Goal: Task Accomplishment & Management: Complete application form

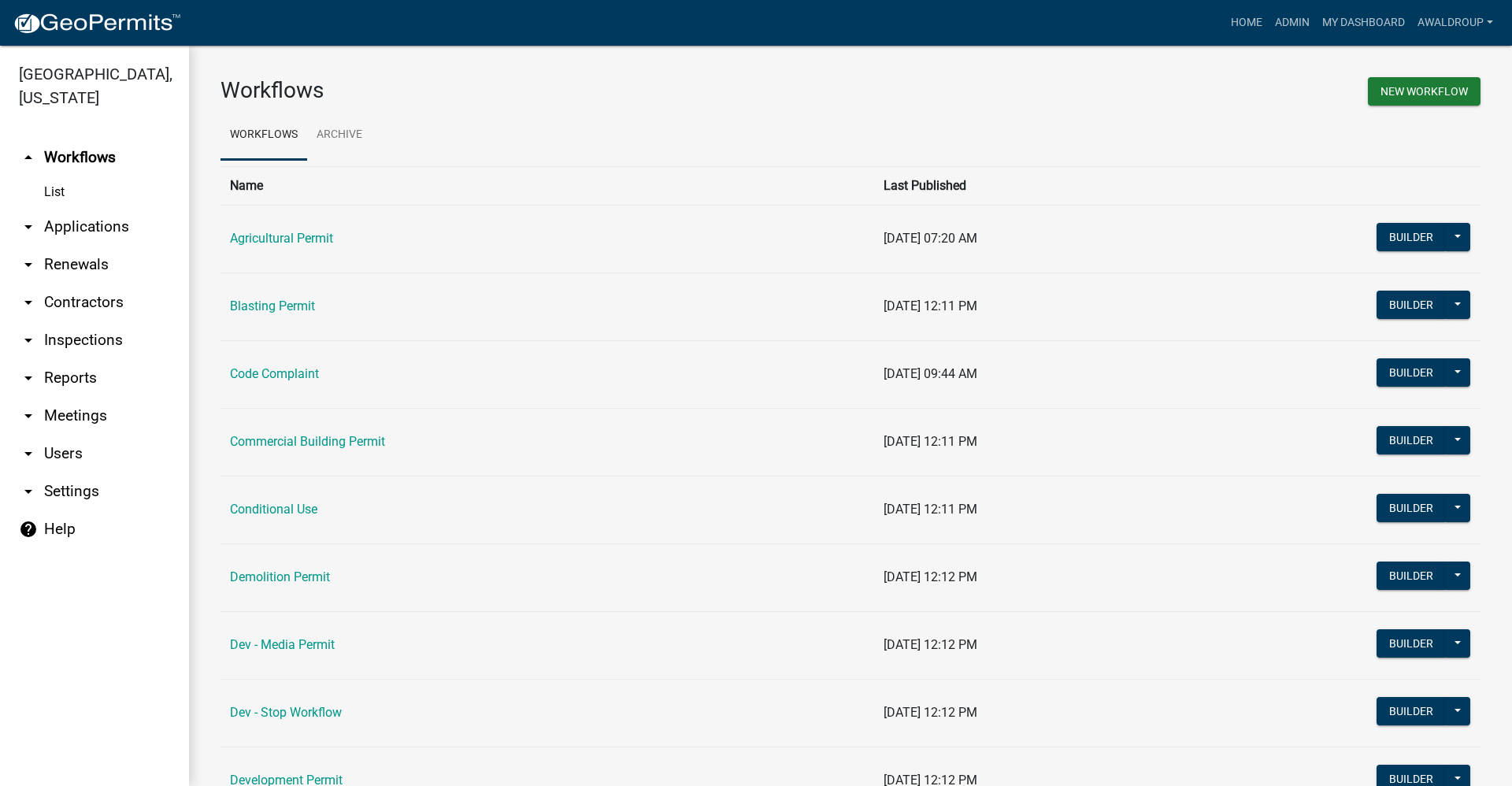
drag, startPoint x: 66, startPoint y: 230, endPoint x: 201, endPoint y: 213, distance: 136.1
click at [66, 230] on link "arrow_drop_down Applications" at bounding box center [94, 226] width 189 height 38
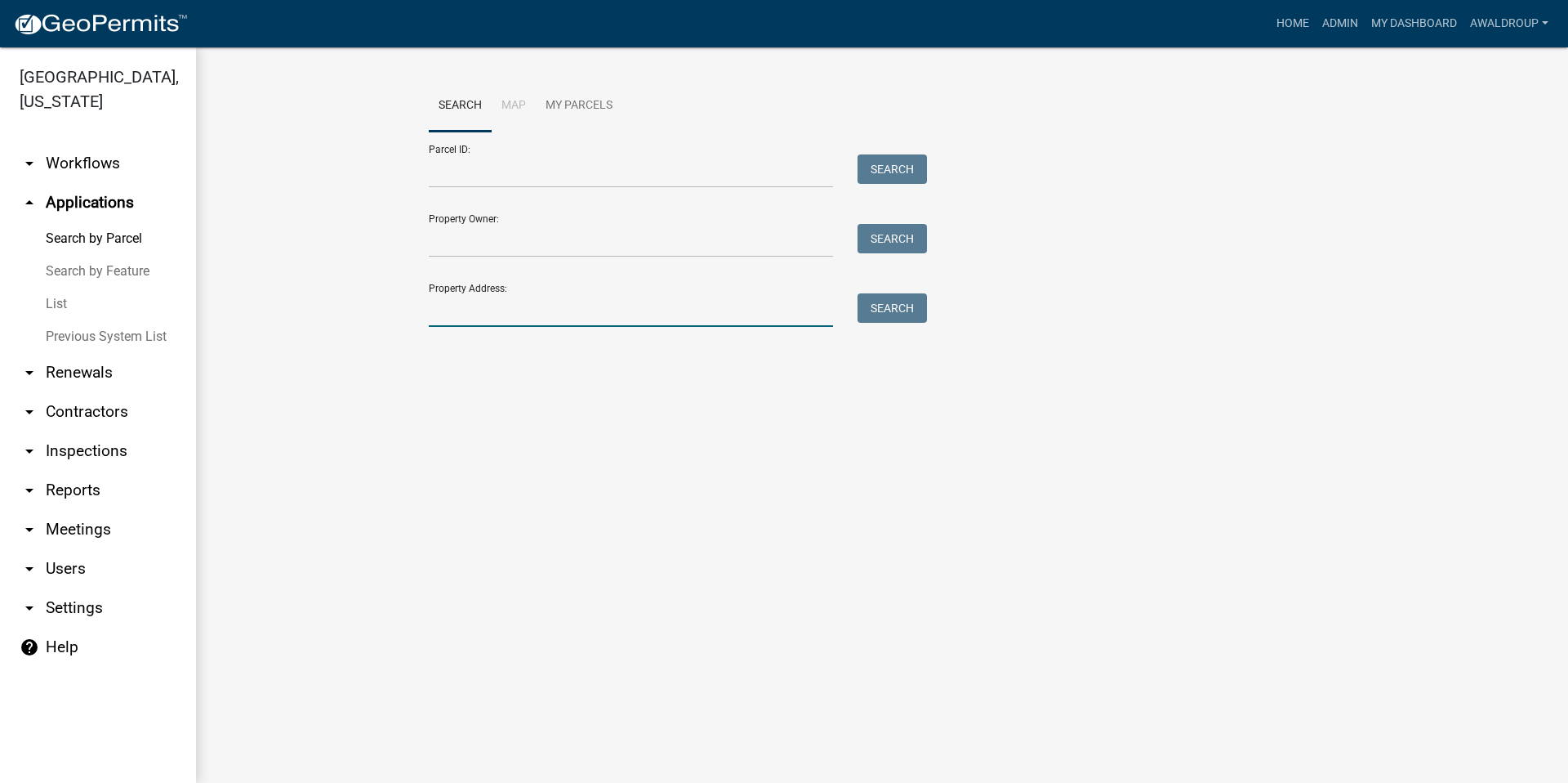
click at [480, 305] on input "Property Address:" at bounding box center [631, 310] width 404 height 33
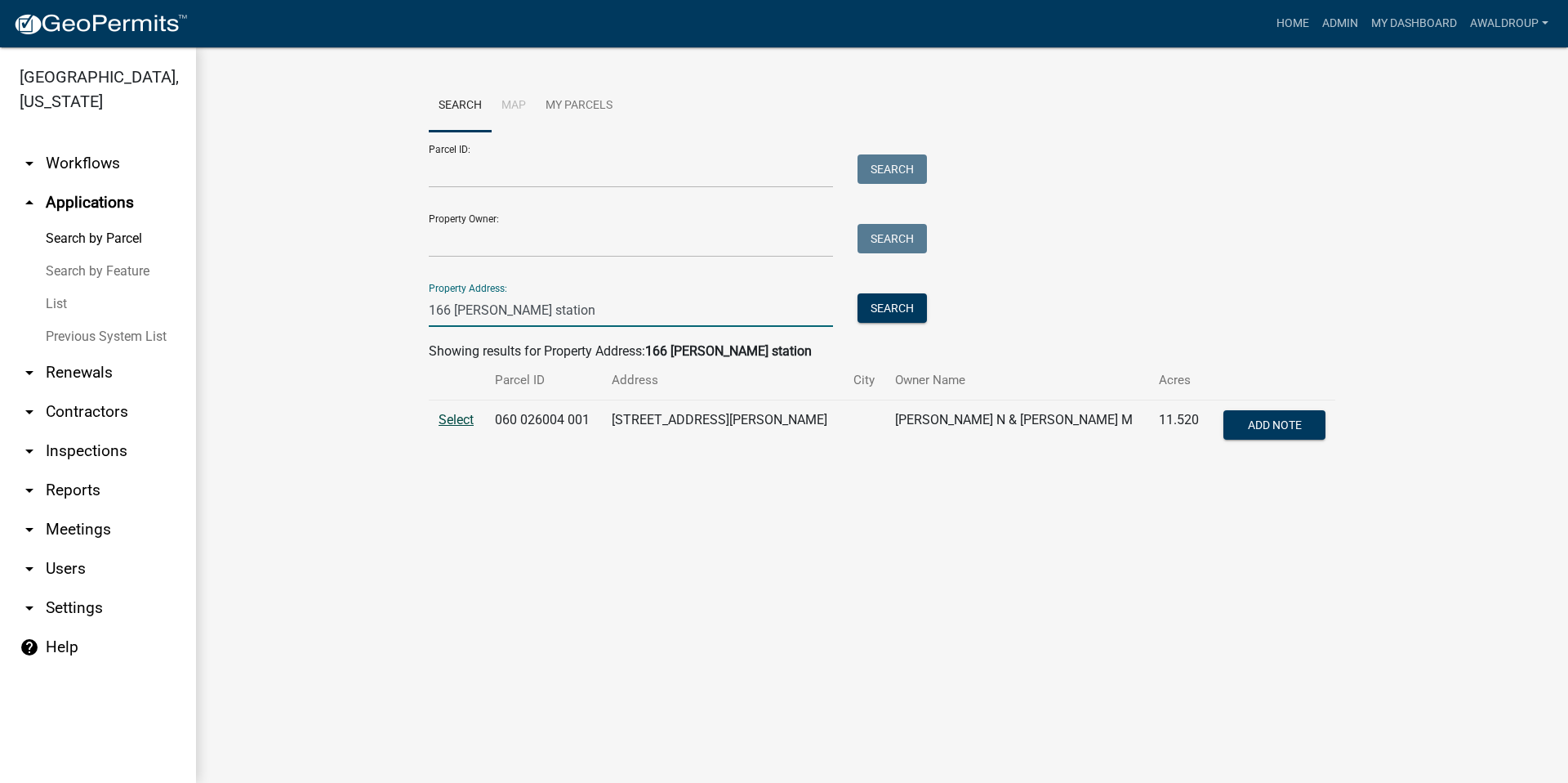
type input "166 dennis station"
click at [457, 425] on span "Select" at bounding box center [456, 419] width 35 height 16
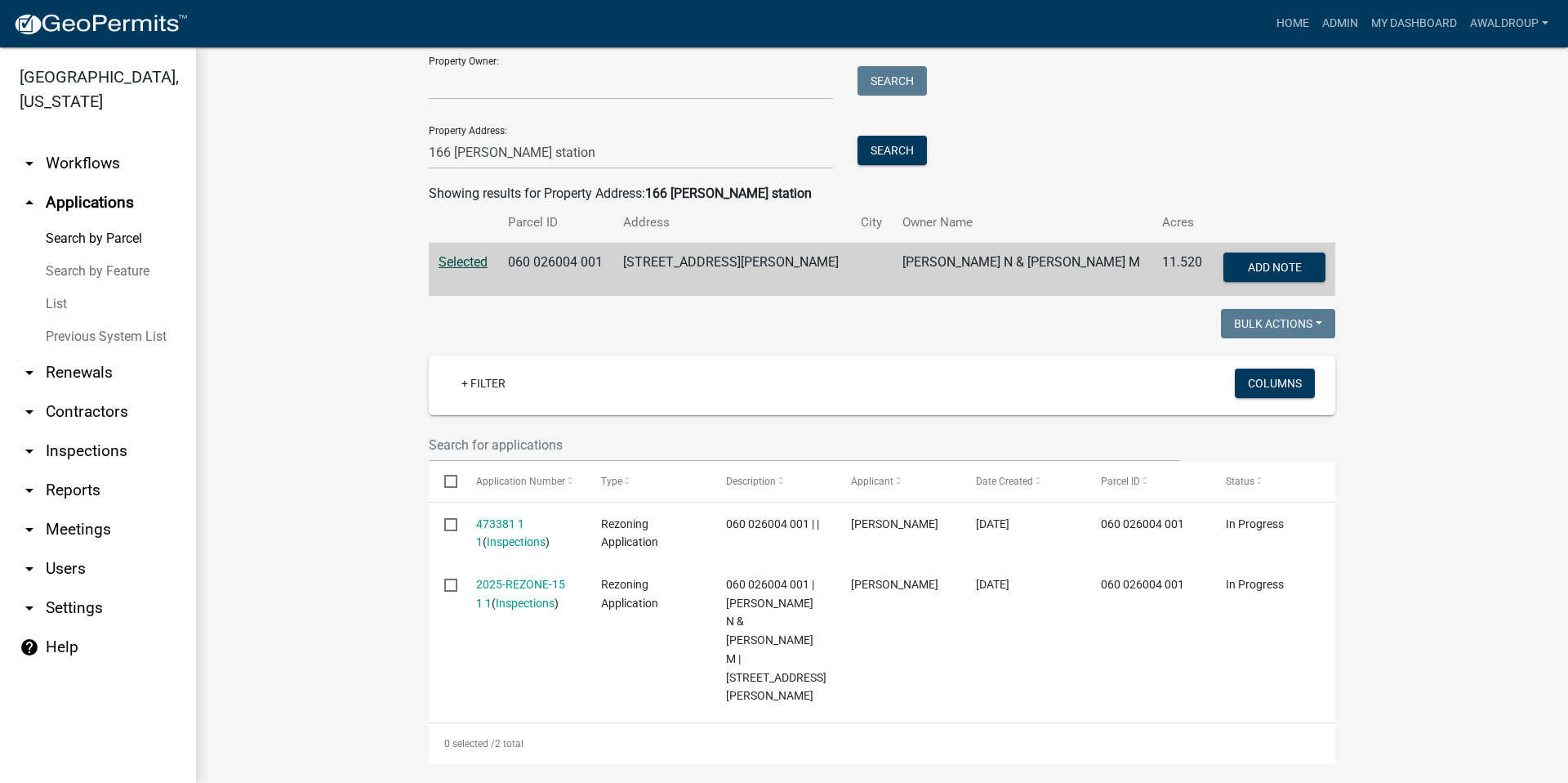
scroll to position [164, 0]
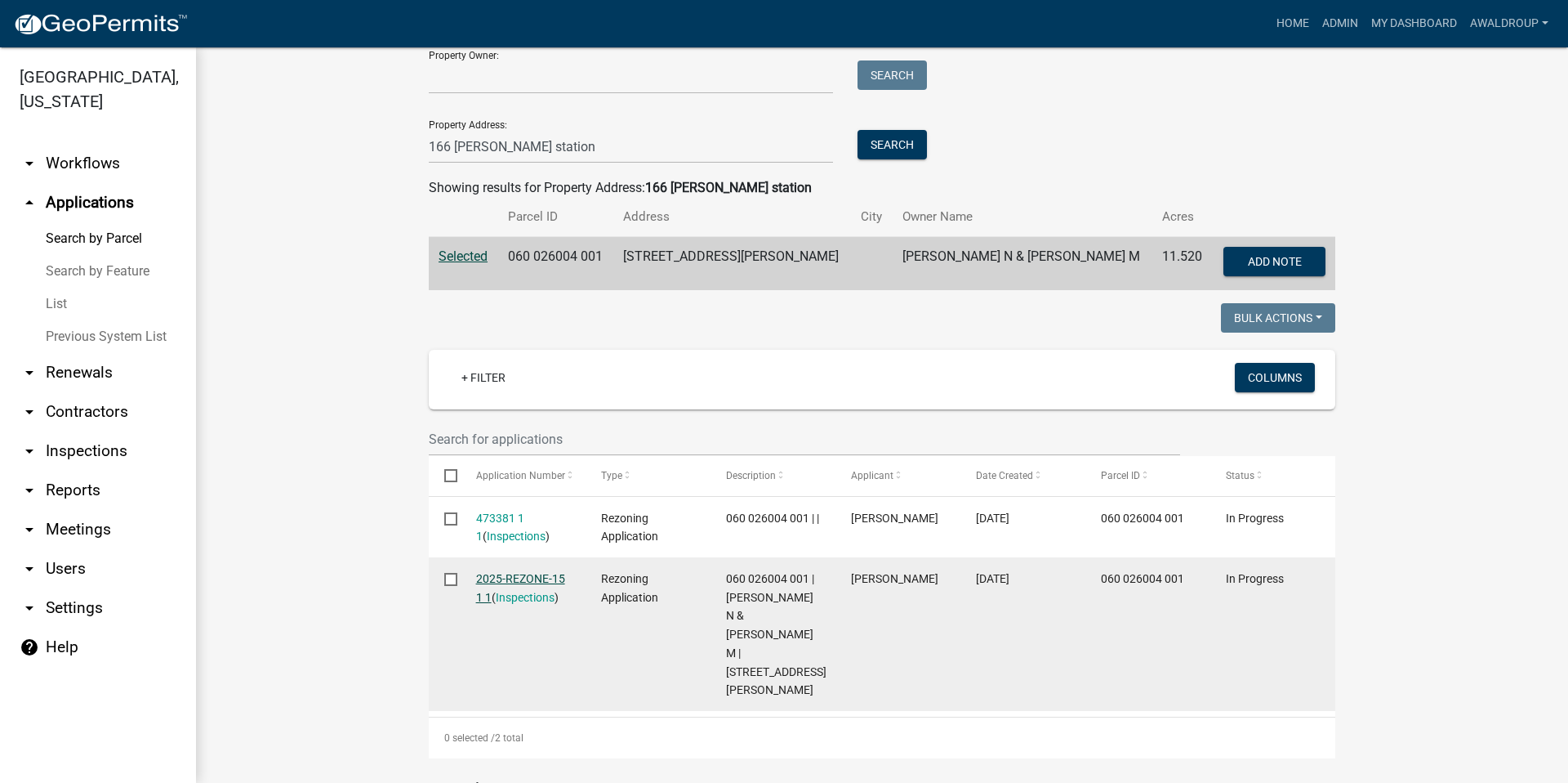
click at [523, 582] on link "2025-REZONE-15 1 1" at bounding box center [520, 587] width 89 height 32
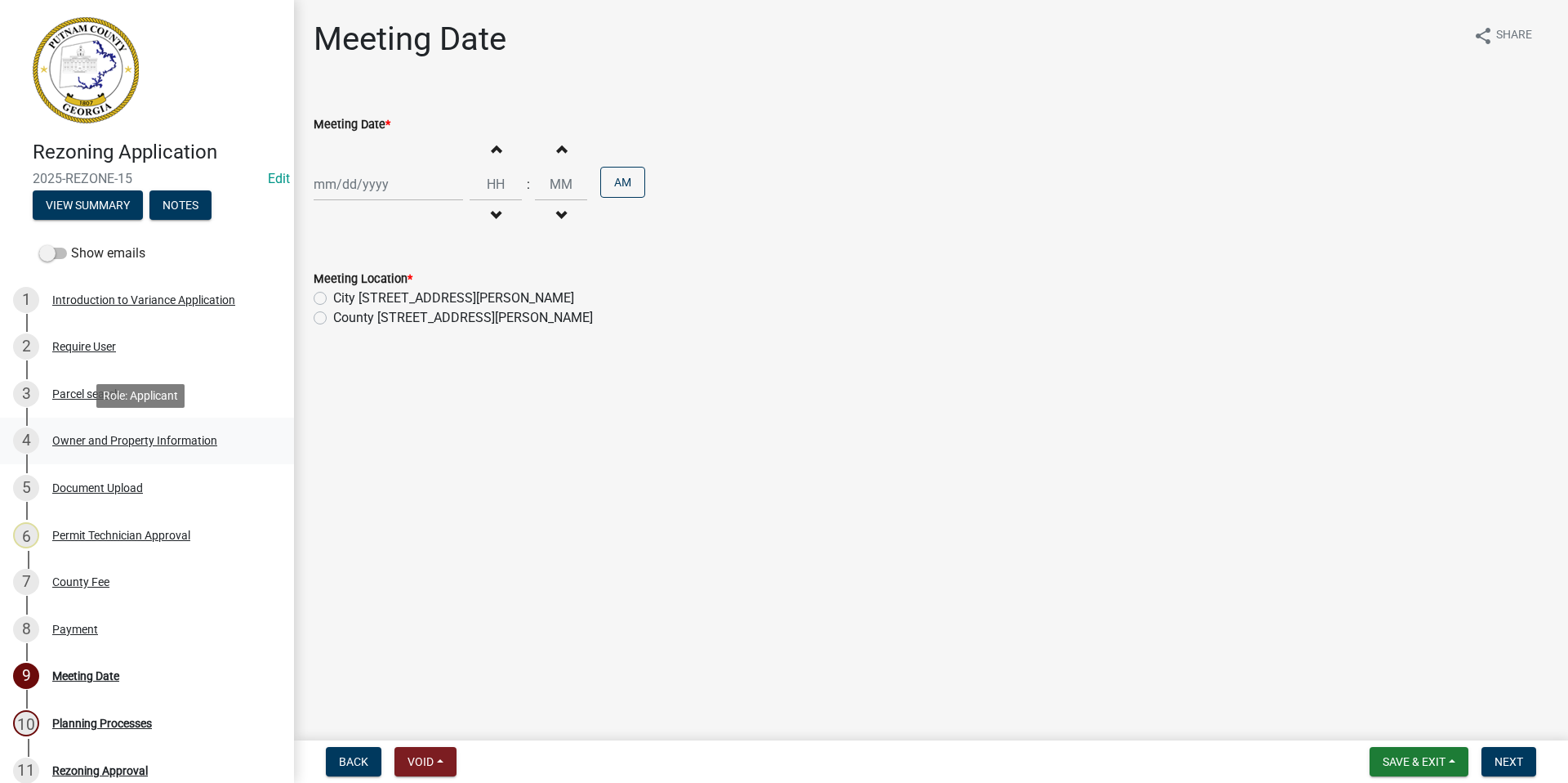
click at [145, 441] on div "Owner and Property Information" at bounding box center [134, 440] width 165 height 12
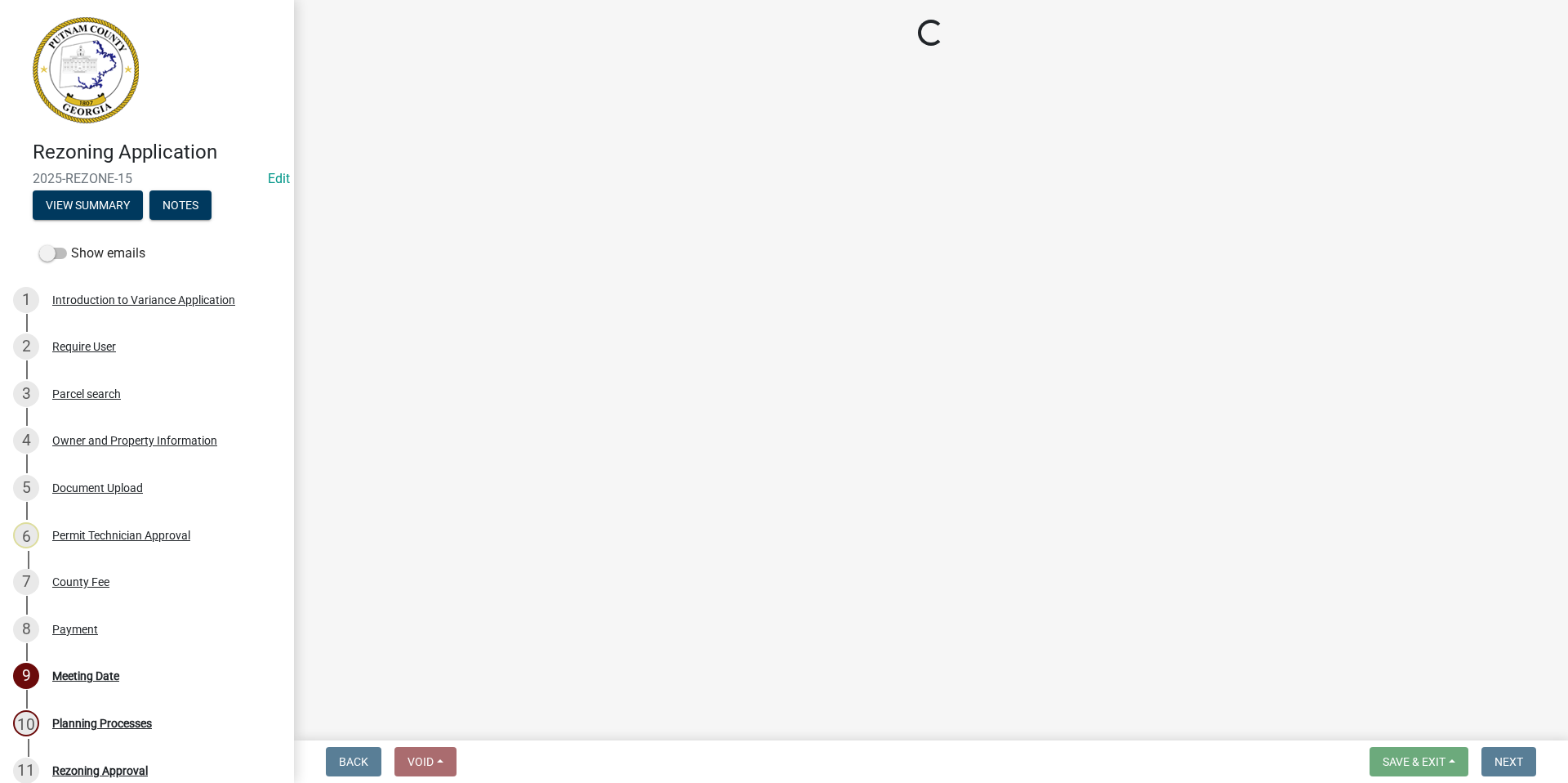
select select "a4366e26-0f82-401b-a682-956e4112ff86"
select select "83394b22-4a11-496c-8e5c-75ade2e72faf"
select select "295c155f-de53-4b68-9fdd-08c8883e9b6f"
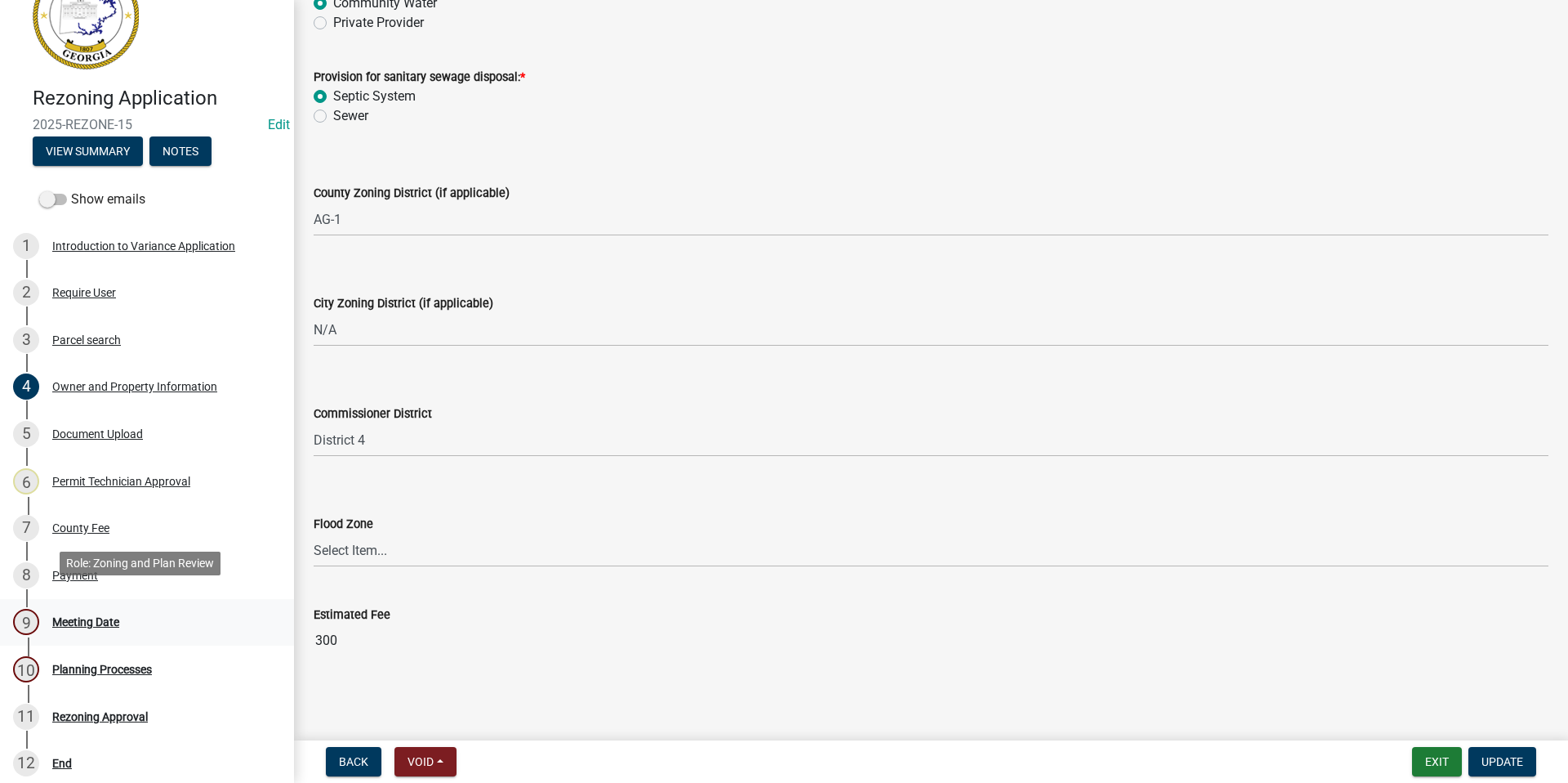
scroll to position [164, 0]
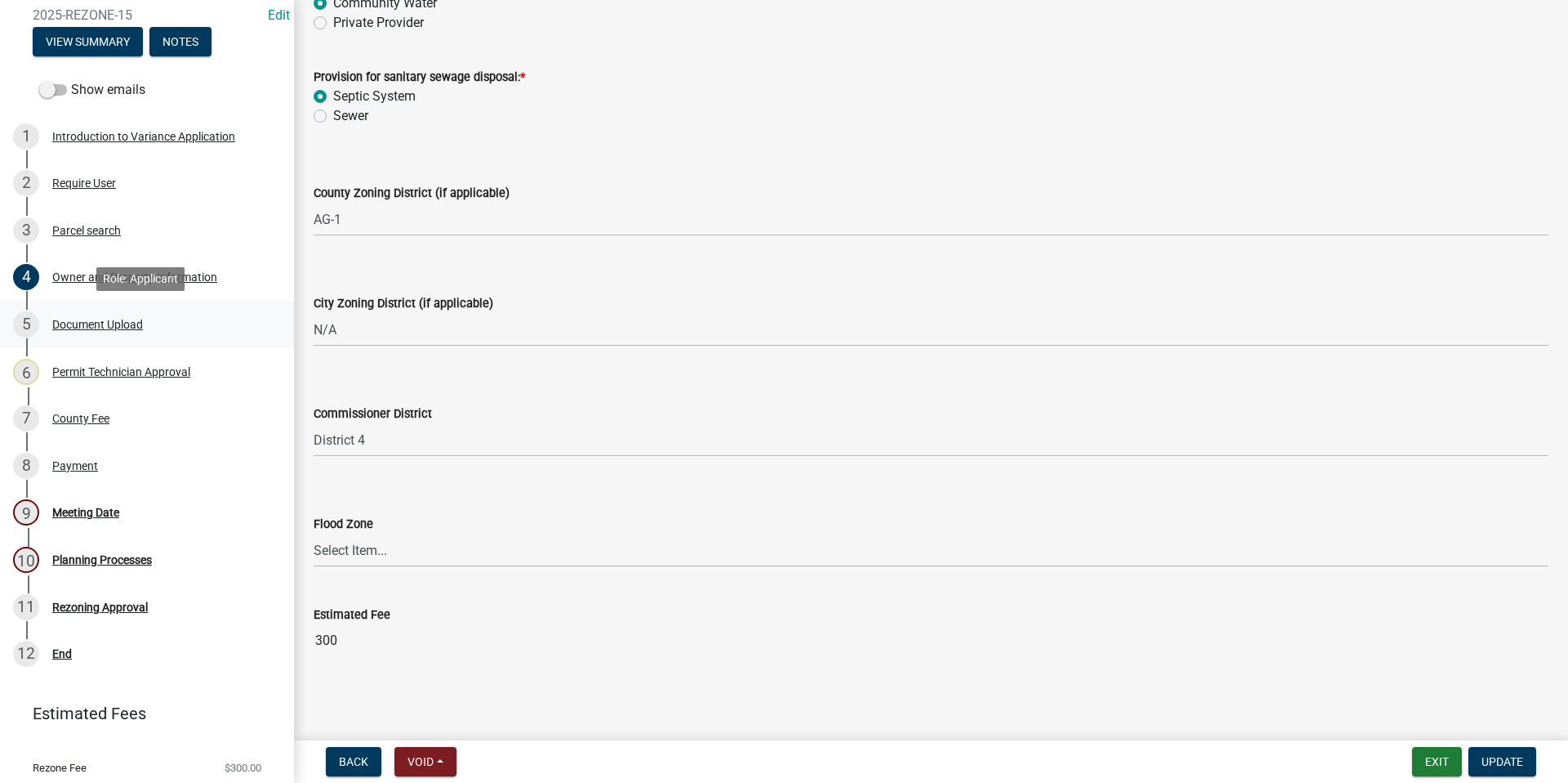
click at [74, 322] on div "Document Upload" at bounding box center [98, 324] width 91 height 12
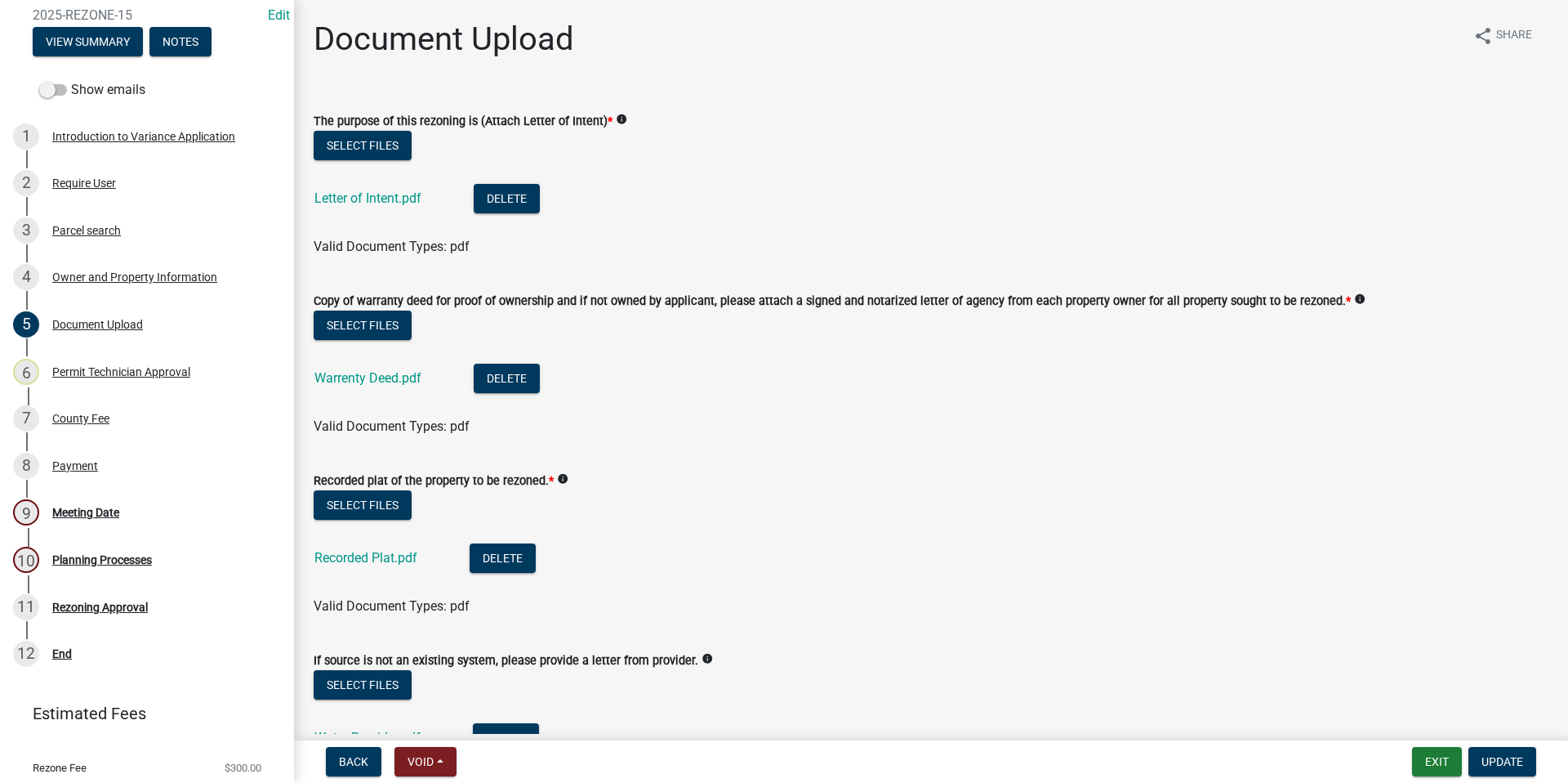
scroll to position [82, 0]
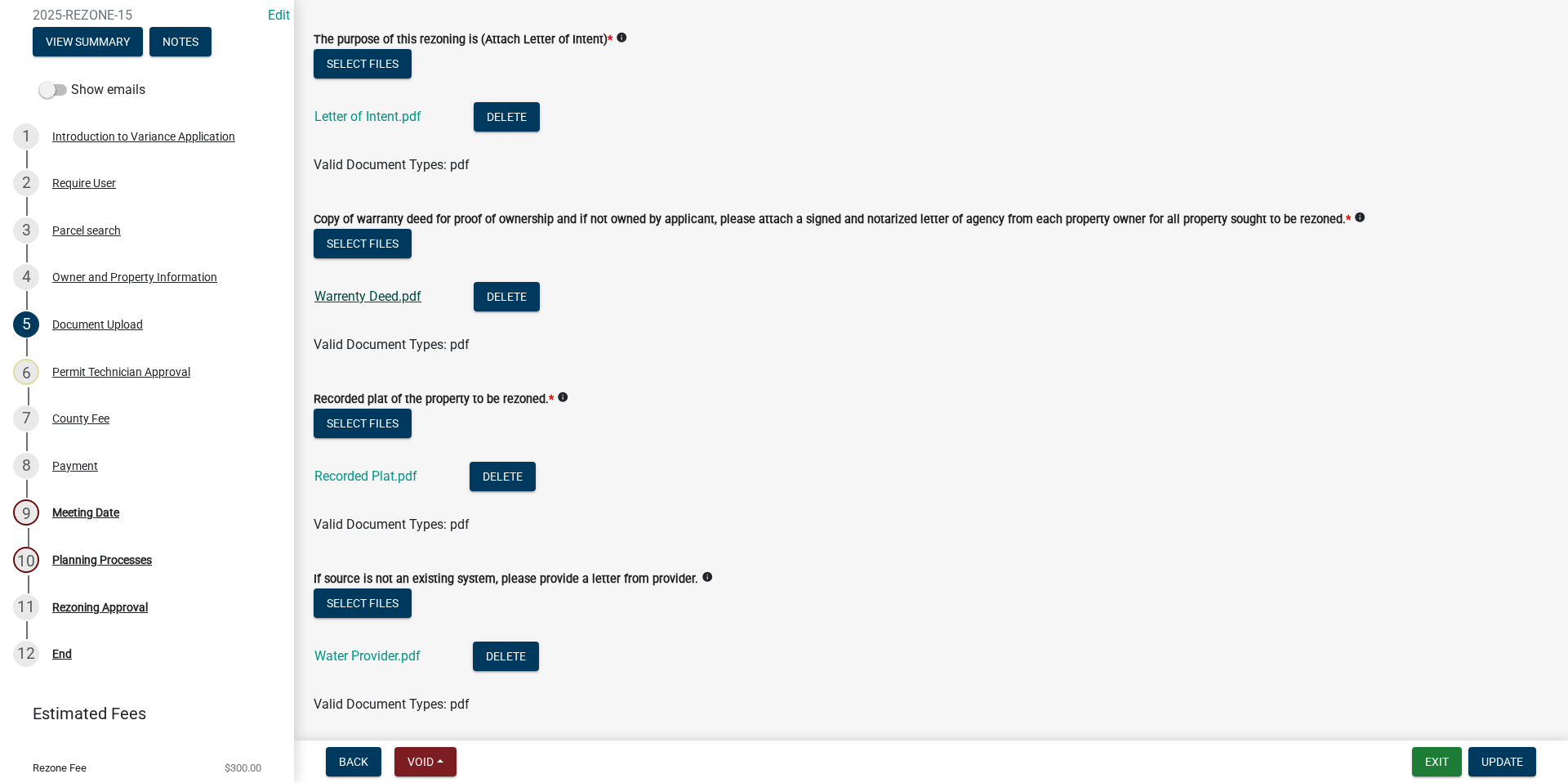
click at [358, 292] on link "Warrenty Deed.pdf" at bounding box center [368, 296] width 107 height 16
click at [389, 475] on link "Recorded Plat.pdf" at bounding box center [365, 475] width 103 height 16
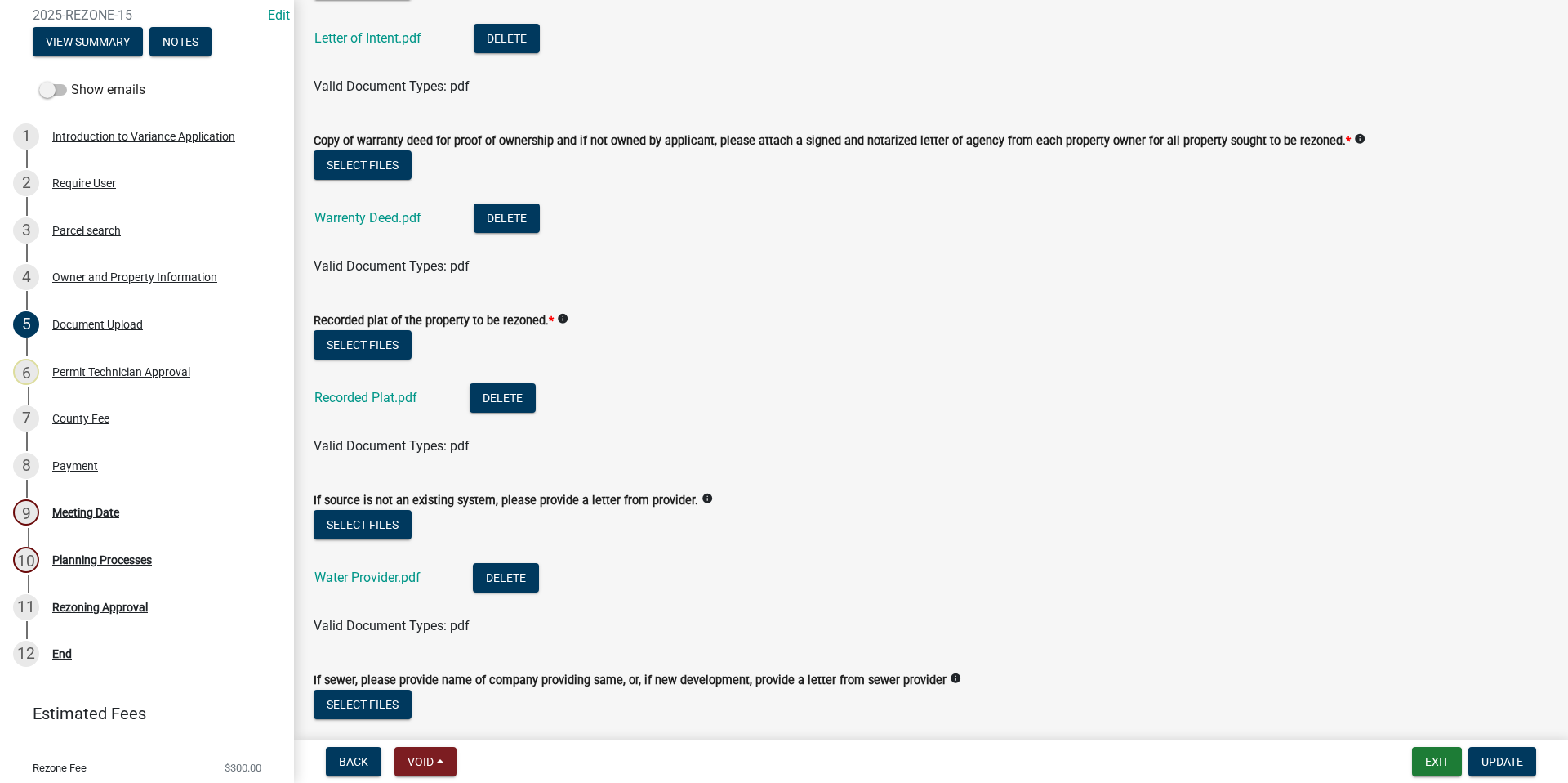
scroll to position [245, 0]
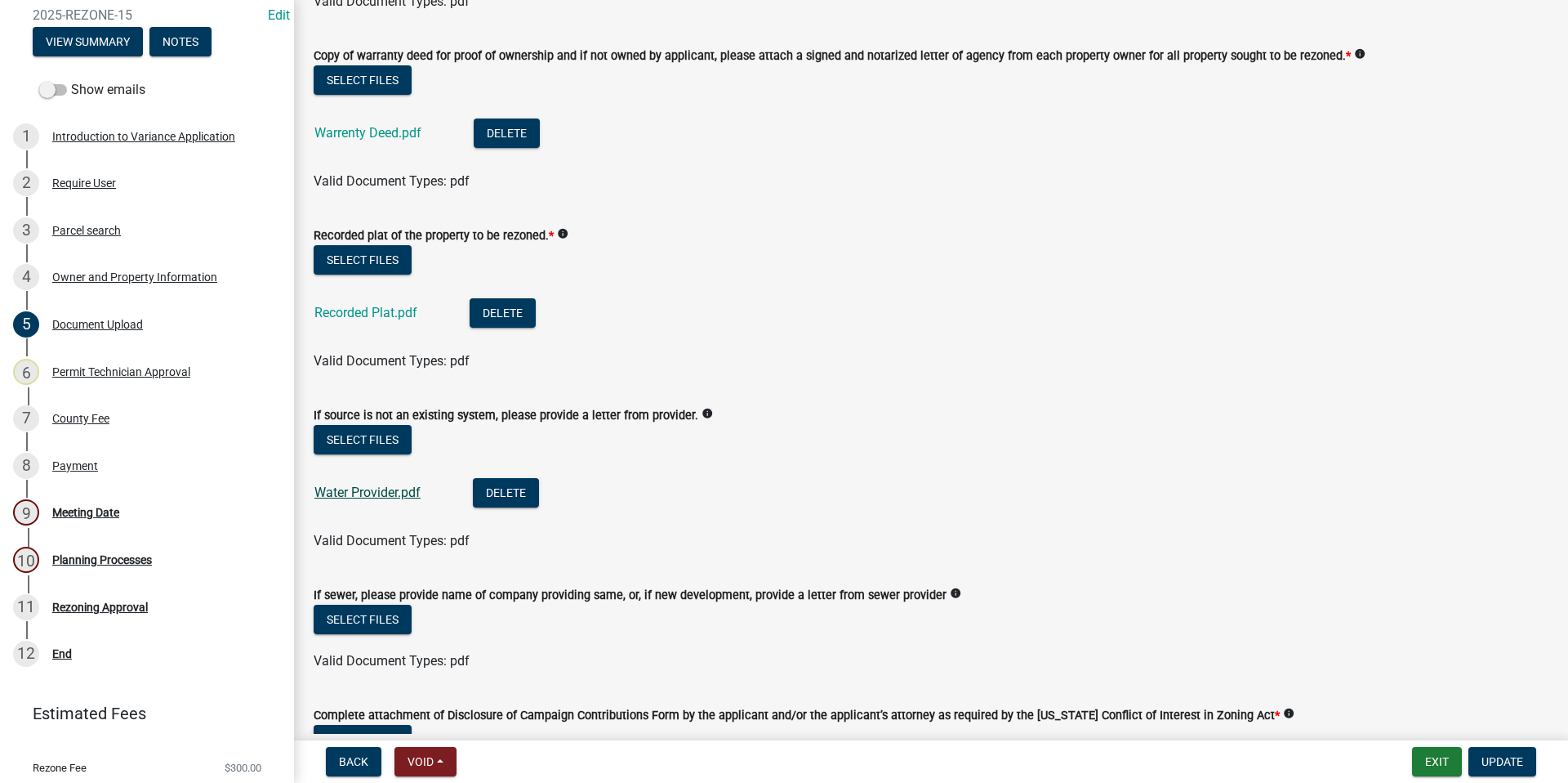
click at [368, 495] on link "Water Provider.pdf" at bounding box center [367, 492] width 106 height 16
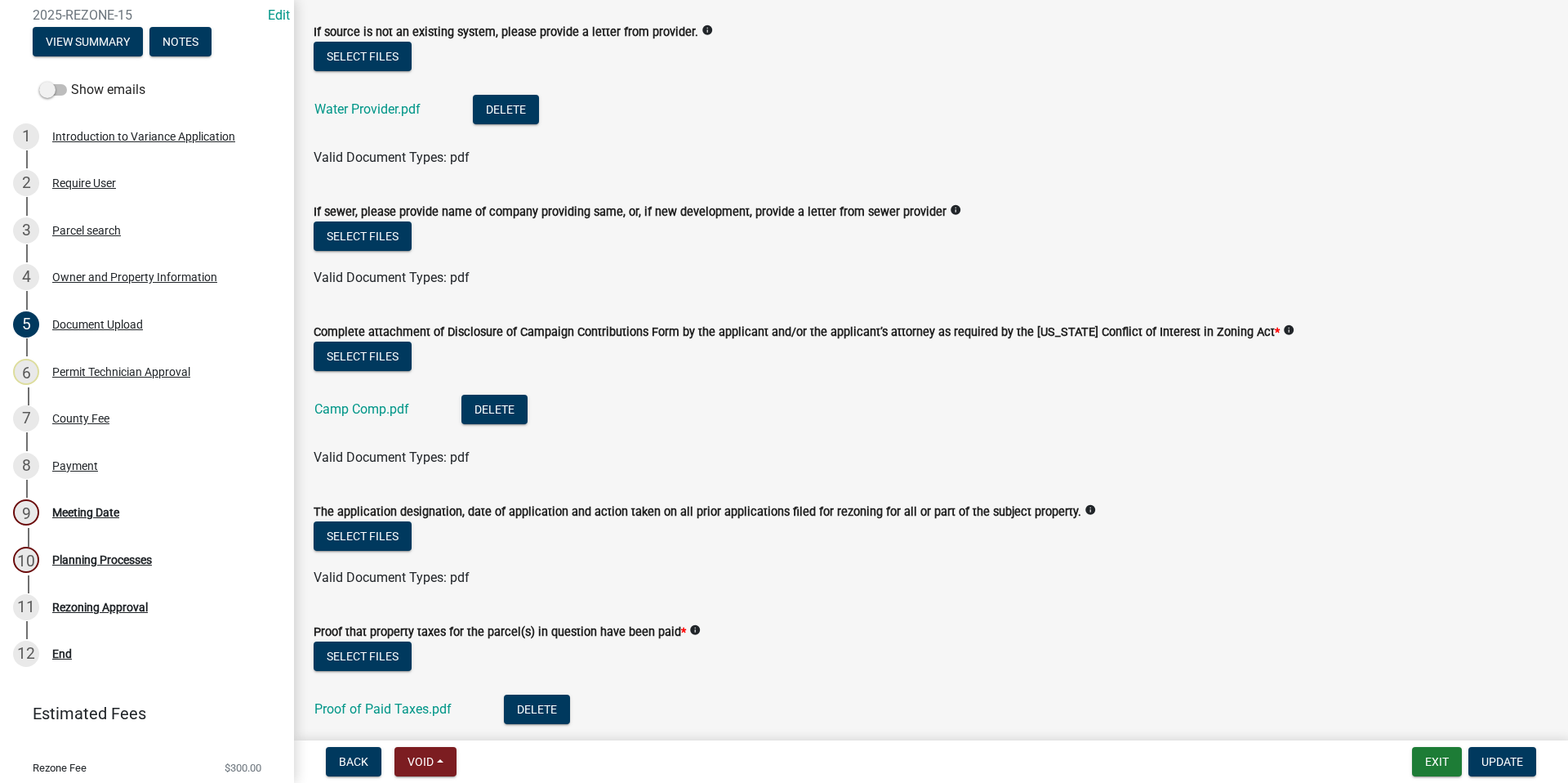
scroll to position [653, 0]
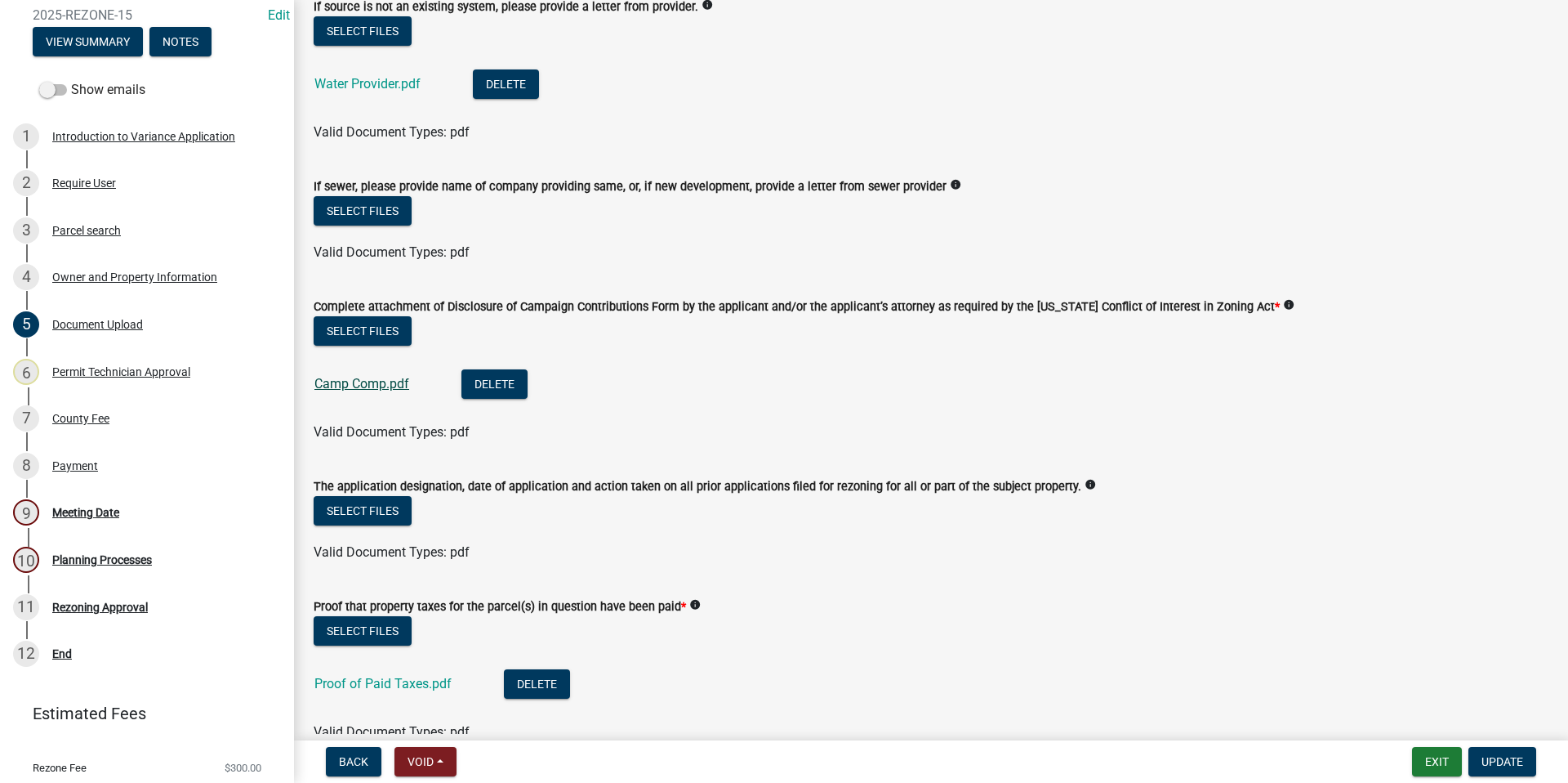
click at [354, 384] on link "Camp Comp.pdf" at bounding box center [361, 384] width 94 height 16
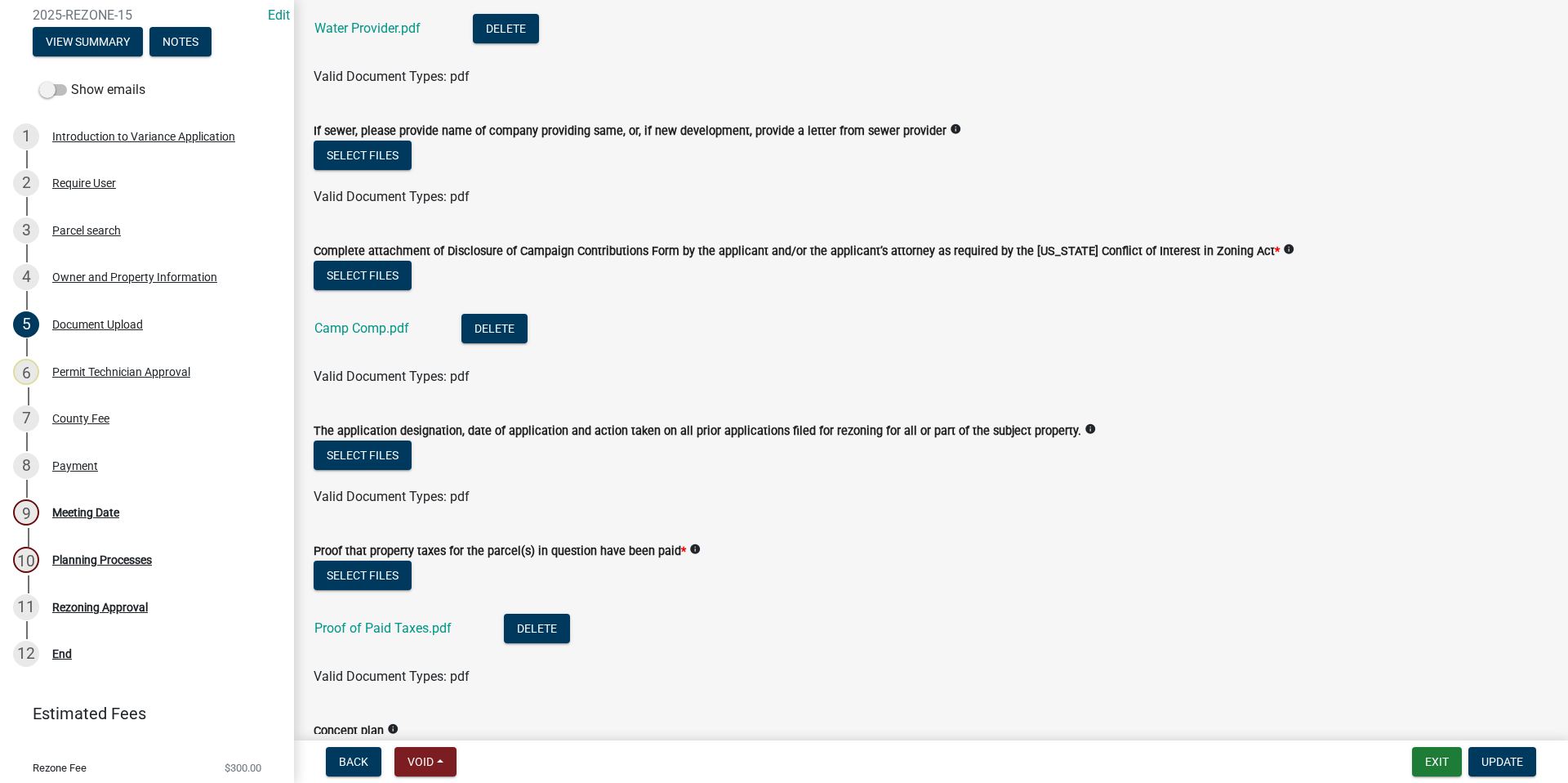
scroll to position [898, 0]
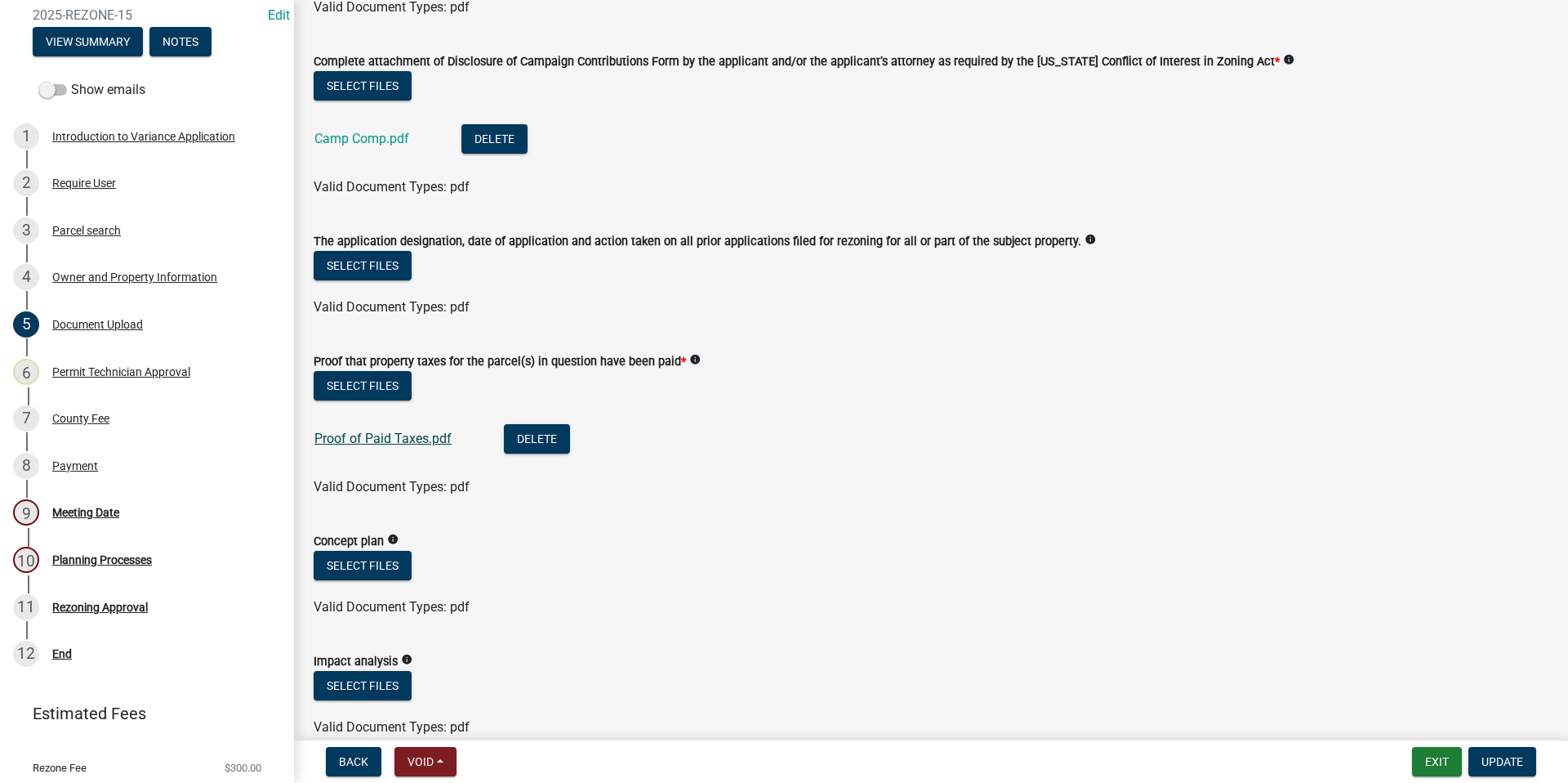
click at [365, 439] on link "Proof of Paid Taxes.pdf" at bounding box center [383, 438] width 137 height 16
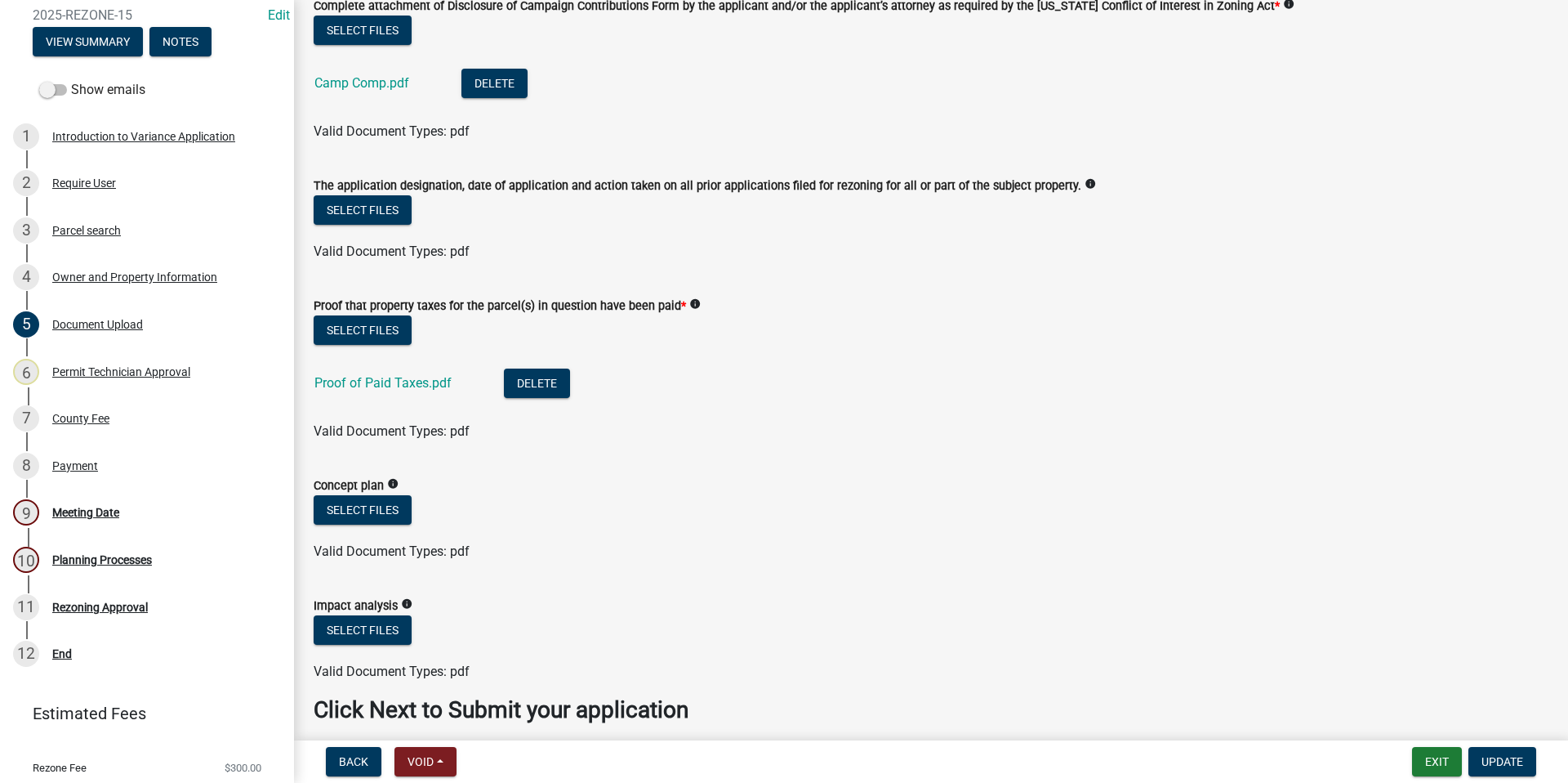
scroll to position [1021, 0]
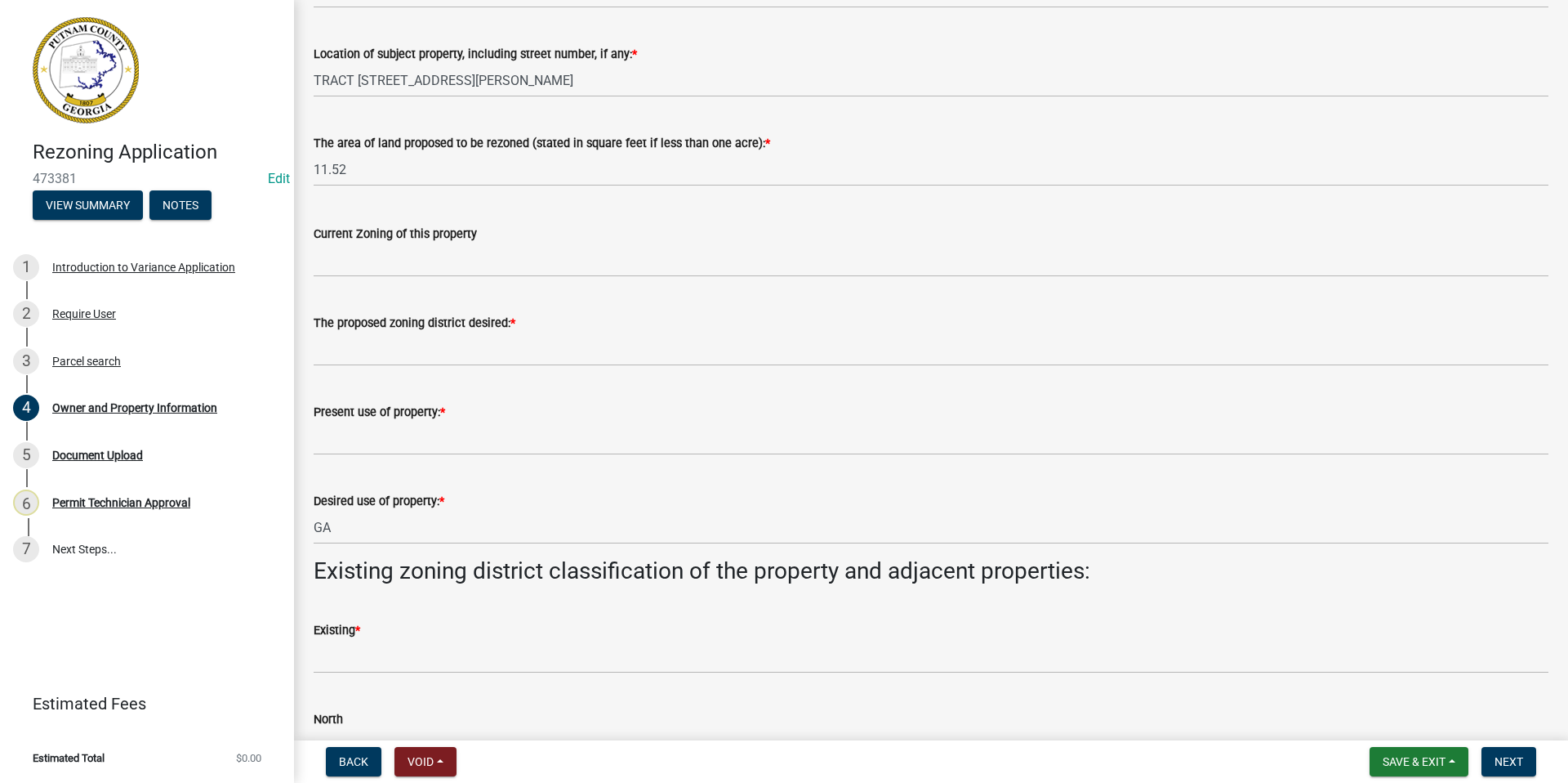
scroll to position [735, 0]
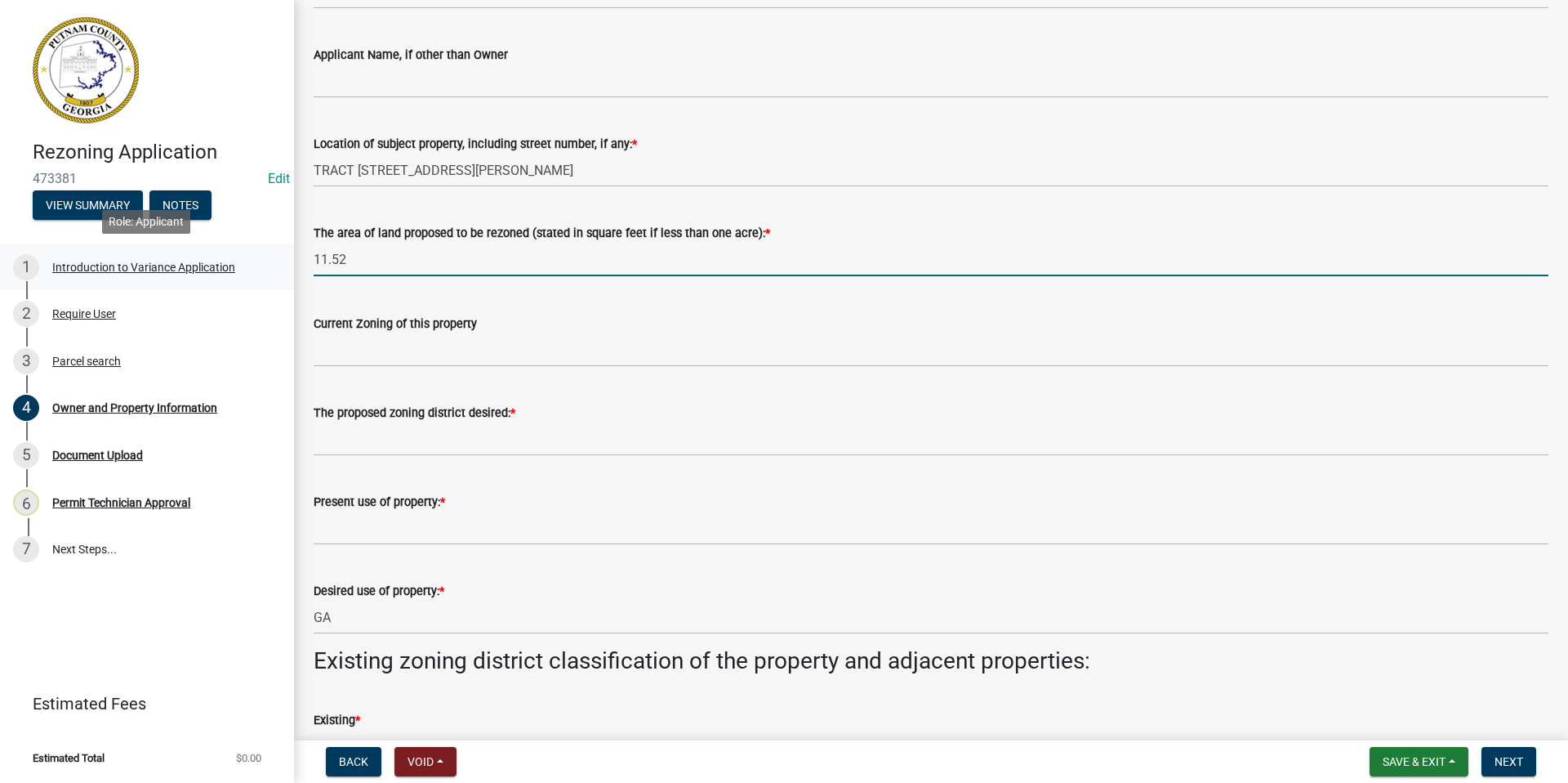
drag, startPoint x: 366, startPoint y: 257, endPoint x: 262, endPoint y: 252, distance: 104.1
click at [262, 252] on div "Rezoning Application 473381 Edit View Summary Notes 1 Introduction to Variance …" at bounding box center [784, 391] width 1568 height 783
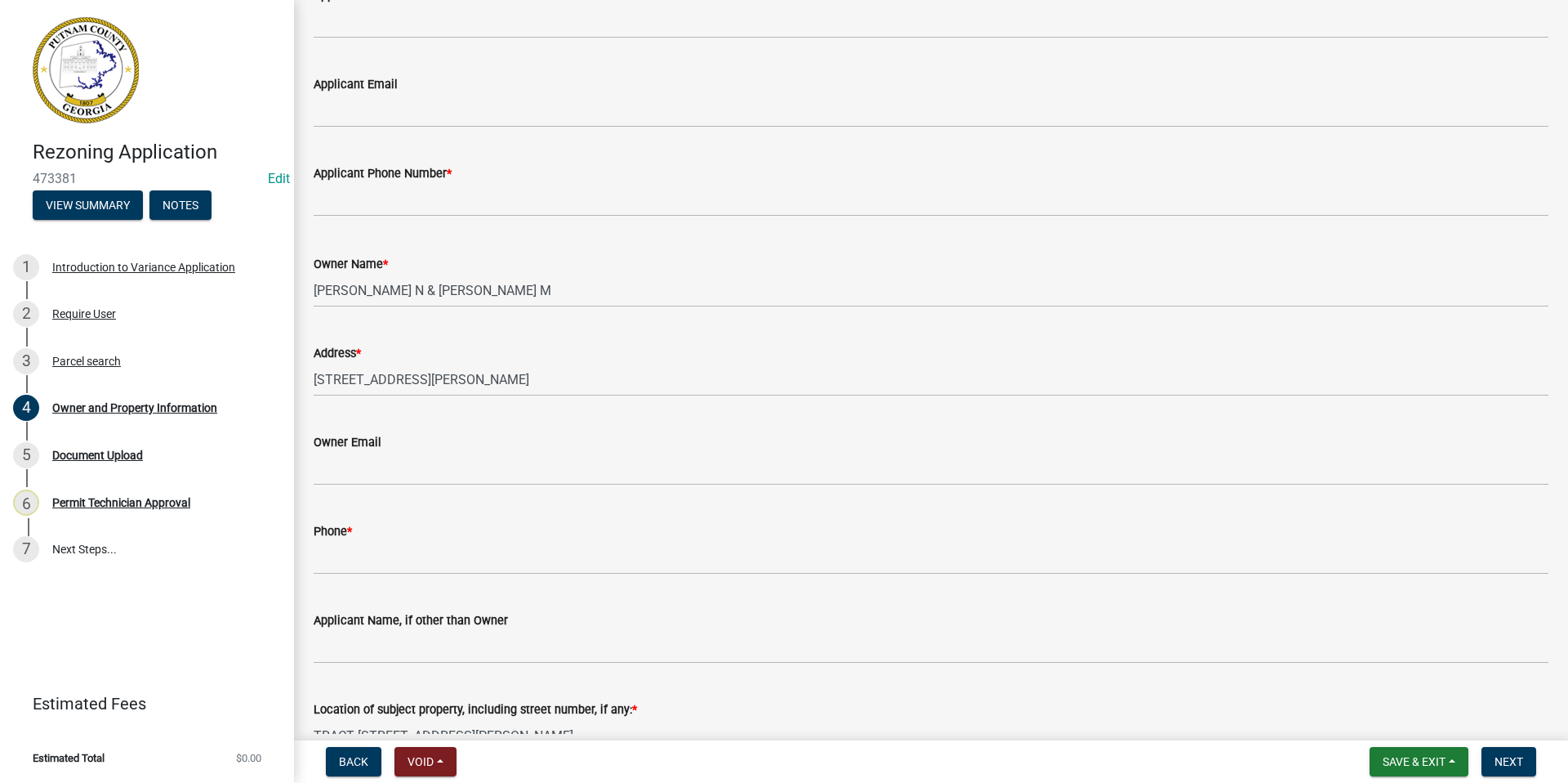
scroll to position [0, 0]
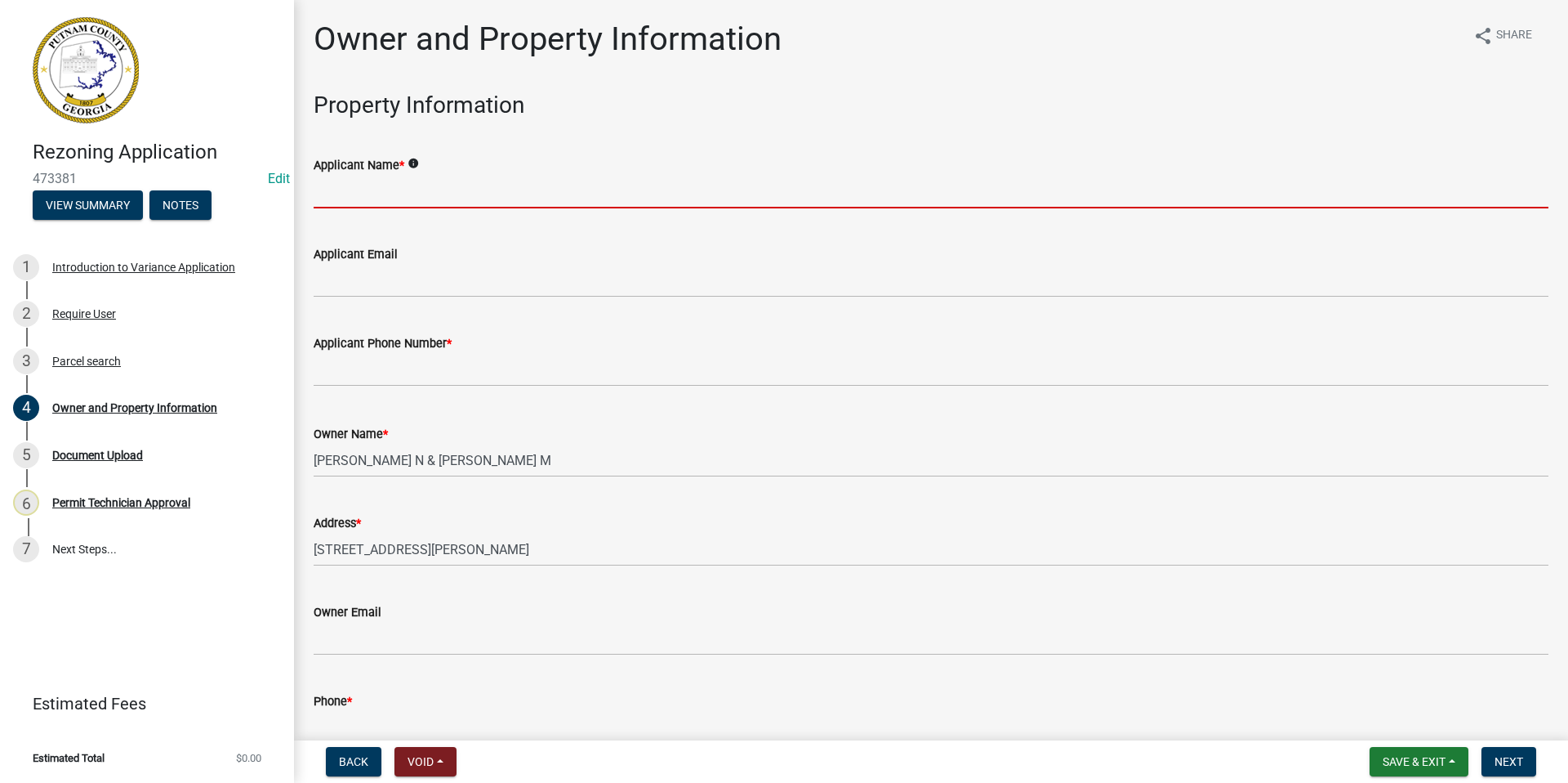
type input "1"
click at [351, 185] on input "Applicant Name *" at bounding box center [931, 191] width 1235 height 33
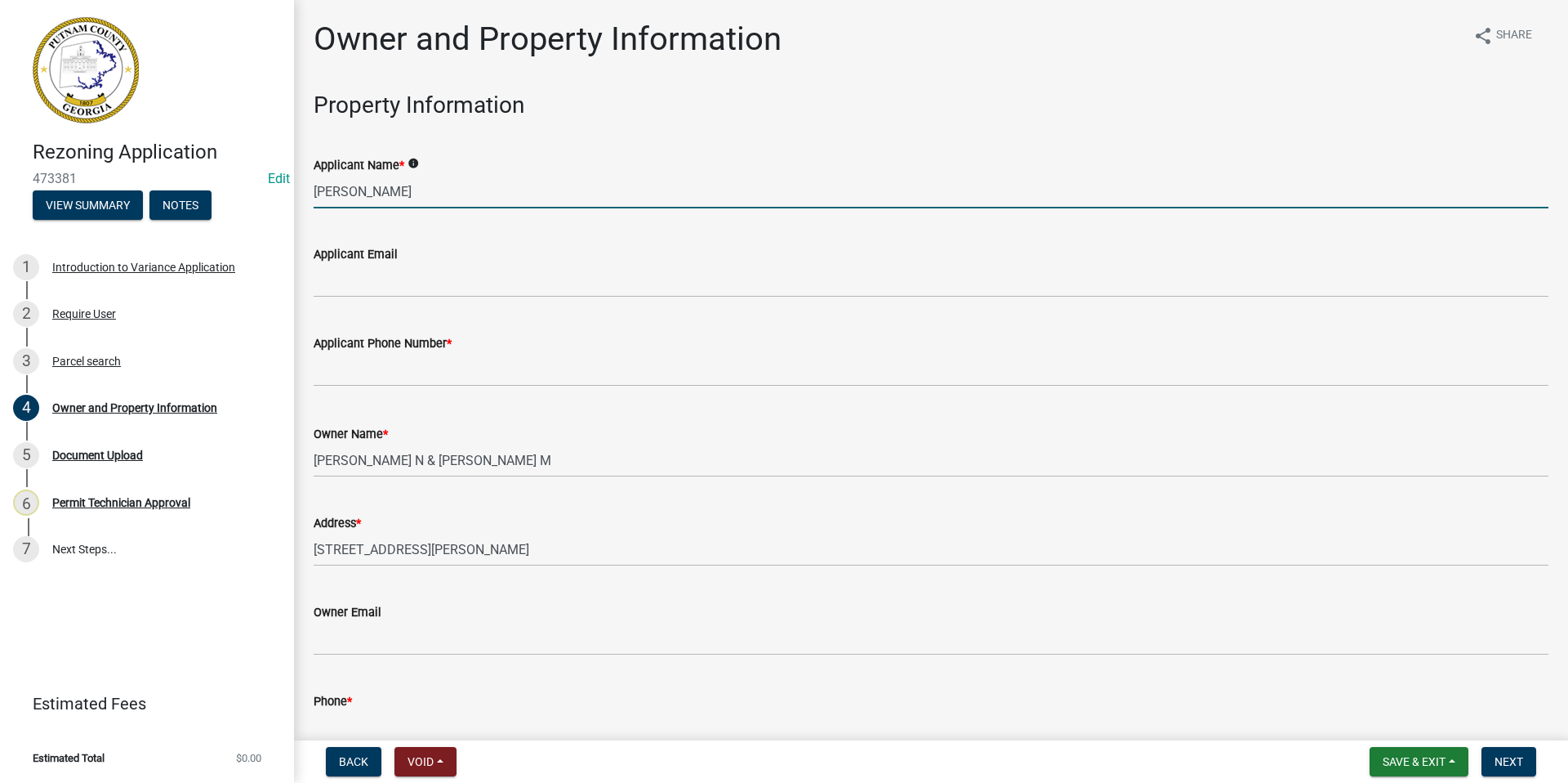
type input "[PERSON_NAME] and [PERSON_NAME]"
type input "[EMAIL_ADDRESS][DOMAIN_NAME]"
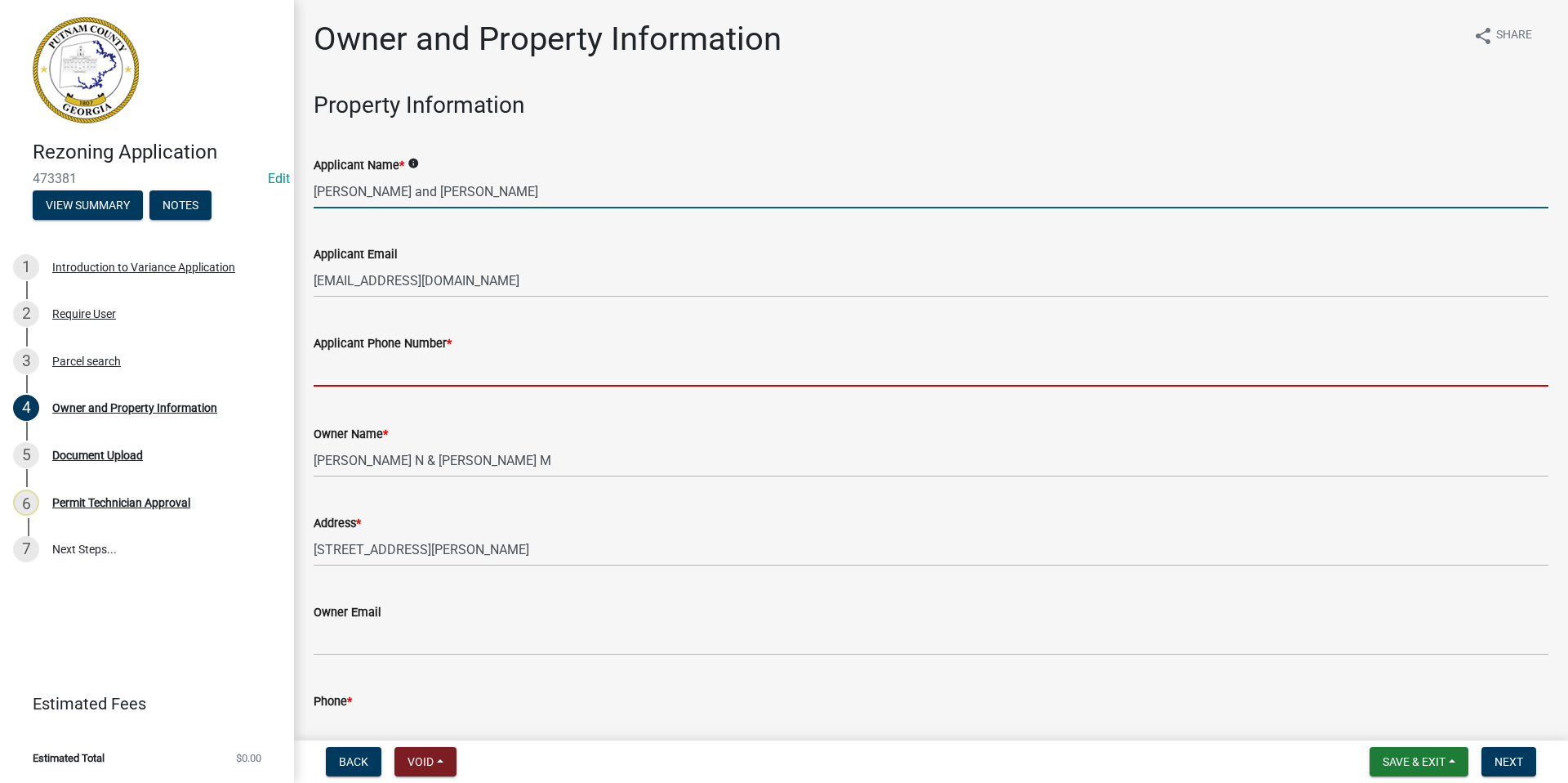
type input "7064736442"
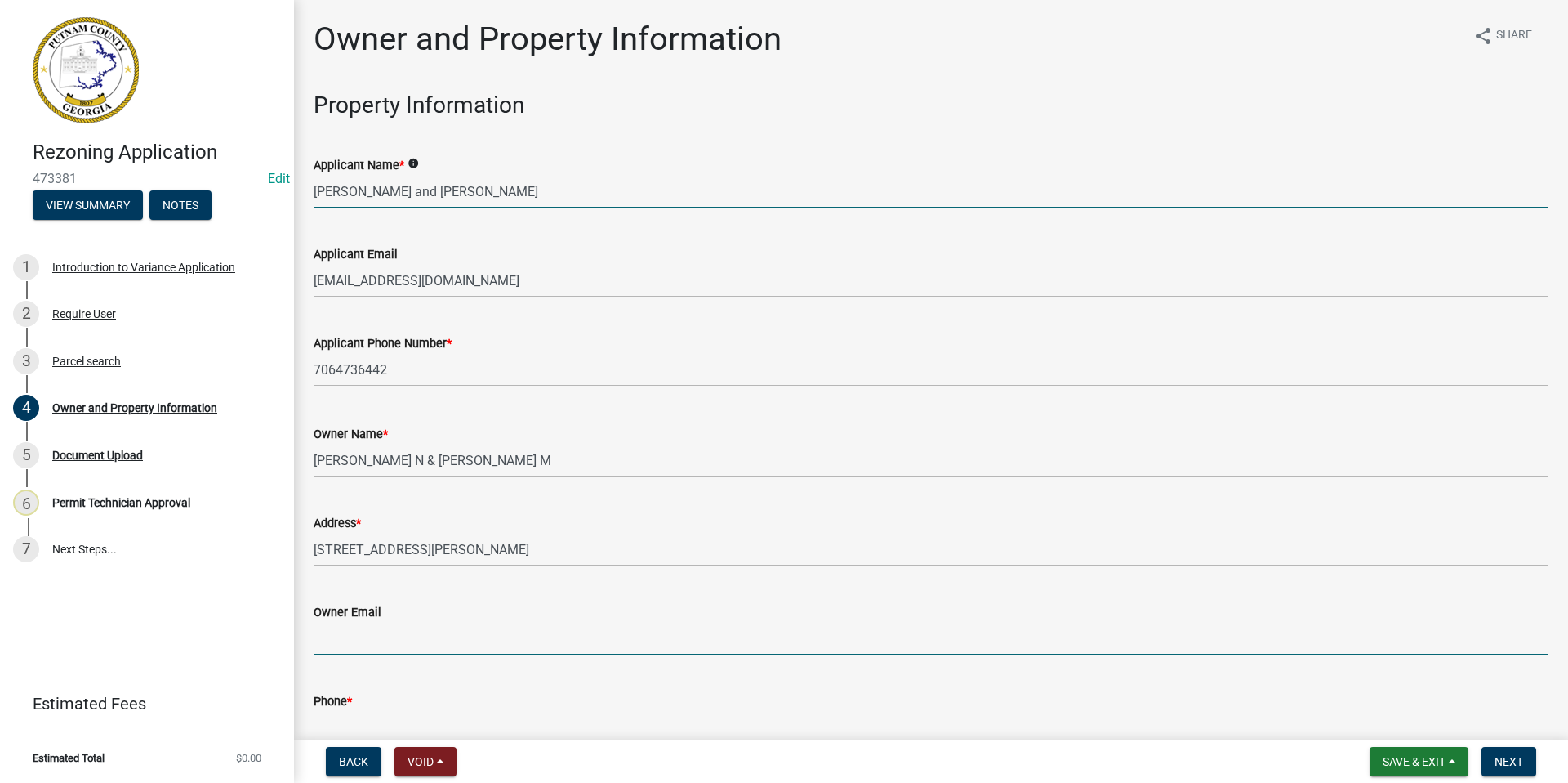
type input "[EMAIL_ADDRESS][DOMAIN_NAME]"
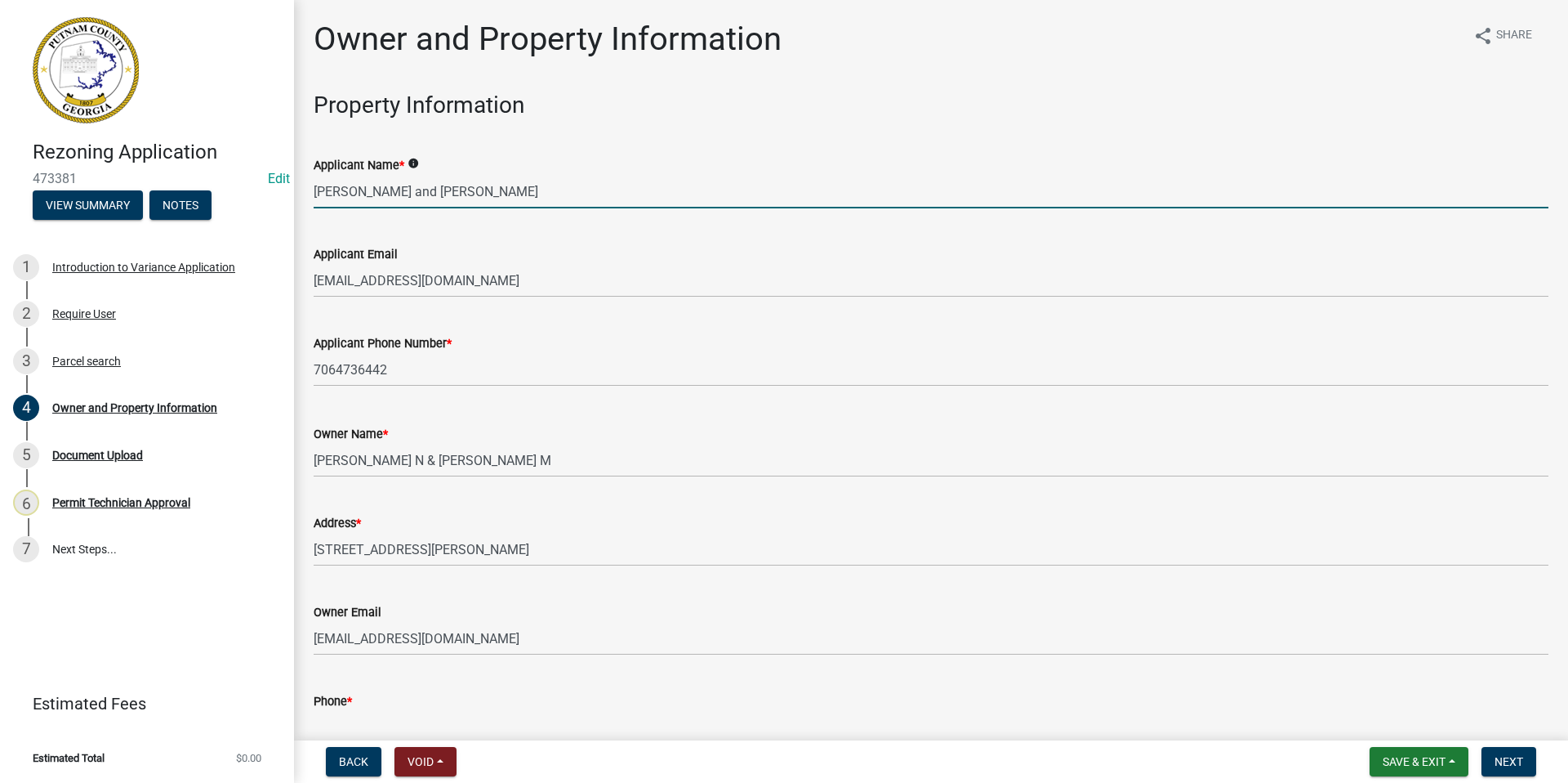
type input "7064736442"
type input "AG"
type input "R-2"
type input "AG"
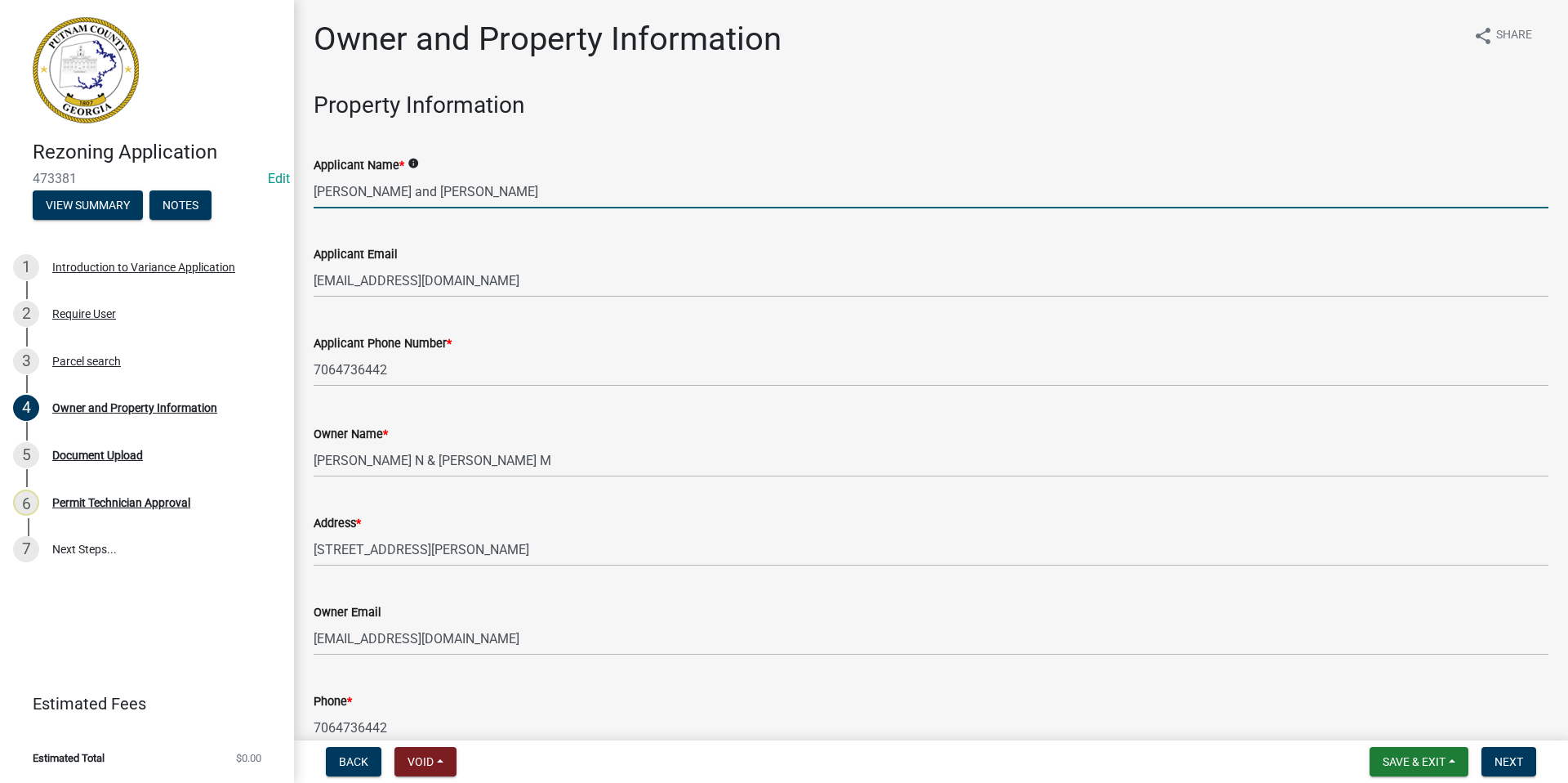
type input "AG"
type input "AG & R-2"
type input "AG"
select select "a4366e26-0f82-401b-a682-956e4112ff86"
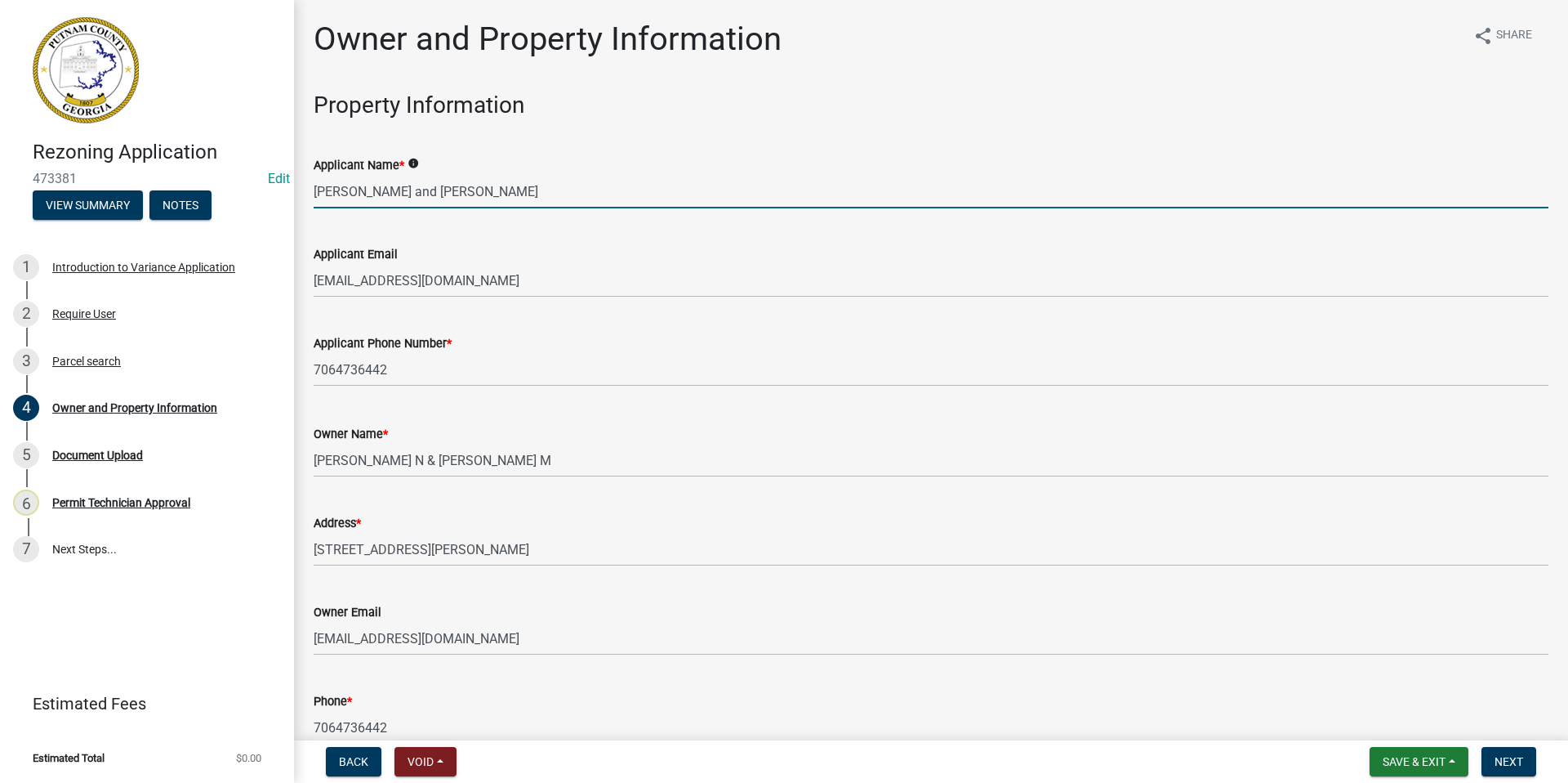
select select "83394b22-4a11-496c-8e5c-75ade2e72faf"
select select "a4366e26-0f82-401b-a682-956e4112ff86"
select select "83394b22-4a11-496c-8e5c-75ade2e72faf"
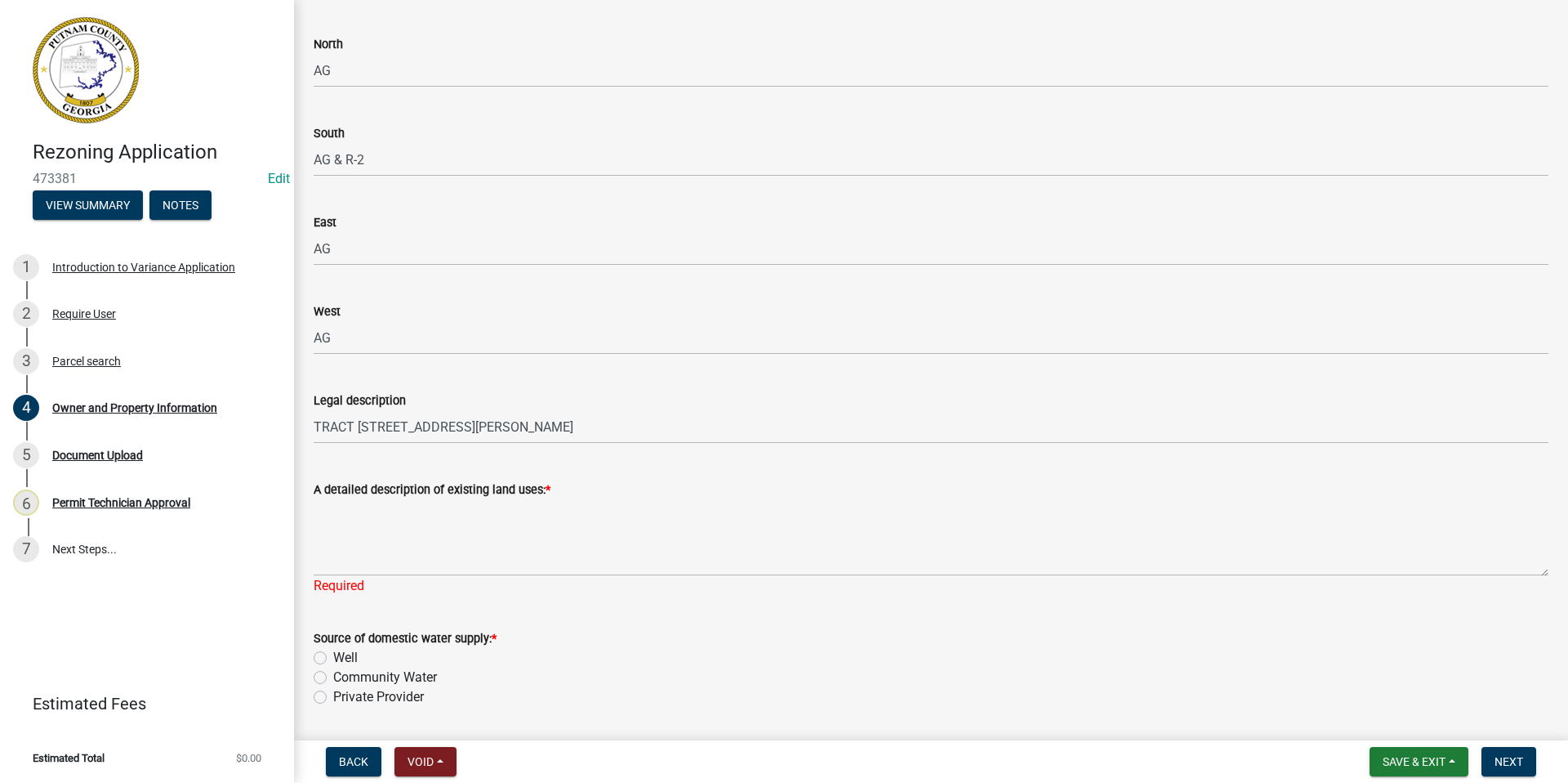
scroll to position [1553, 0]
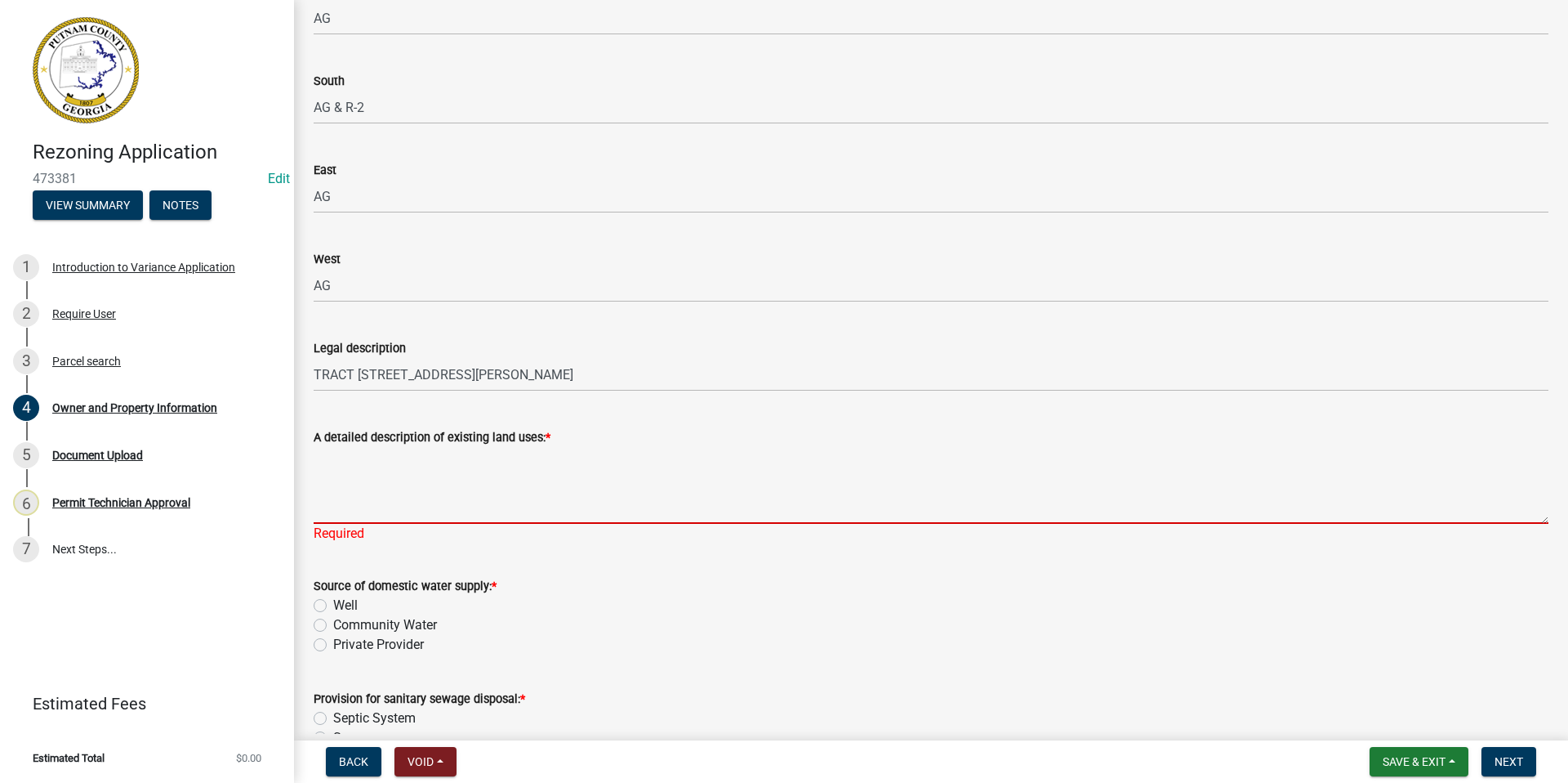
click at [327, 464] on textarea "A detailed description of existing land uses: *" at bounding box center [931, 486] width 1235 height 77
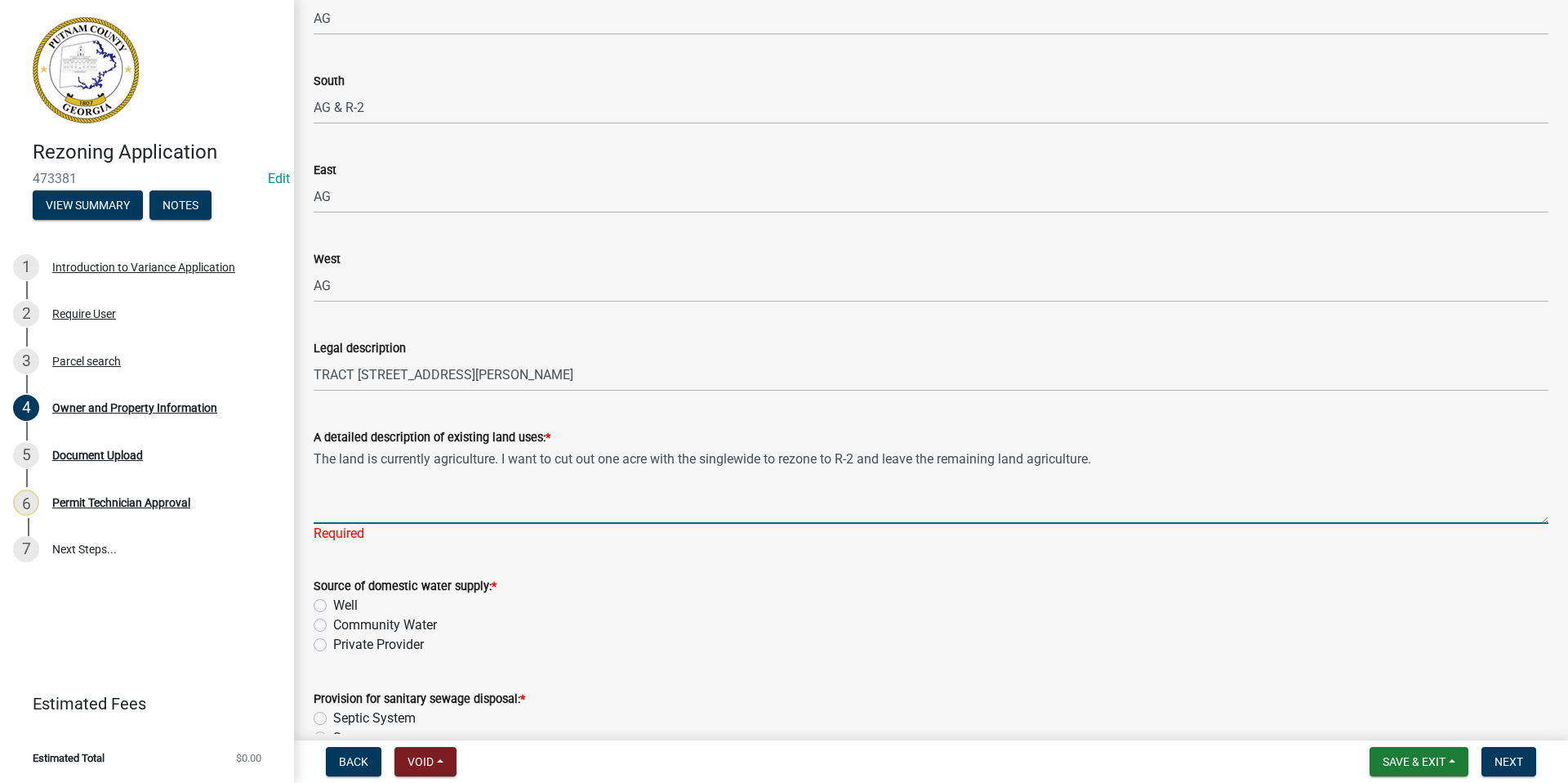
scroll to position [1797, 0]
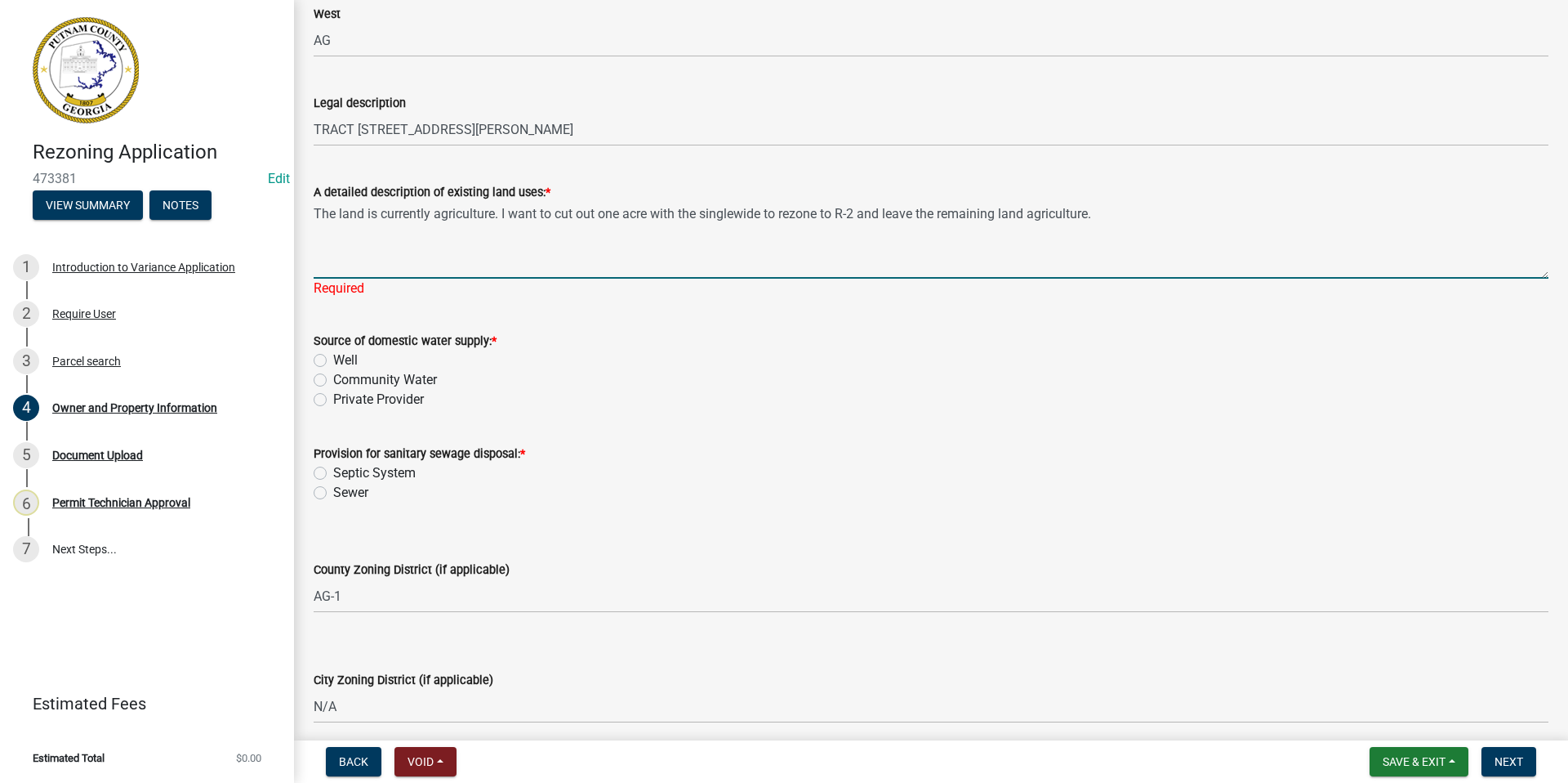
type textarea "The land is currently agriculture. I want to cut out one acre with the singlewi…"
click at [318, 379] on div "Source of domestic water supply: * Well Community Water Private Provider" at bounding box center [931, 370] width 1235 height 79
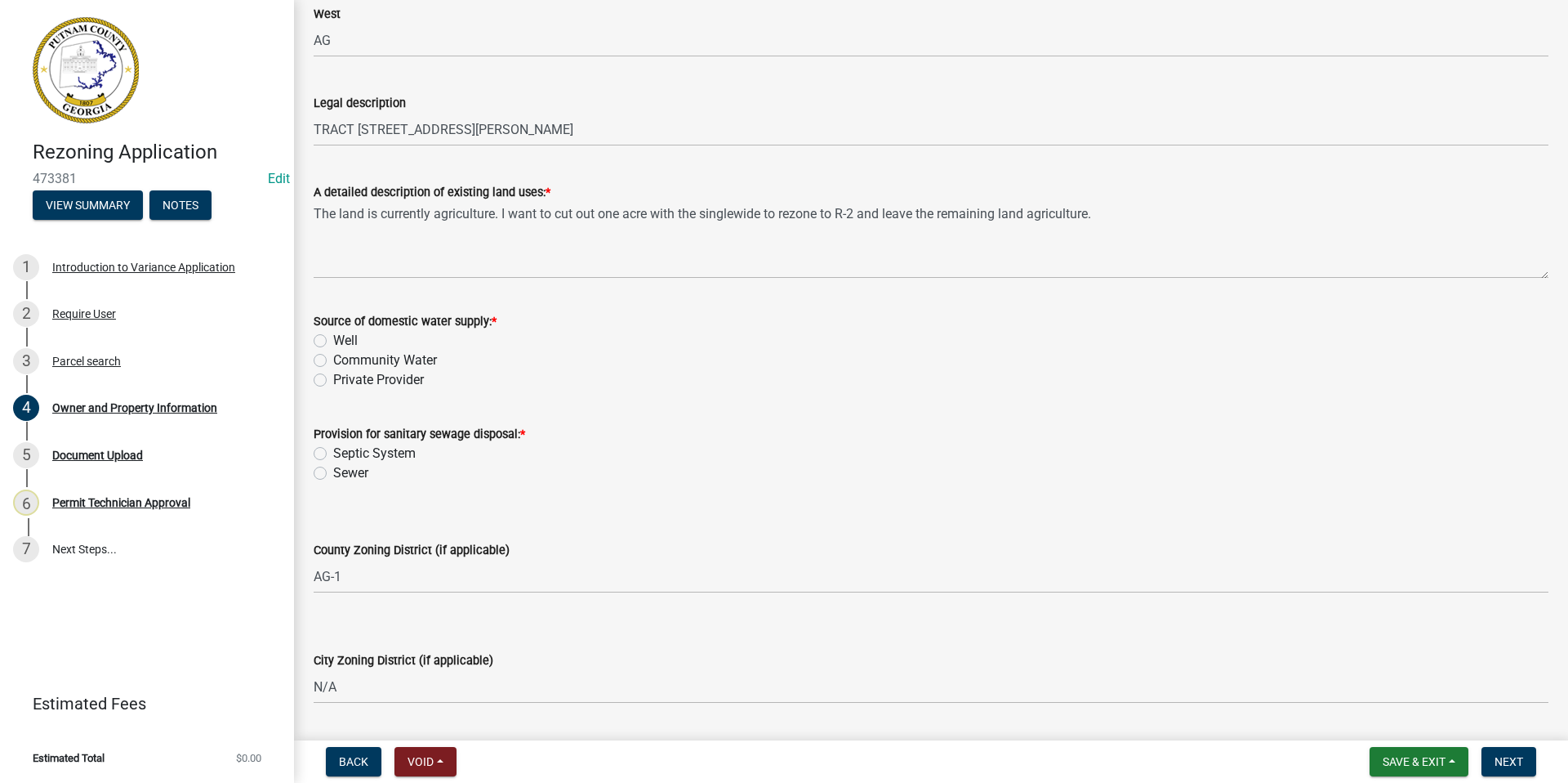
click at [333, 358] on label "Community Water" at bounding box center [385, 359] width 104 height 19
click at [333, 358] on input "Community Water" at bounding box center [338, 355] width 11 height 11
radio input "true"
click at [333, 453] on label "Septic System" at bounding box center [374, 453] width 83 height 19
click at [333, 453] on input "Septic System" at bounding box center [338, 449] width 11 height 11
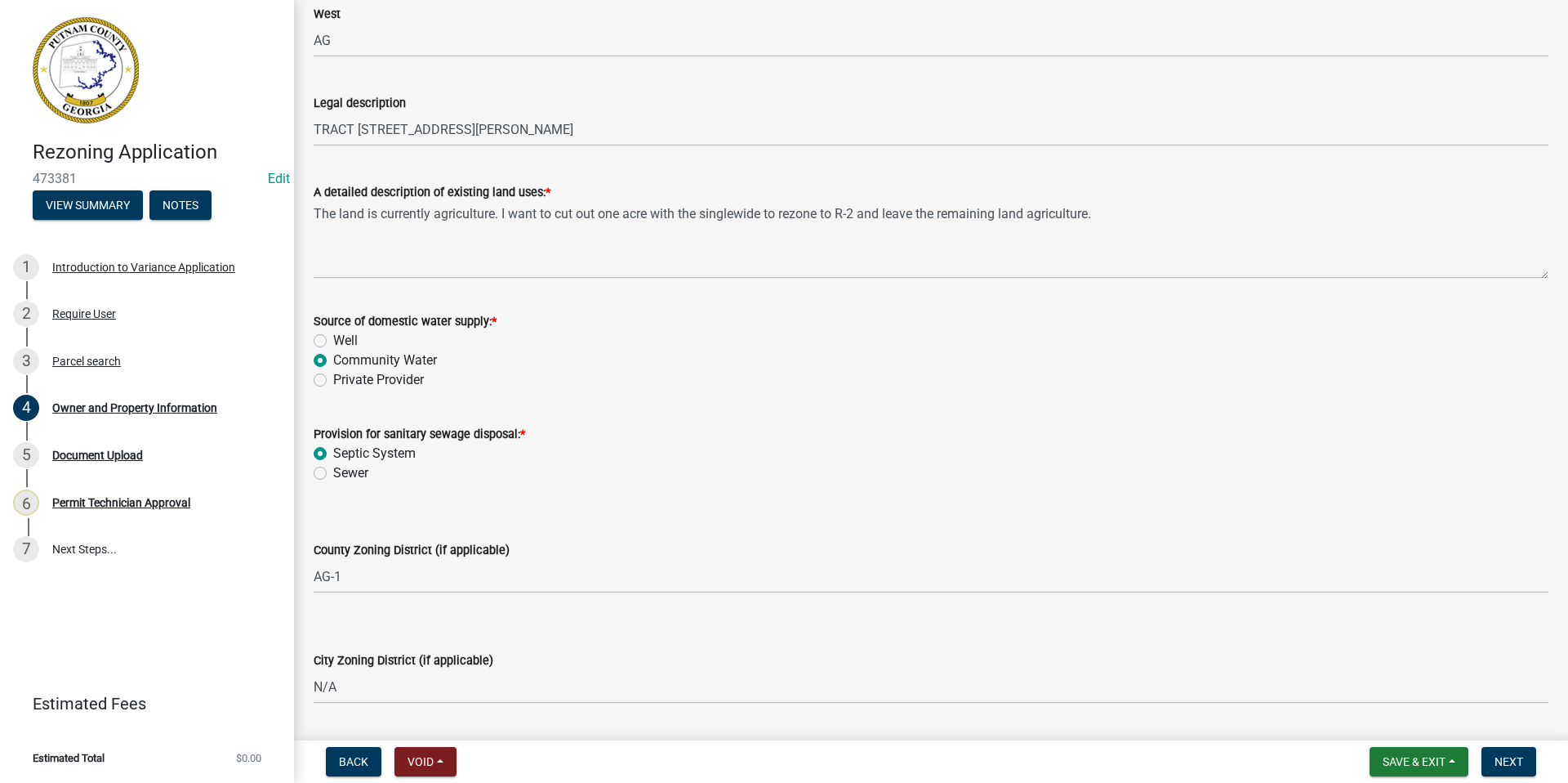
radio input "true"
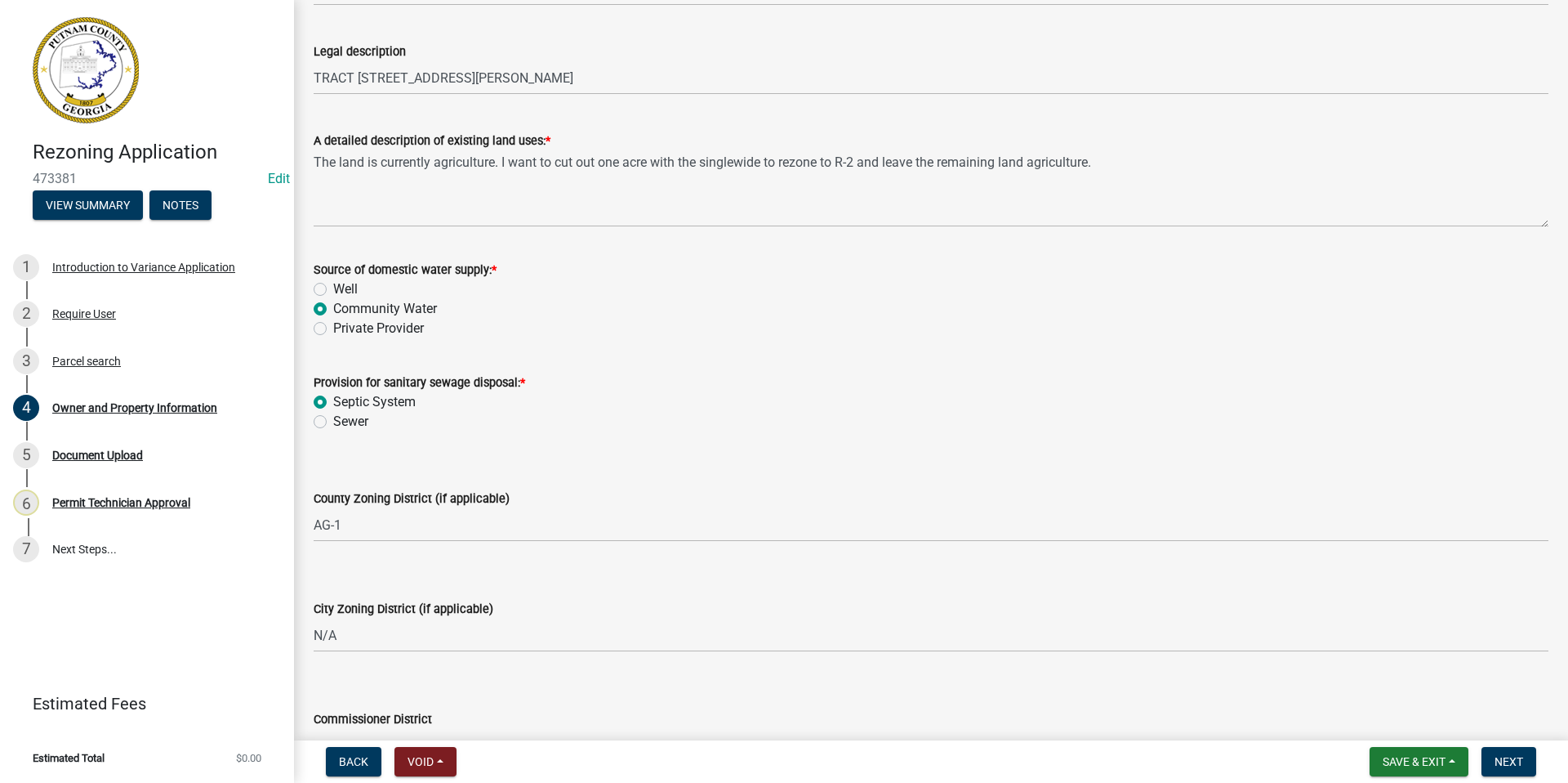
scroll to position [2124, 0]
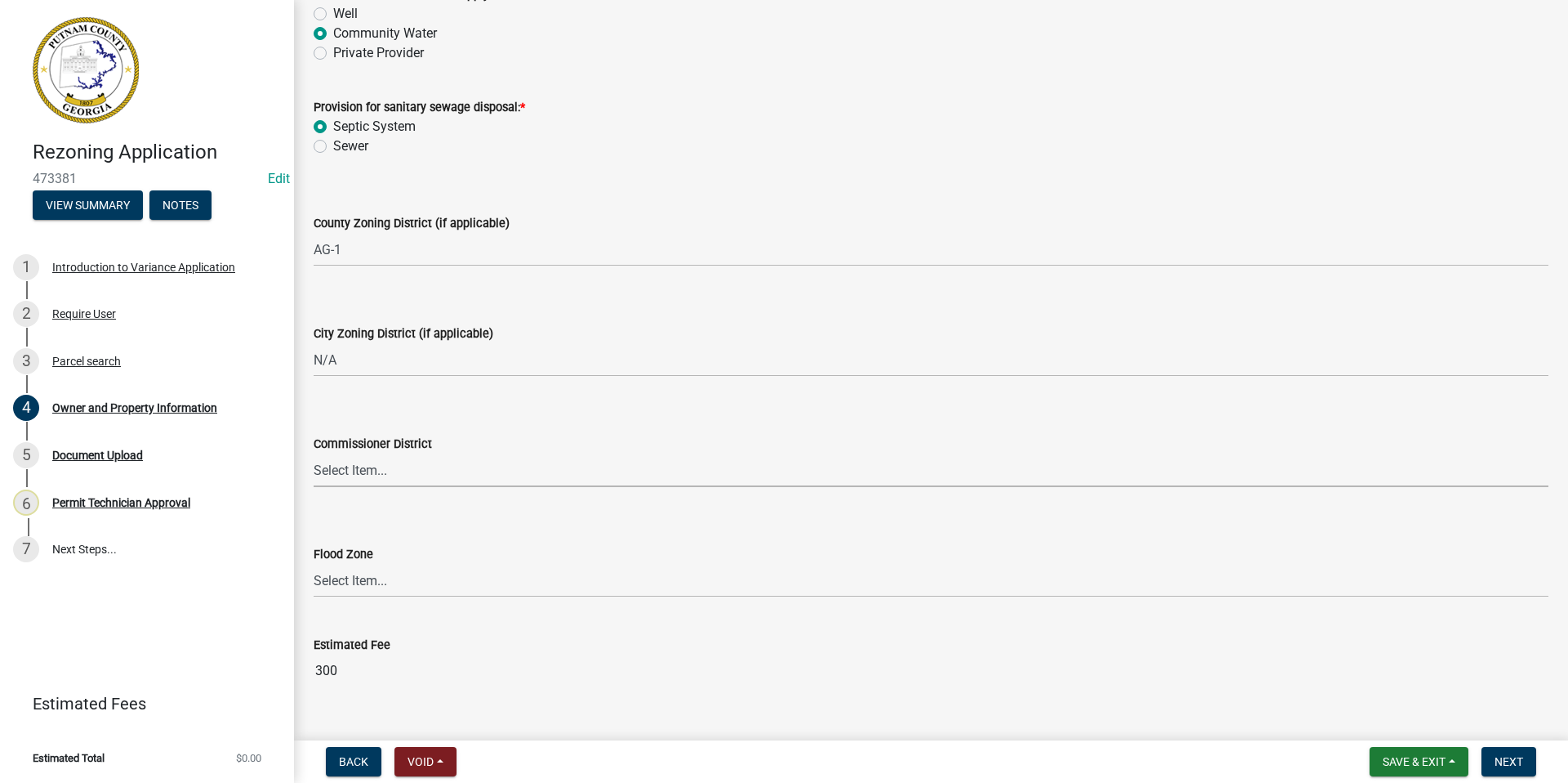
click at [356, 475] on select "Select Item... District 1 District 2 District 3 District 4" at bounding box center [931, 470] width 1235 height 33
click at [313, 454] on select "Select Item... District 1 District 2 District 3 District 4" at bounding box center [931, 470] width 1235 height 33
select select "295c155f-de53-4b68-9fdd-08c8883e9b6f"
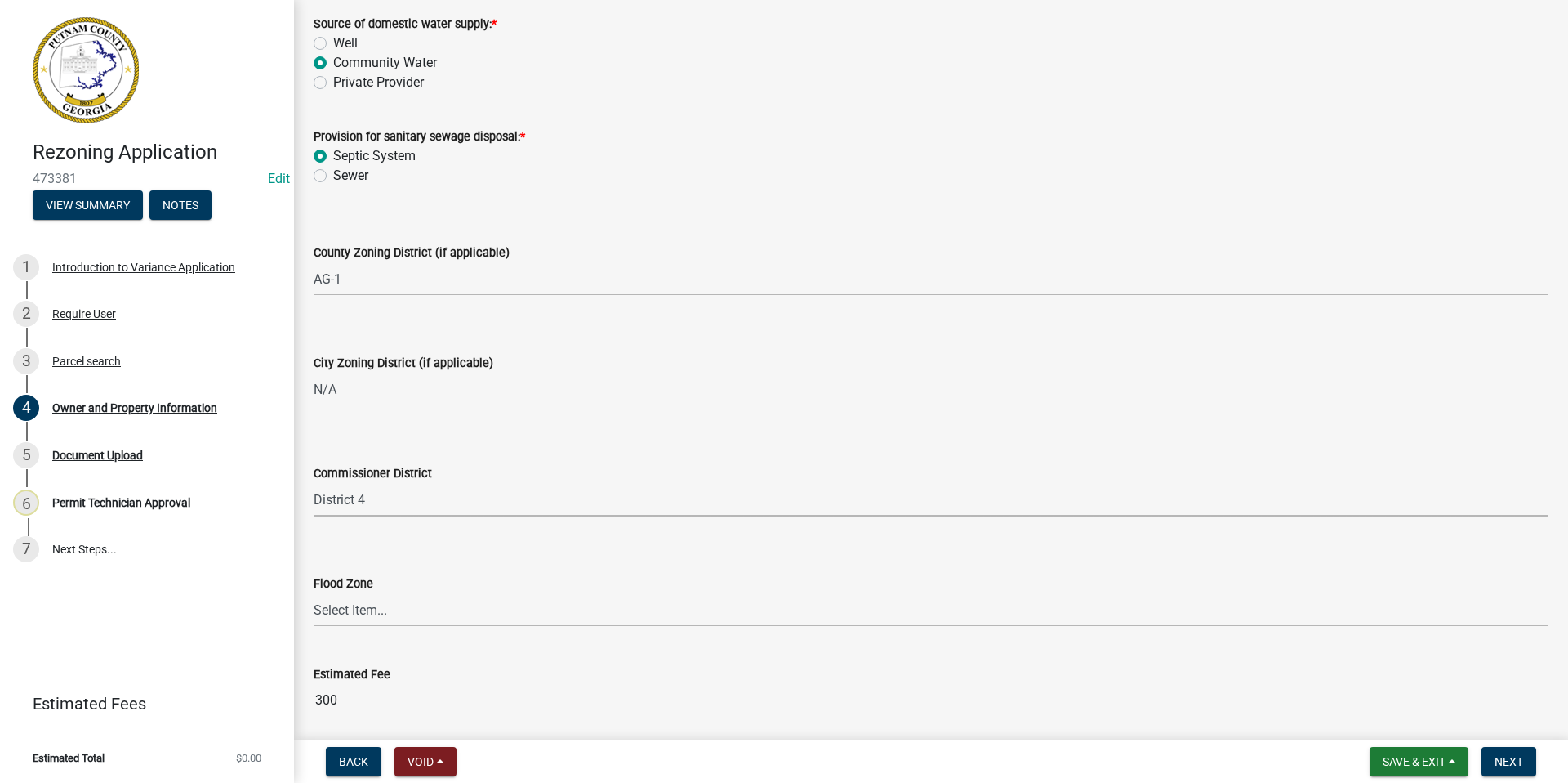
scroll to position [2156, 0]
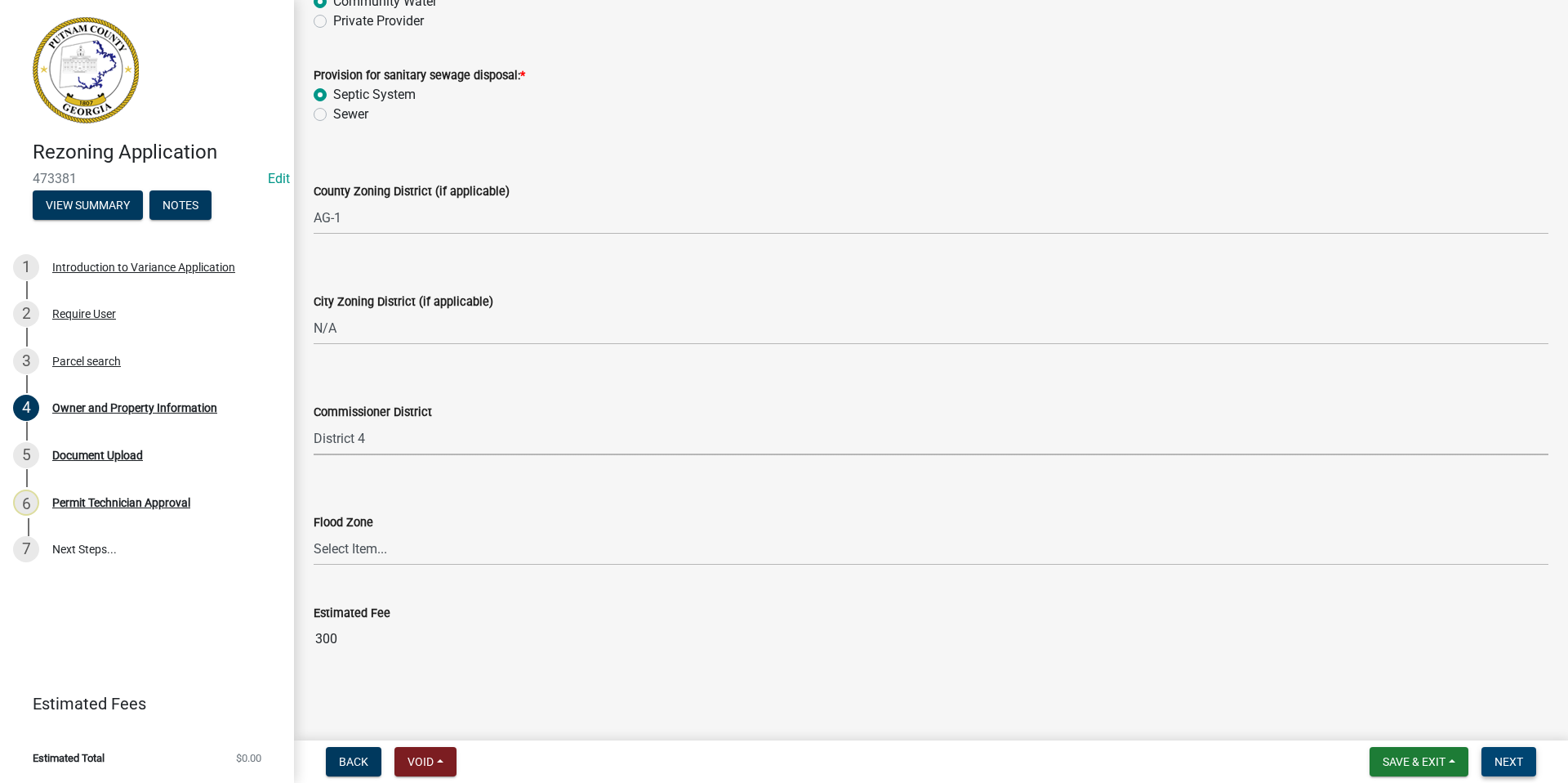
click at [1510, 756] on span "Next" at bounding box center [1509, 761] width 28 height 13
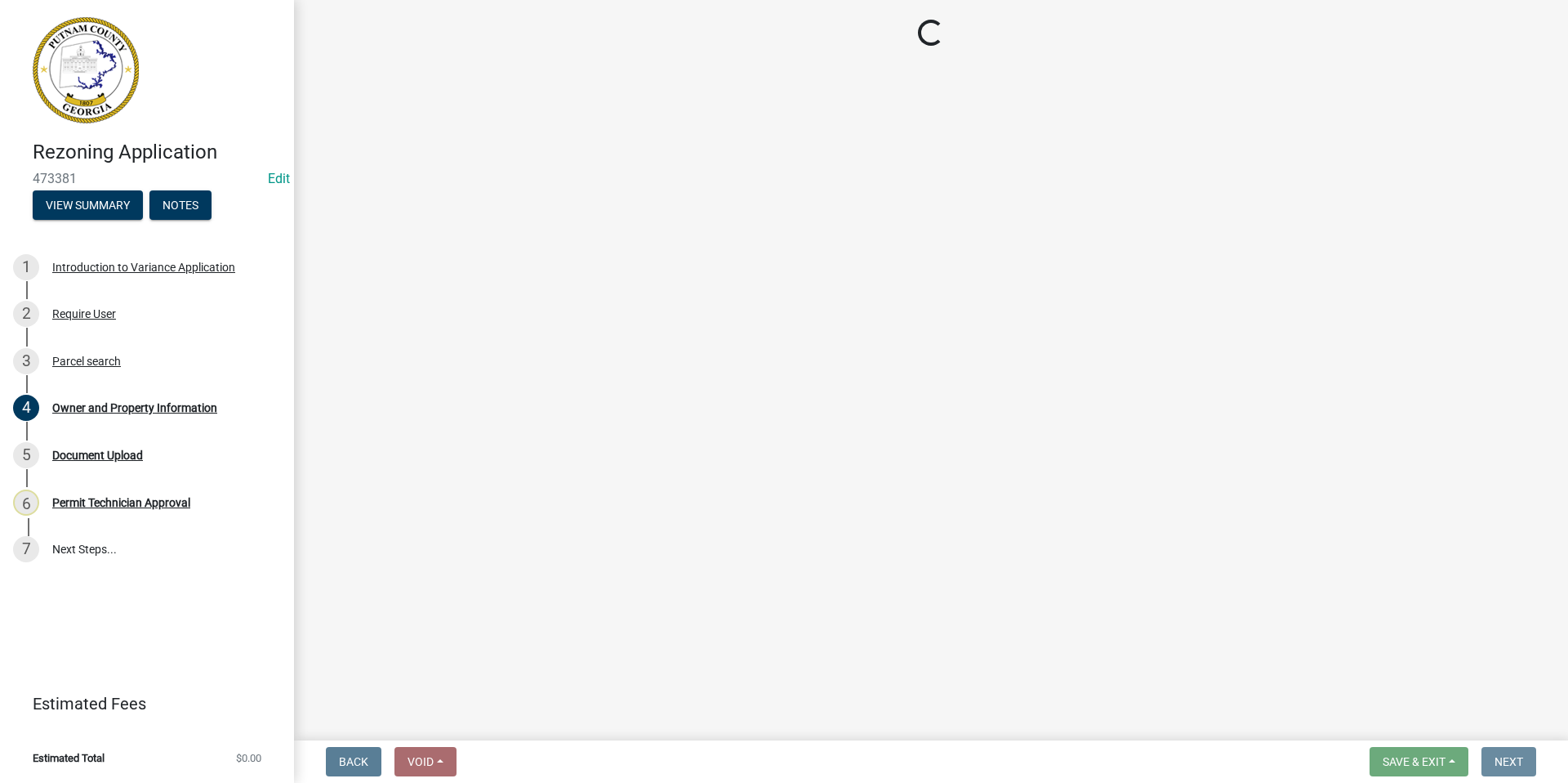
scroll to position [0, 0]
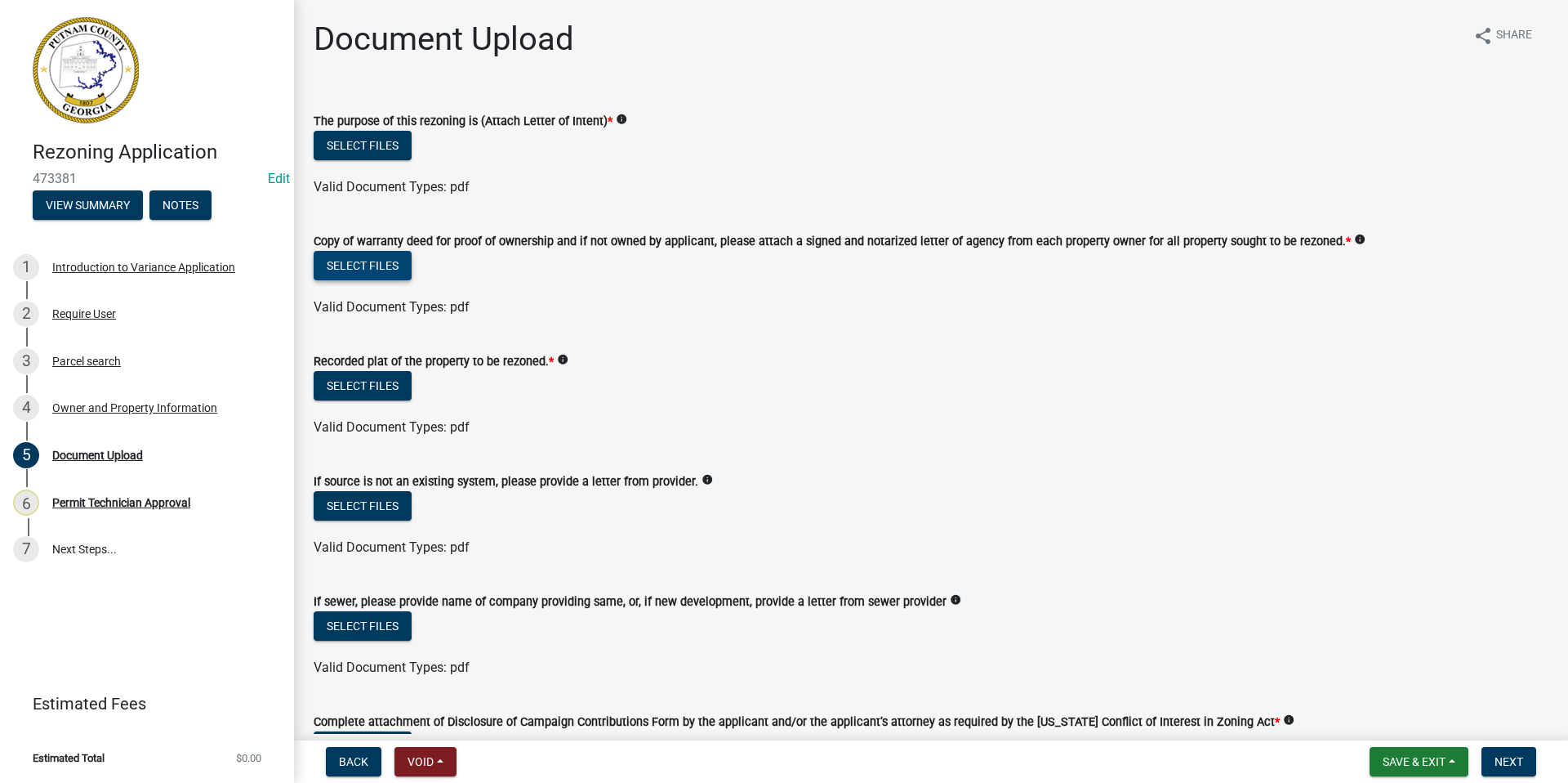
click at [365, 268] on button "Select files" at bounding box center [362, 265] width 98 height 29
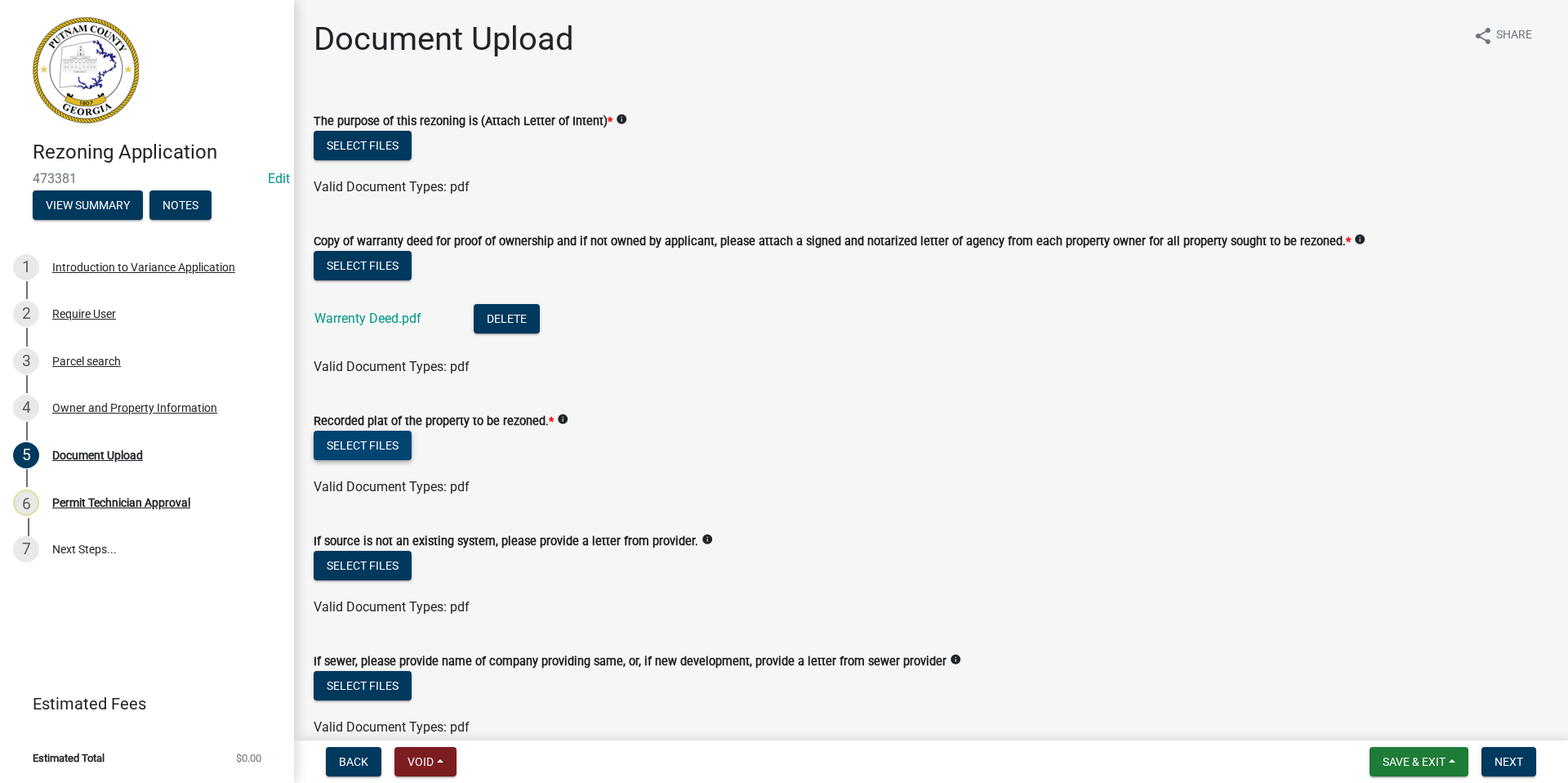
click at [380, 446] on button "Select files" at bounding box center [362, 445] width 98 height 29
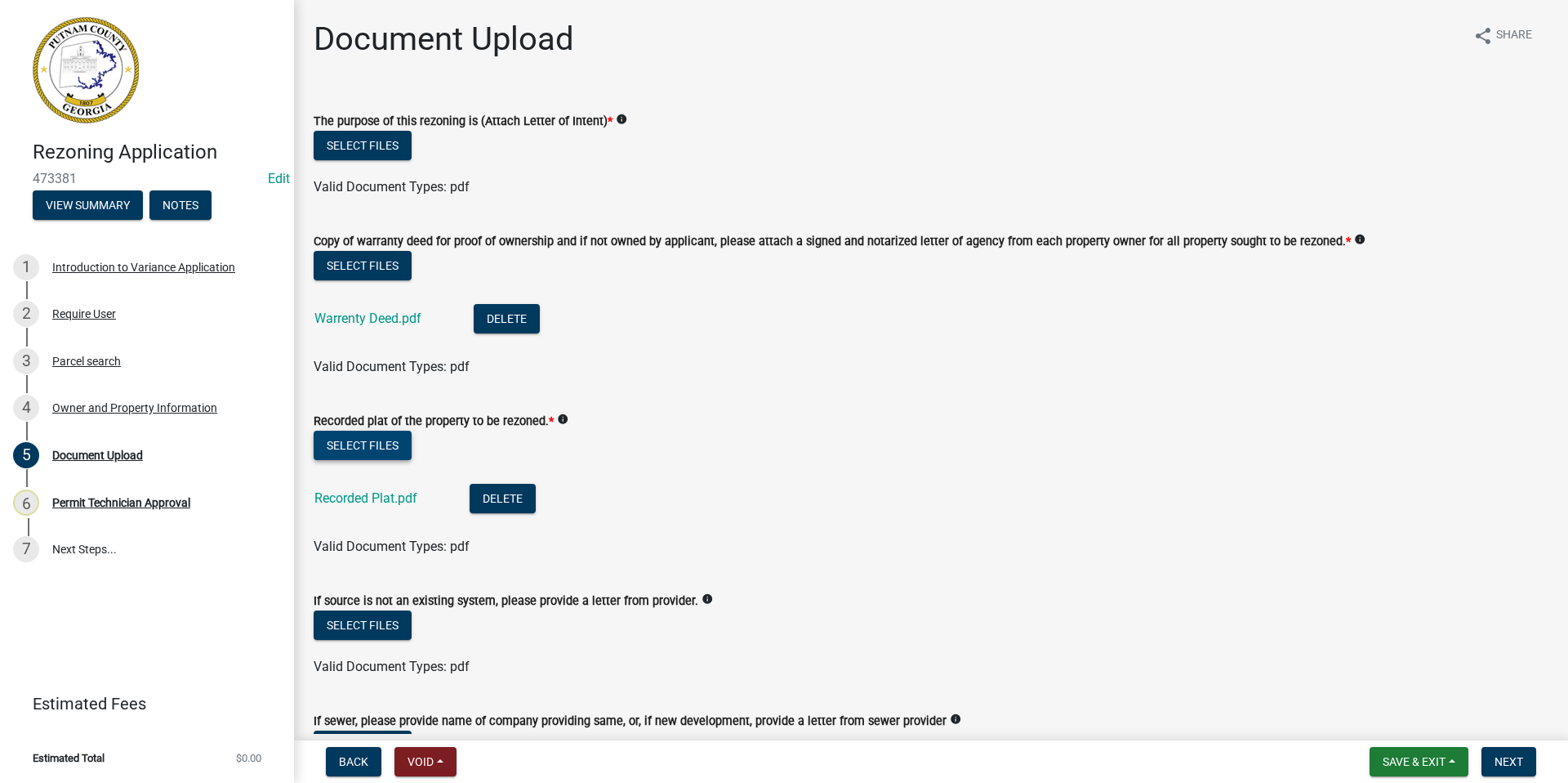
scroll to position [327, 0]
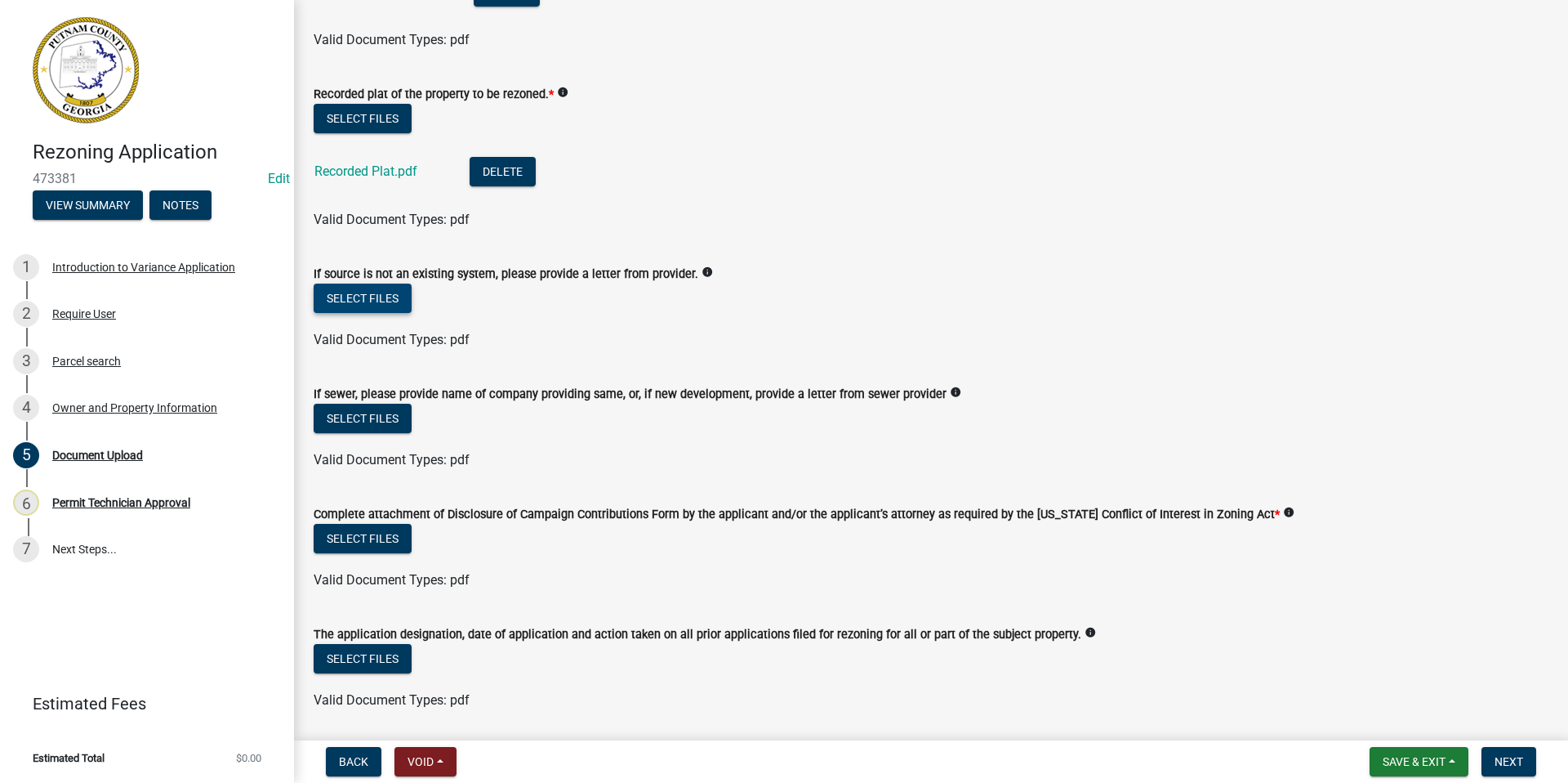
click at [378, 297] on button "Select files" at bounding box center [362, 297] width 98 height 29
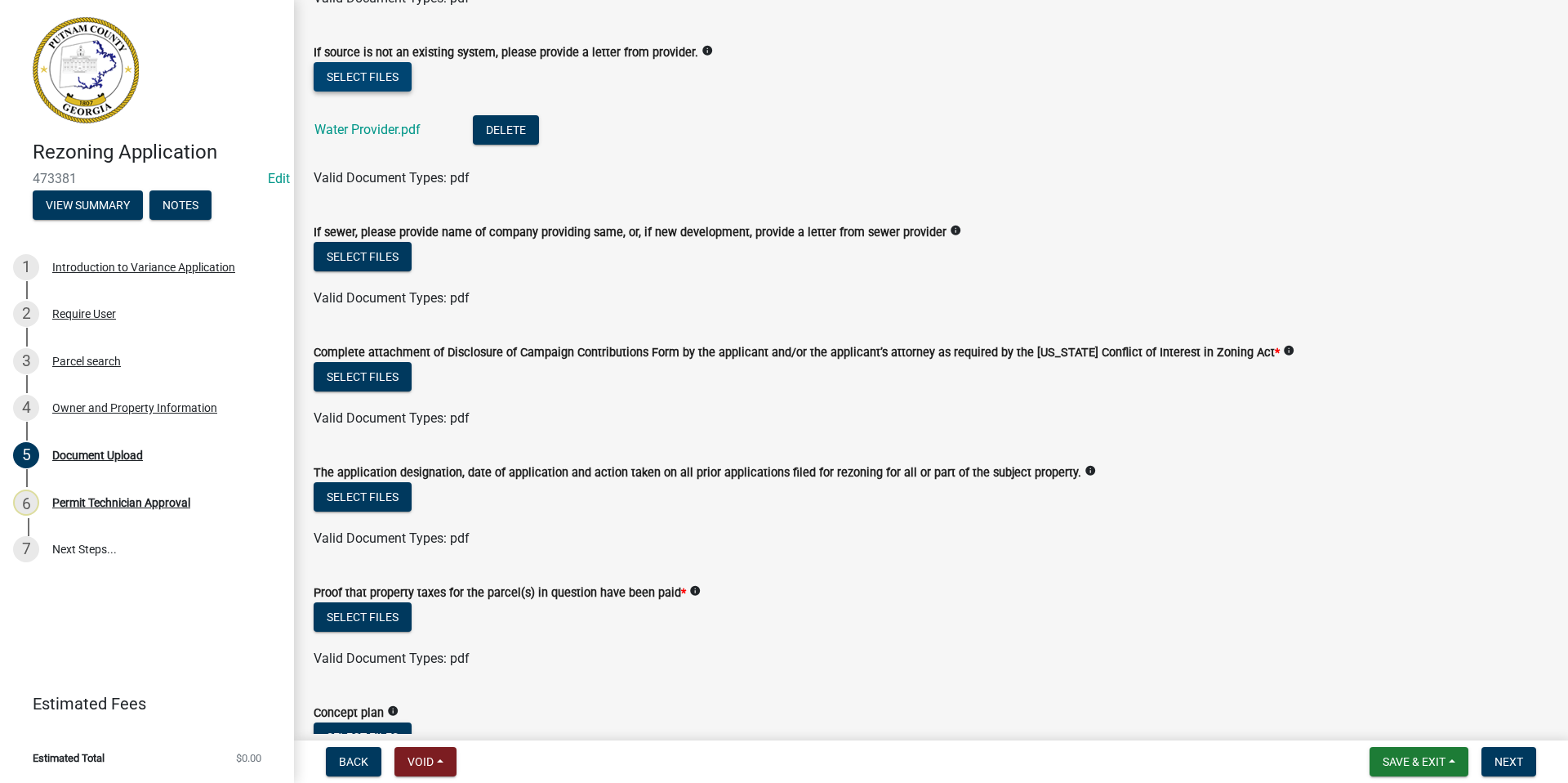
scroll to position [572, 0]
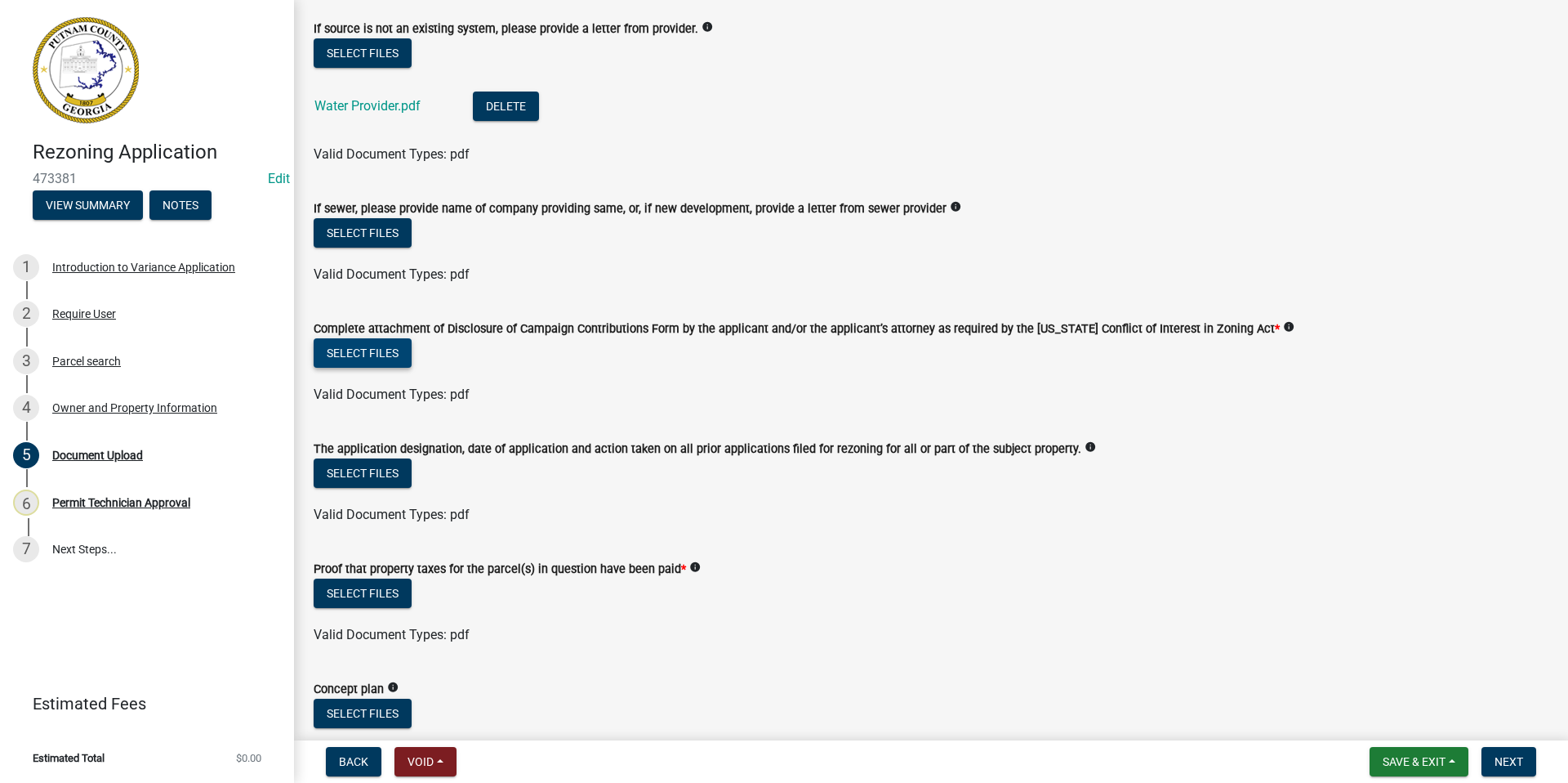
click at [369, 353] on button "Select files" at bounding box center [362, 353] width 98 height 29
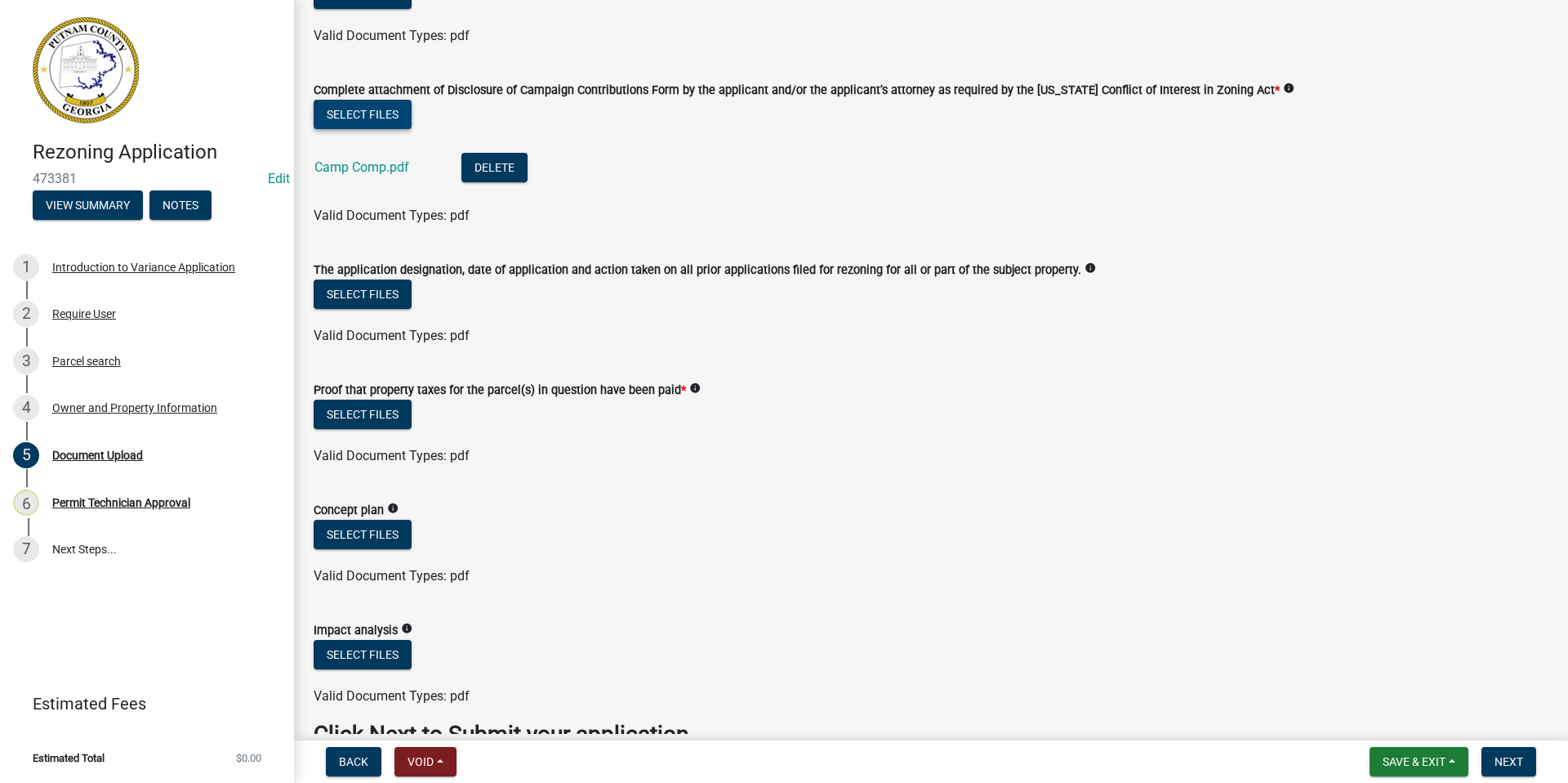
scroll to position [817, 0]
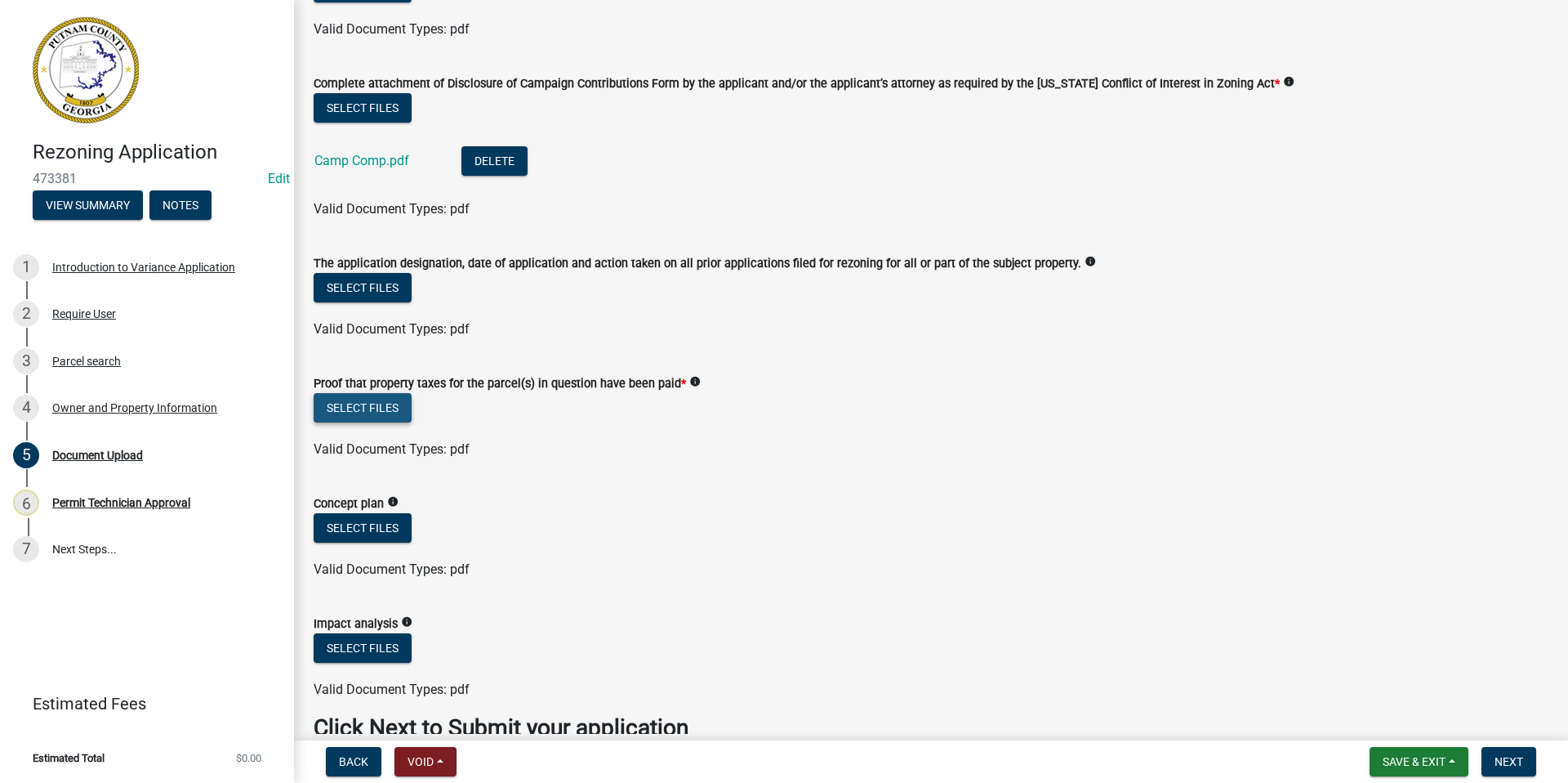
click at [355, 399] on button "Select files" at bounding box center [362, 407] width 98 height 29
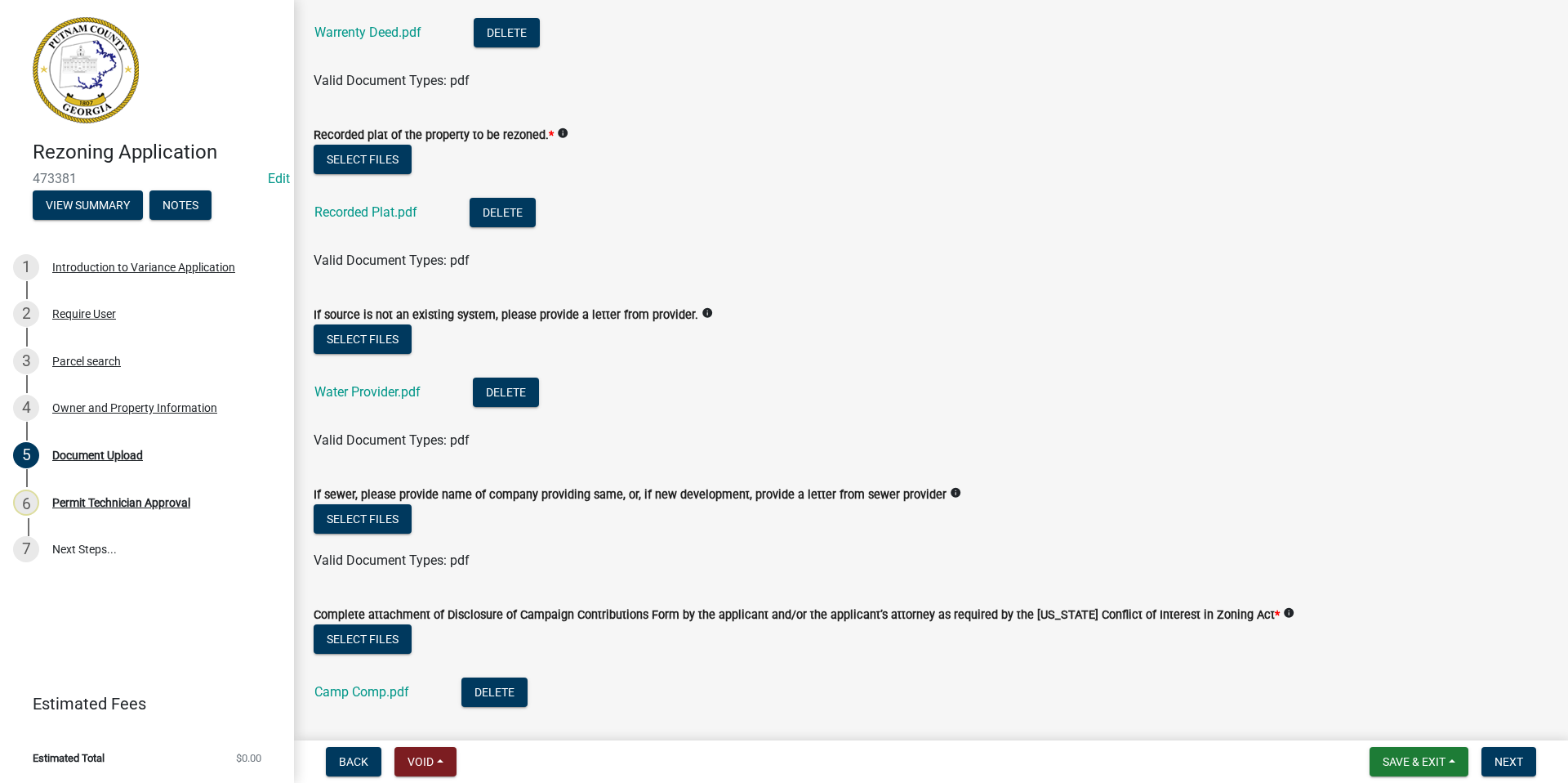
scroll to position [82, 0]
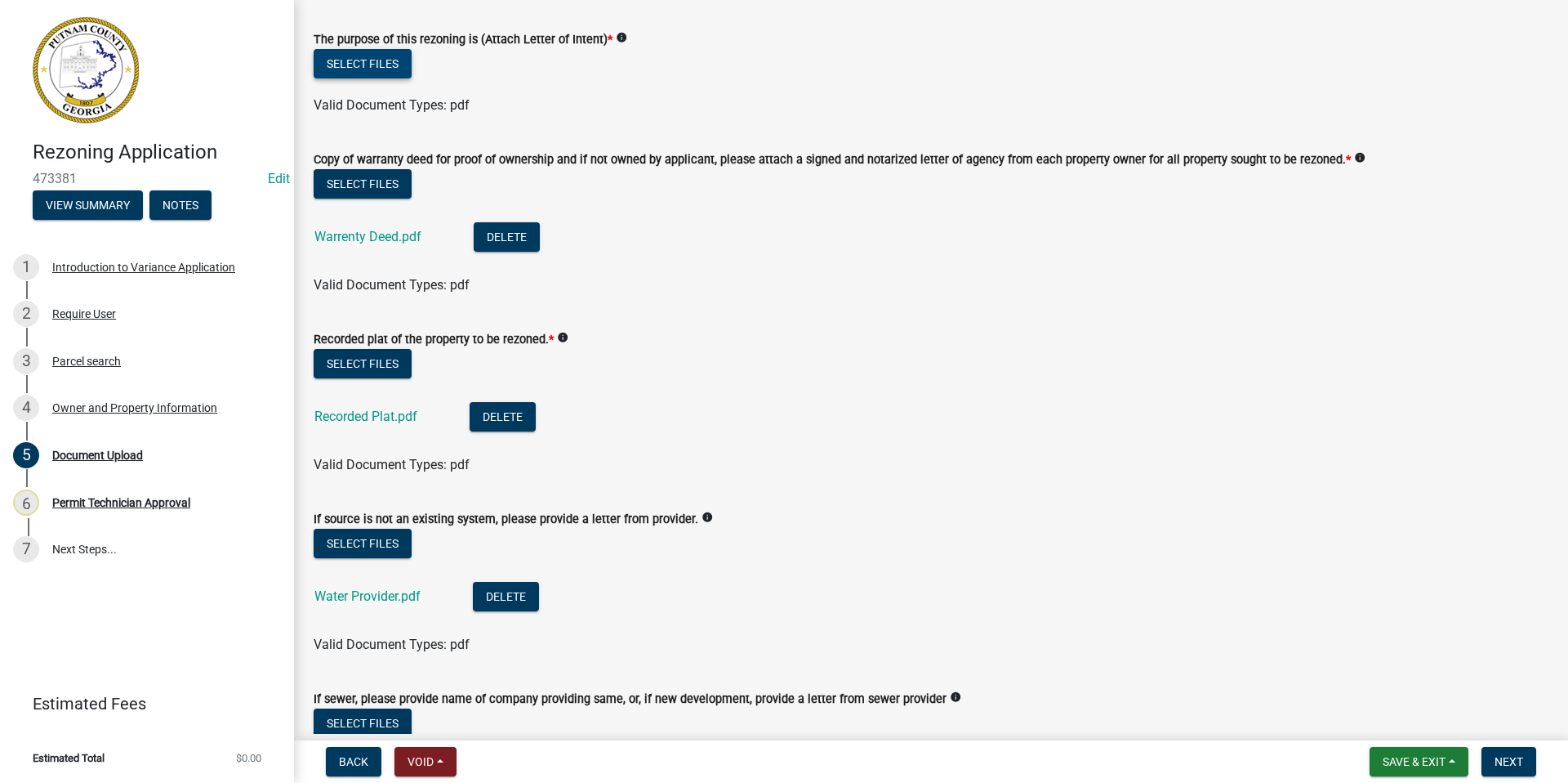
click at [365, 60] on button "Select files" at bounding box center [362, 64] width 98 height 29
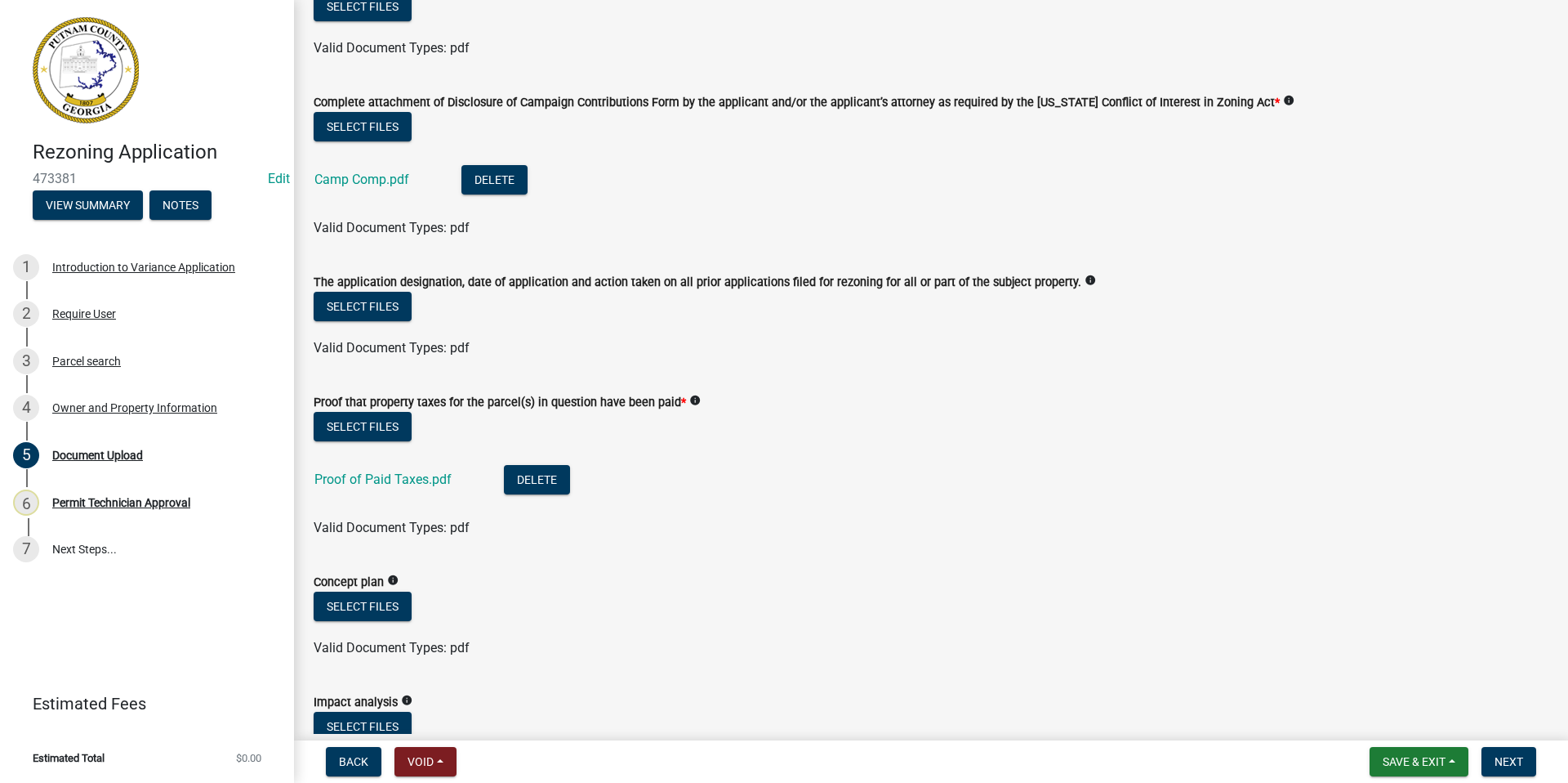
scroll to position [1021, 0]
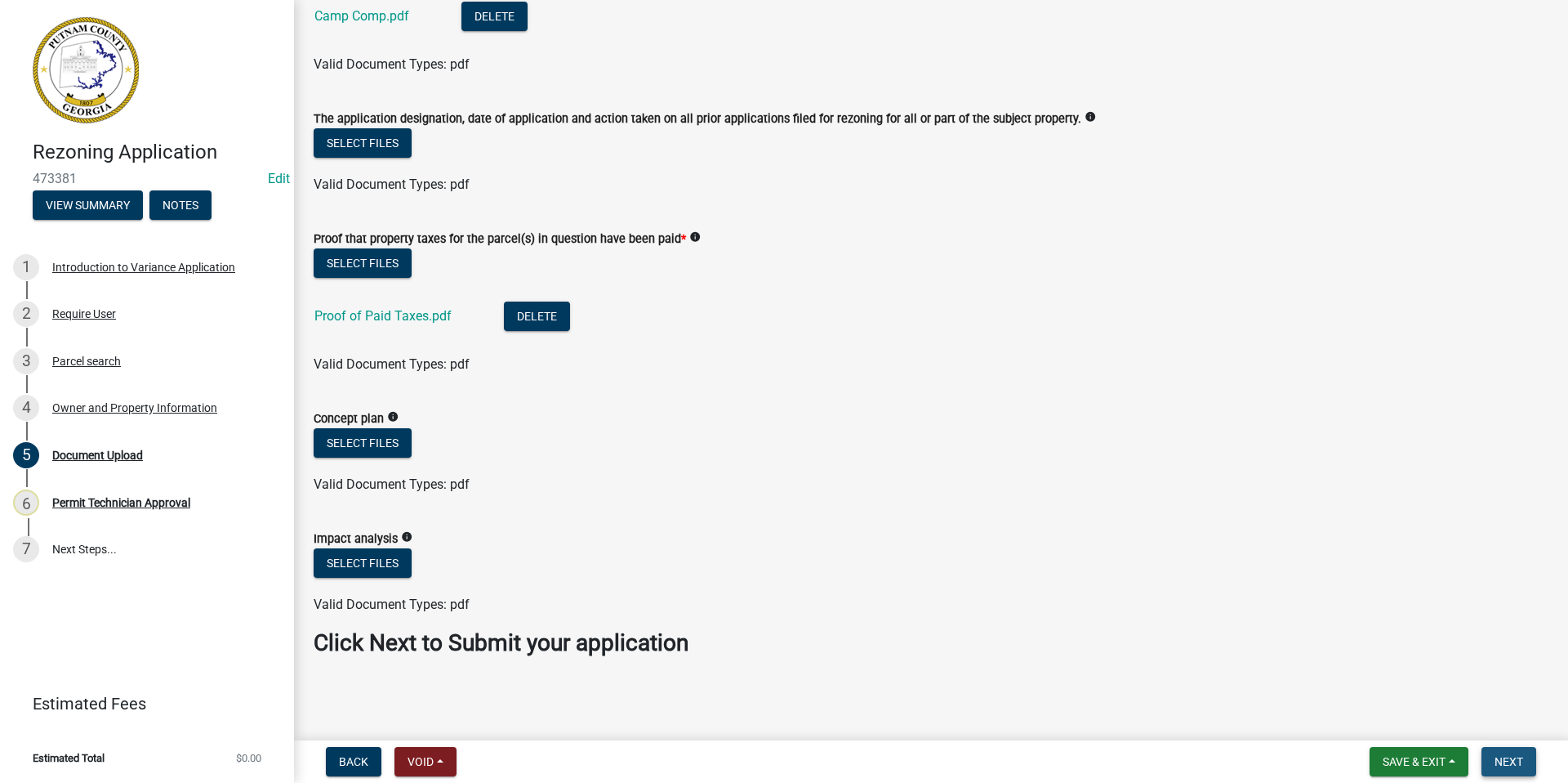
click at [1505, 763] on span "Next" at bounding box center [1509, 761] width 28 height 13
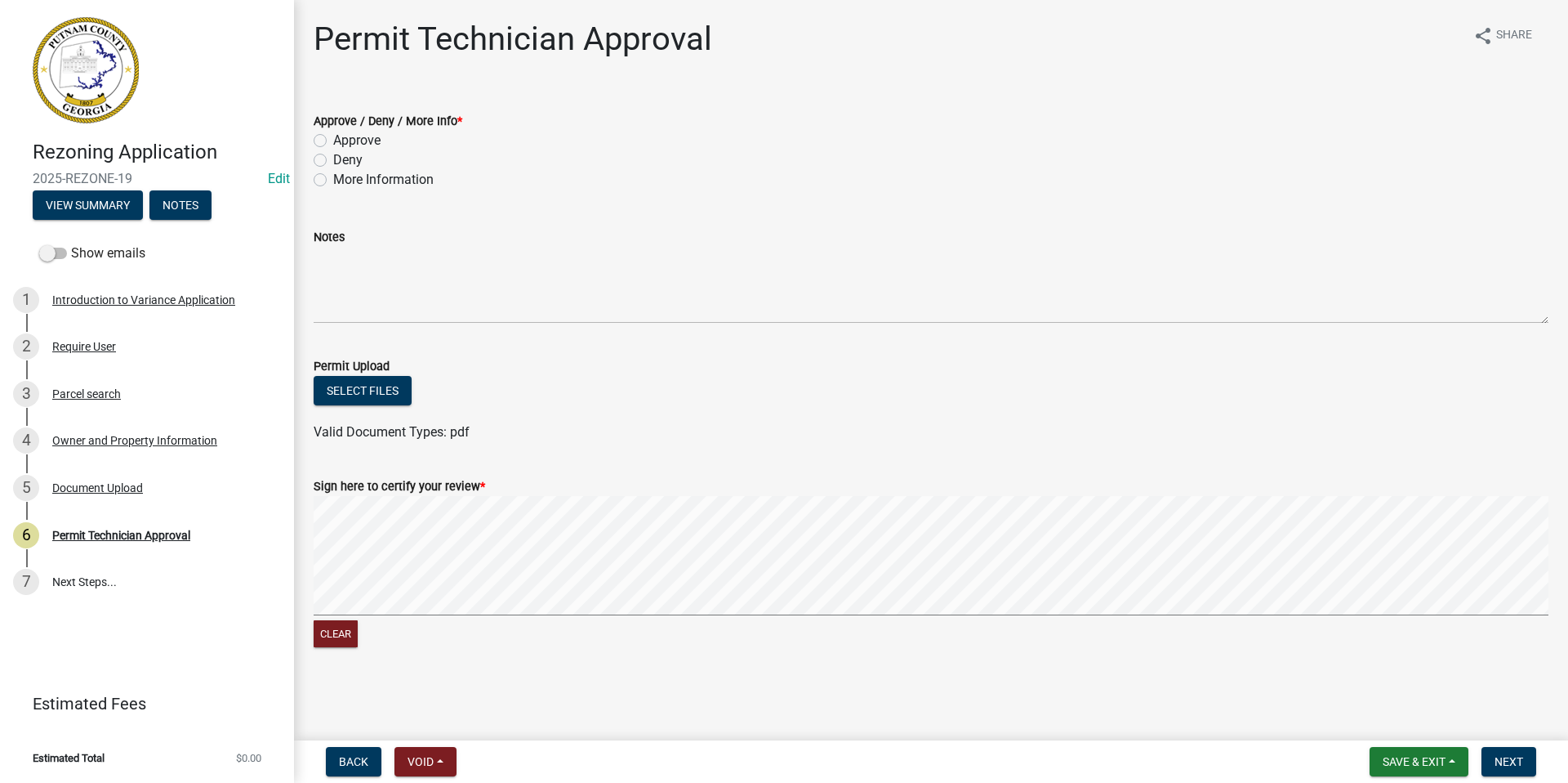
click at [333, 138] on label "Approve" at bounding box center [357, 140] width 48 height 19
click at [333, 138] on input "Approve" at bounding box center [338, 135] width 11 height 11
radio input "true"
click at [1502, 764] on span "Next" at bounding box center [1509, 761] width 28 height 13
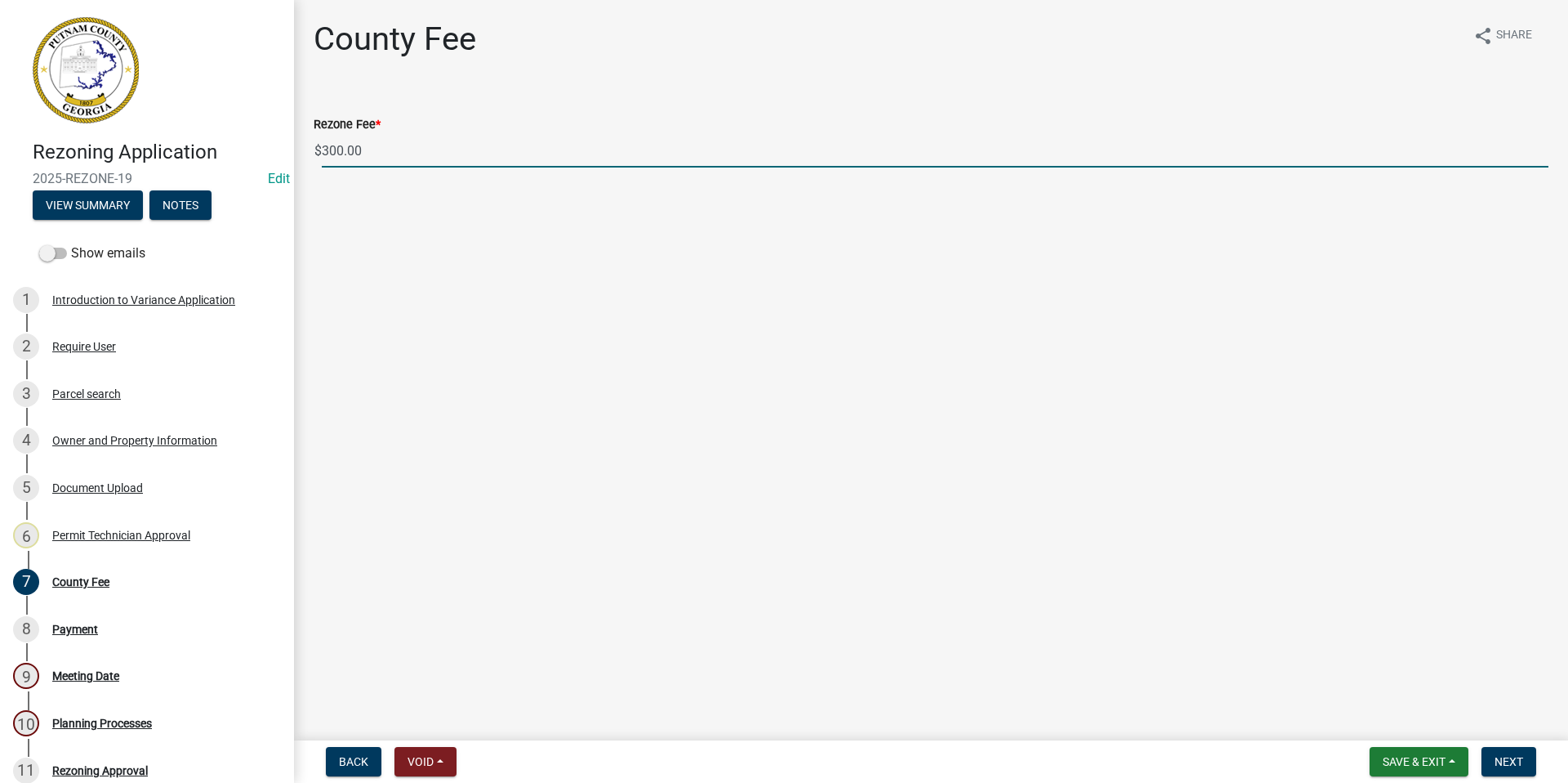
drag, startPoint x: 393, startPoint y: 150, endPoint x: 252, endPoint y: 153, distance: 141.0
click at [252, 153] on div "Rezoning Application 2025-REZONE-19 Edit View Summary Notes Show emails 1 Intro…" at bounding box center [784, 391] width 1568 height 783
type input "0"
click at [1510, 760] on span "Next" at bounding box center [1509, 761] width 28 height 13
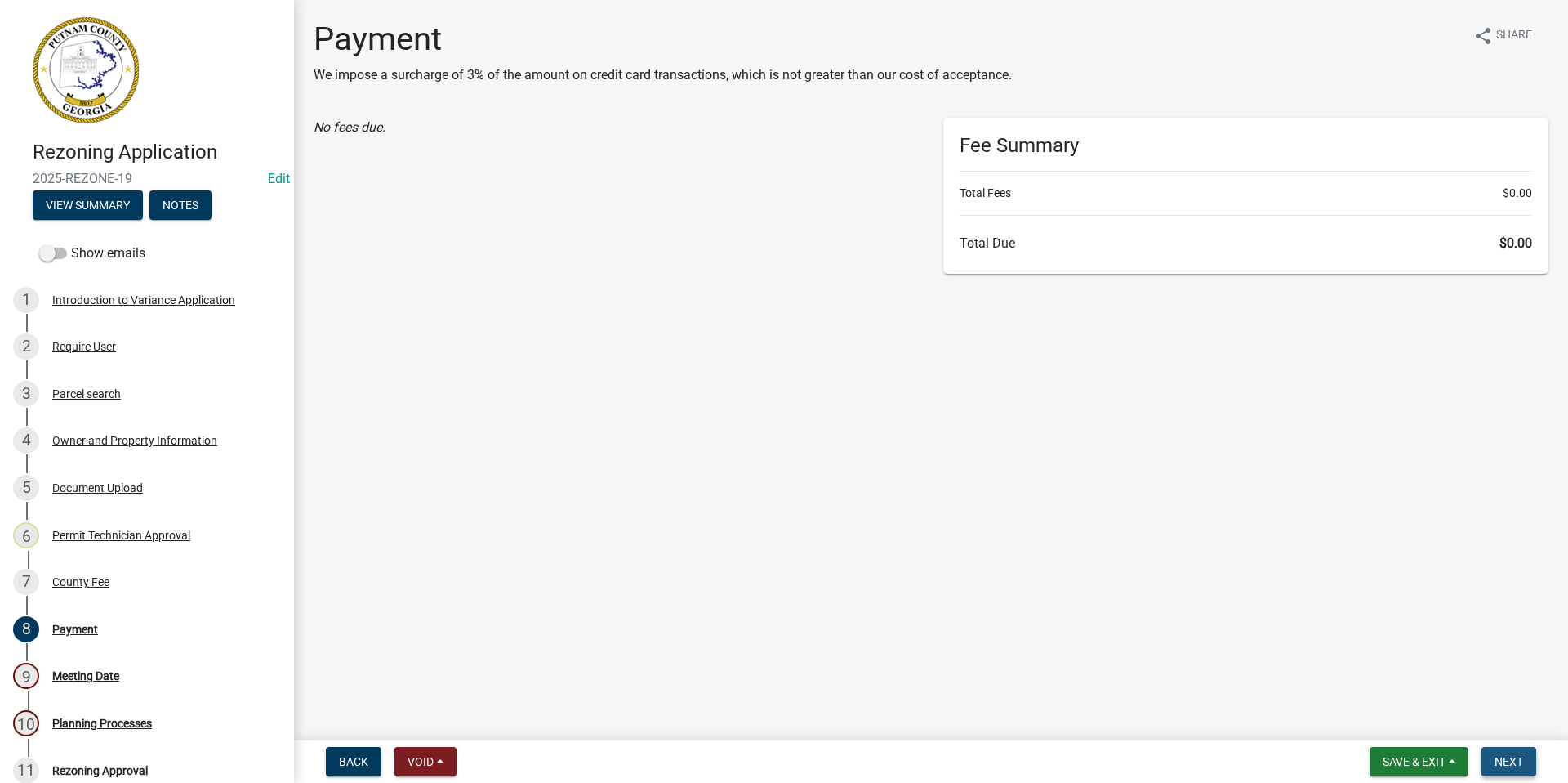
click at [1498, 760] on span "Next" at bounding box center [1509, 761] width 28 height 13
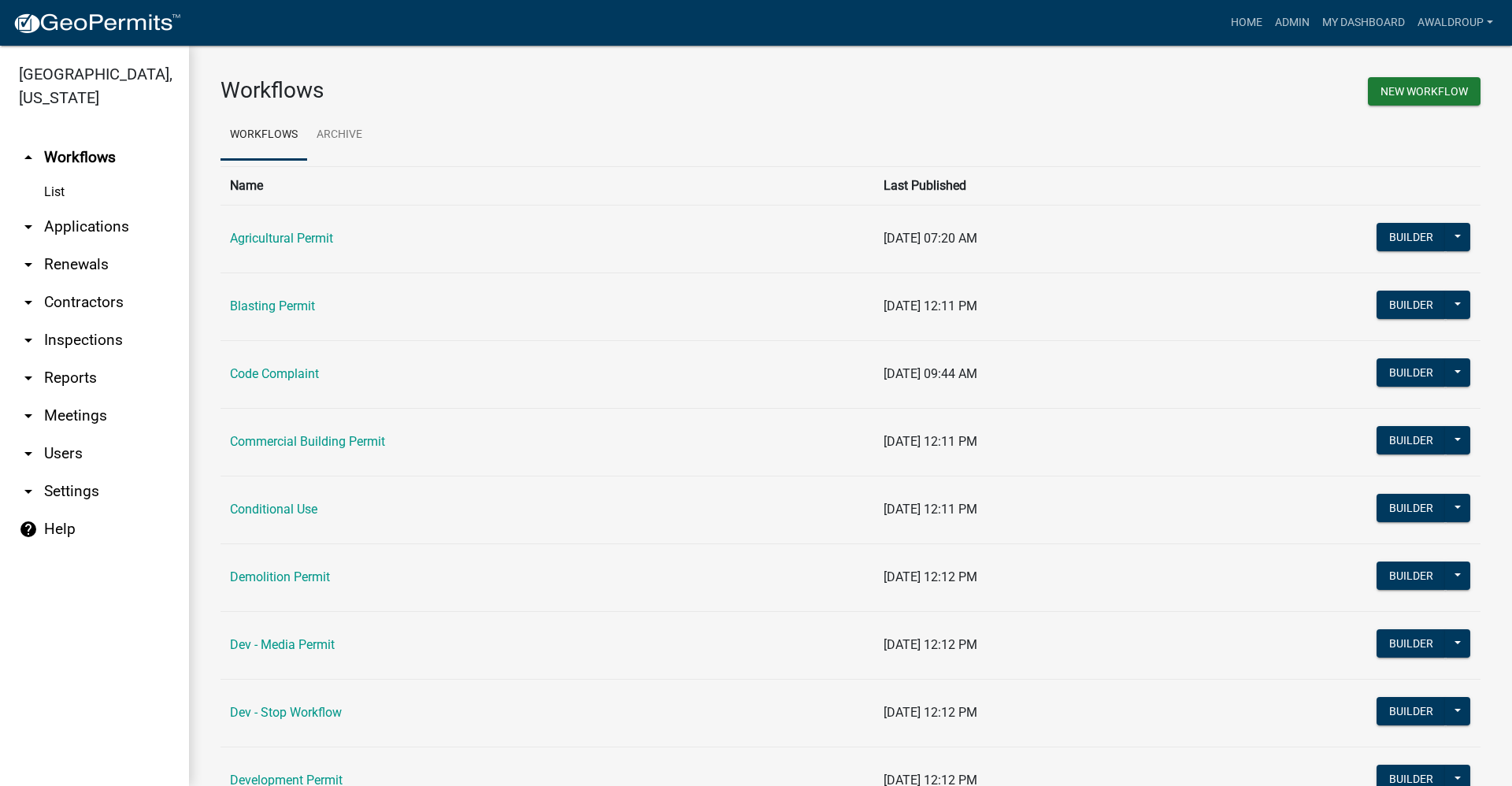
drag, startPoint x: 103, startPoint y: 227, endPoint x: 209, endPoint y: 189, distance: 112.6
click at [103, 227] on link "arrow_drop_down Applications" at bounding box center [94, 226] width 189 height 38
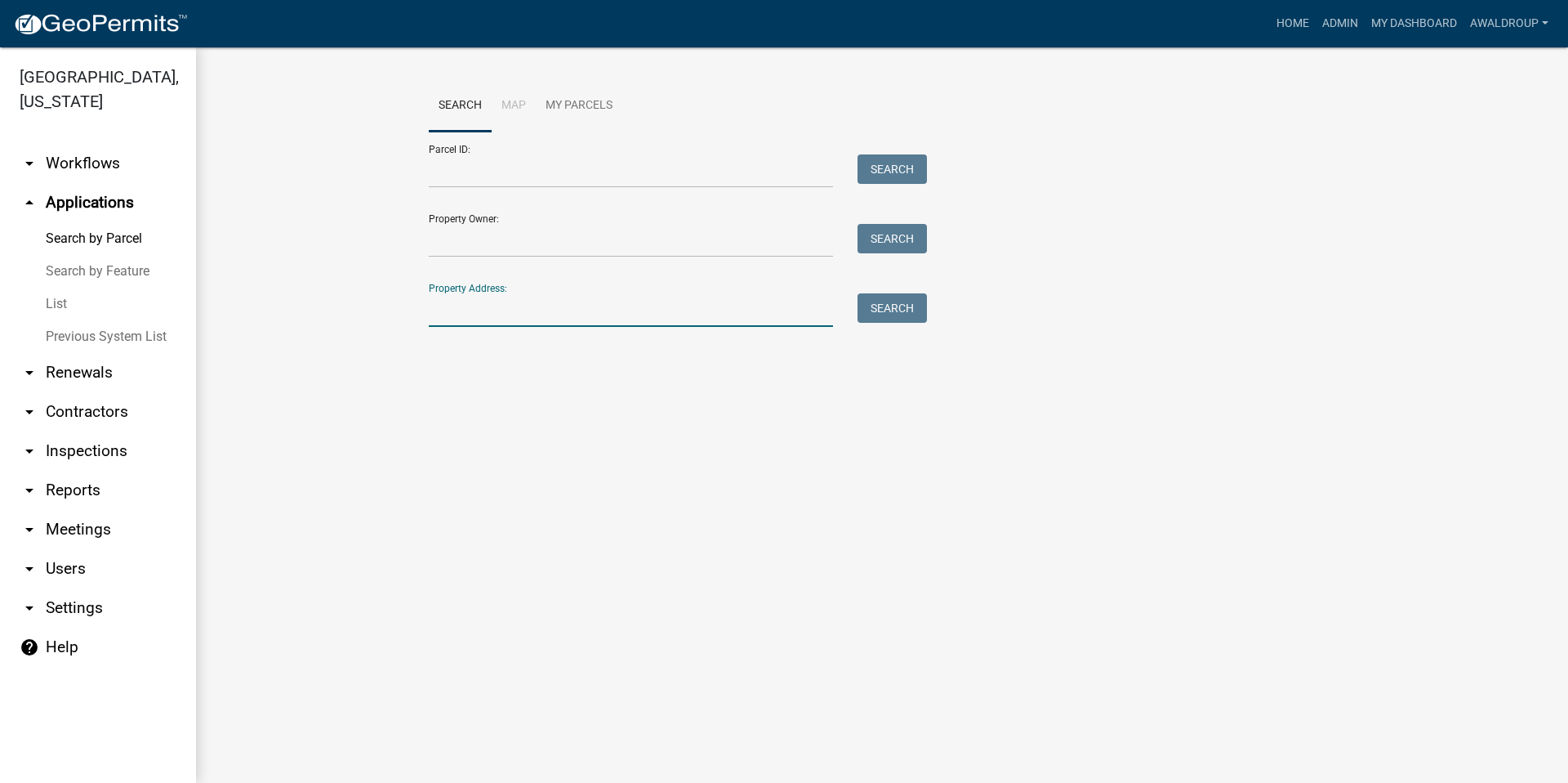
click at [512, 304] on input "Property Address:" at bounding box center [631, 310] width 404 height 33
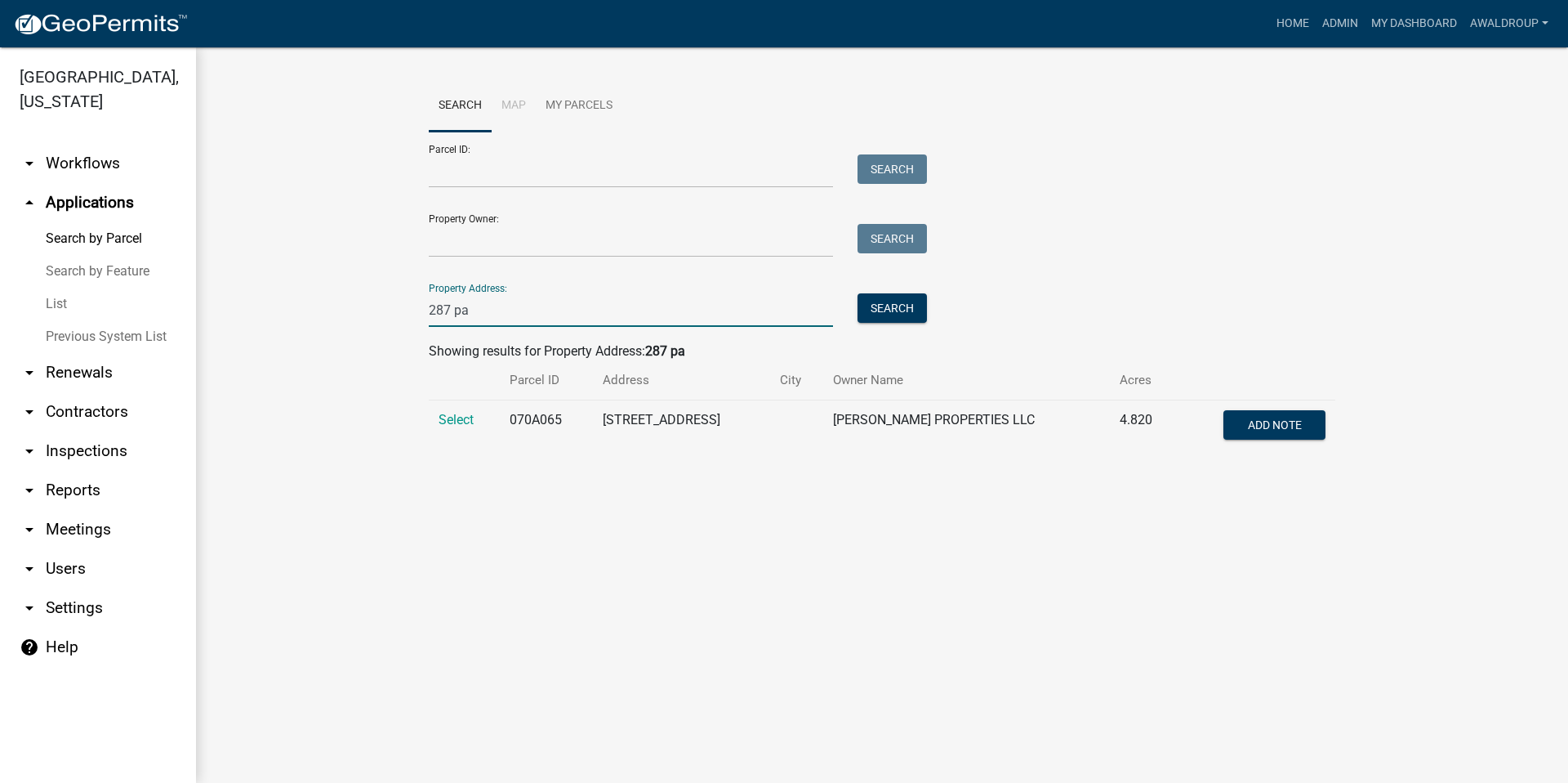
type input "287 pa"
click at [368, 531] on main "Search Map My Parcels Parcel ID: Search Property Owner: Search Property Address…" at bounding box center [882, 415] width 1373 height 735
click at [464, 422] on span "Select" at bounding box center [456, 419] width 35 height 16
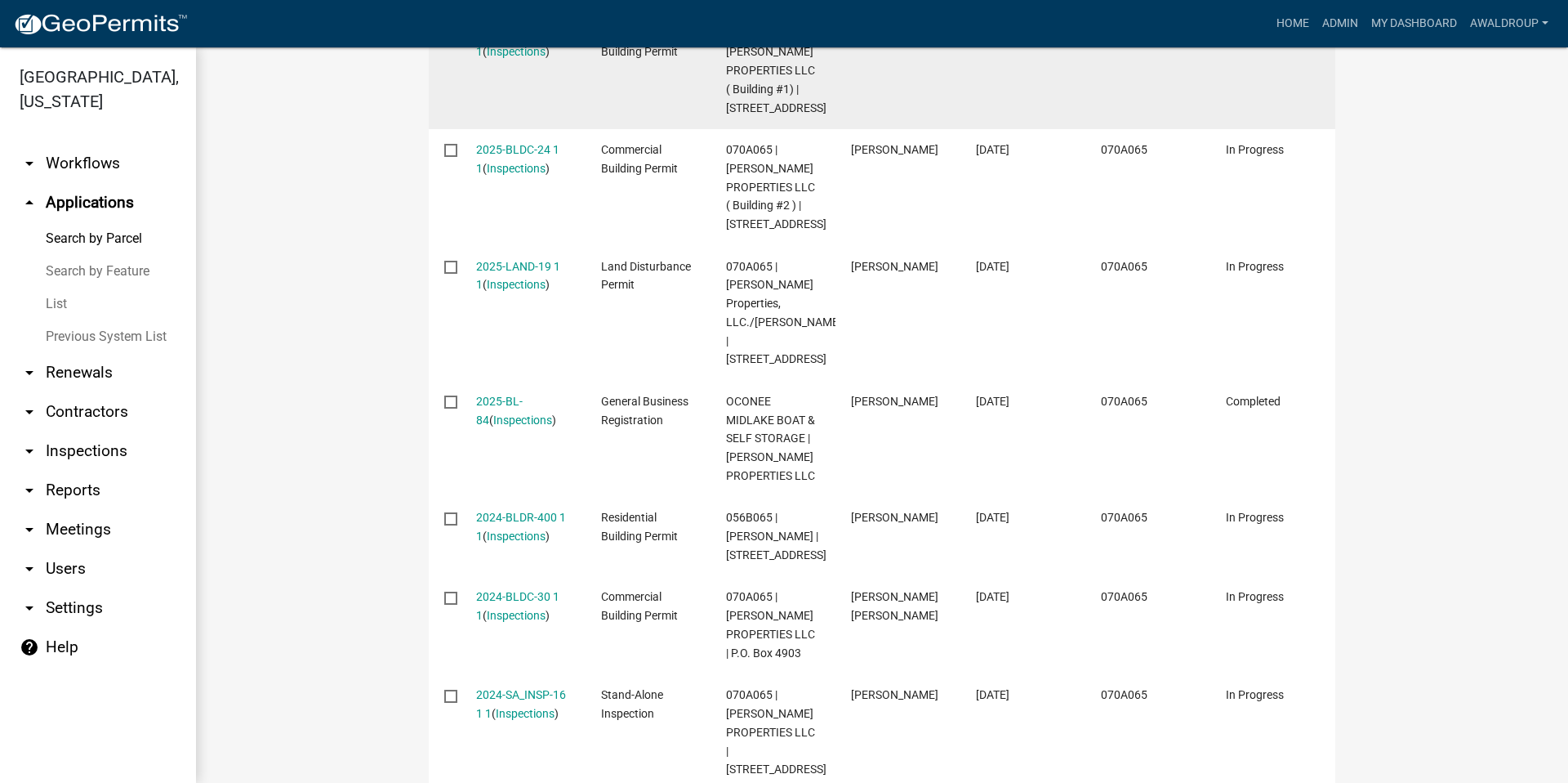
scroll to position [653, 0]
